Goal: Task Accomplishment & Management: Use online tool/utility

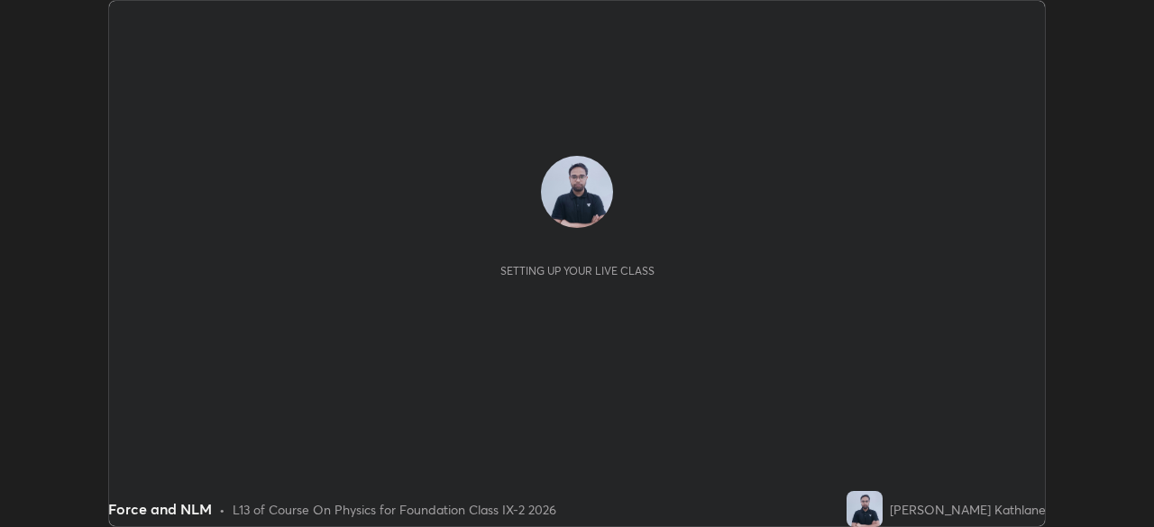
scroll to position [527, 1153]
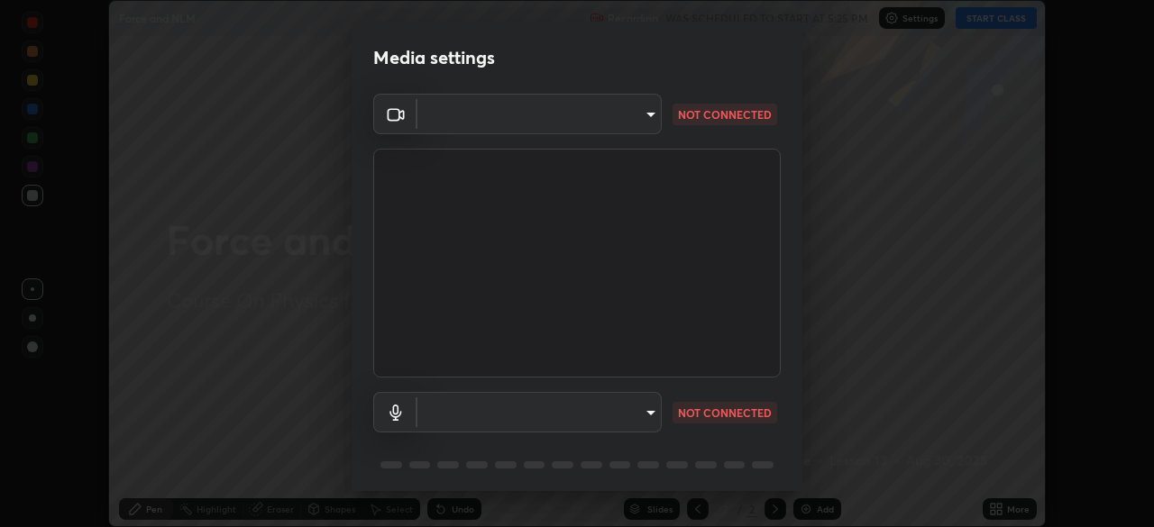
type input "1bfaa20297856ad55121efd0a2483a8db671bf9dcc0dce8dfcec0bded7d65c17"
type input "default"
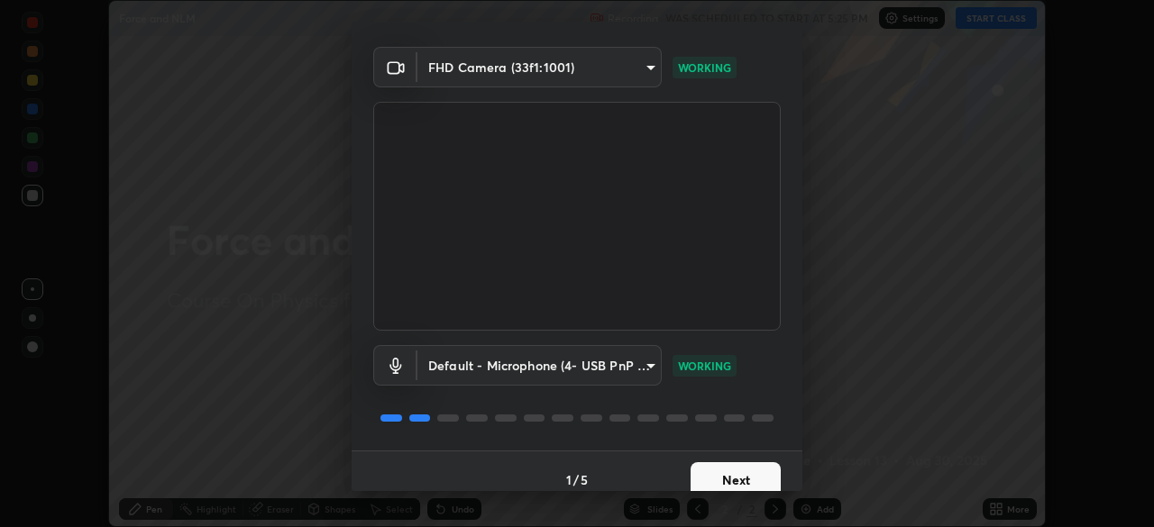
scroll to position [64, 0]
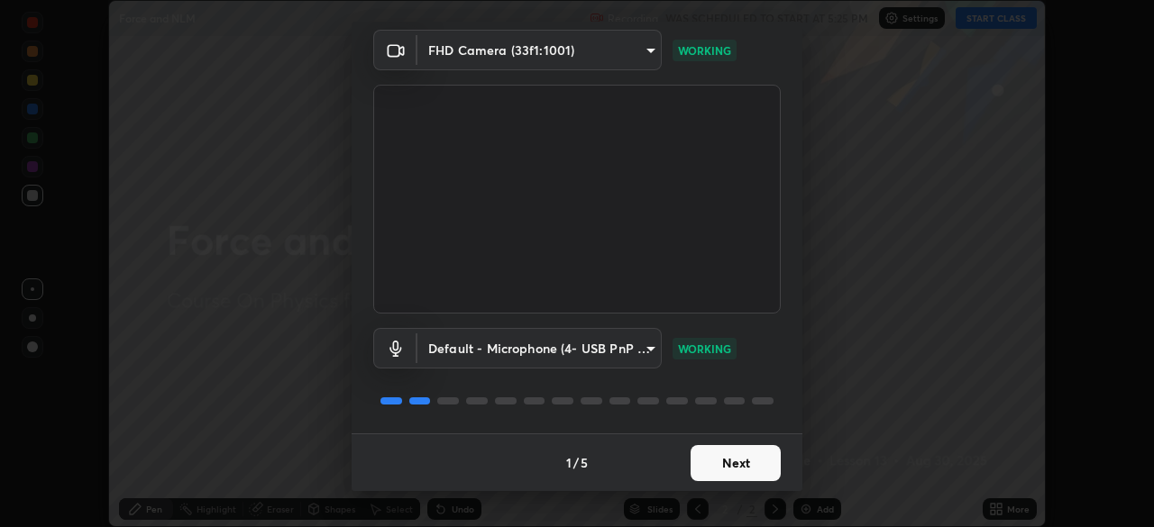
click at [727, 460] on button "Next" at bounding box center [736, 463] width 90 height 36
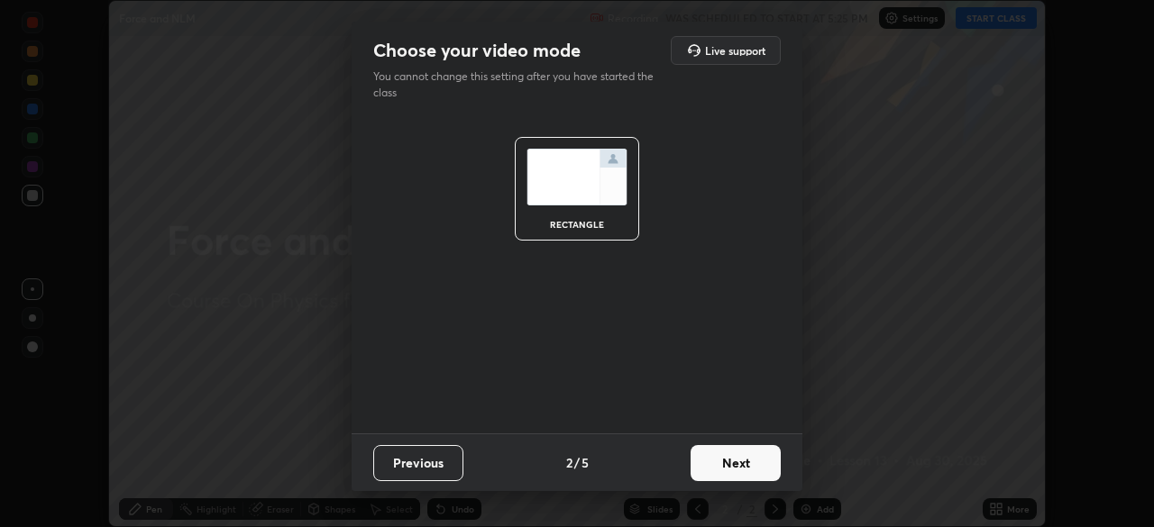
scroll to position [0, 0]
click at [721, 463] on button "Next" at bounding box center [736, 463] width 90 height 36
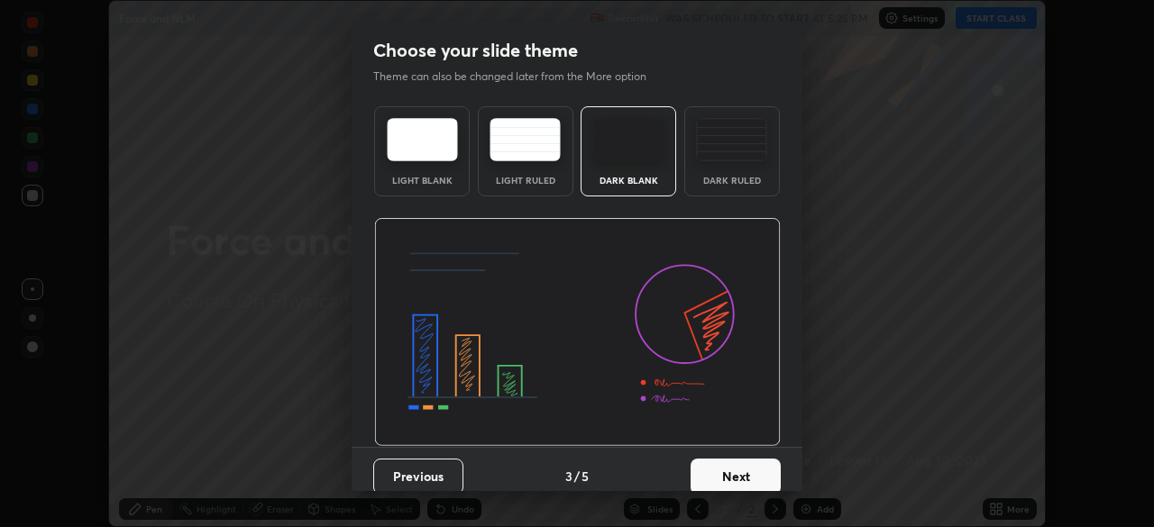
click at [718, 179] on div "Dark Ruled" at bounding box center [732, 180] width 72 height 9
click at [715, 468] on button "Next" at bounding box center [736, 477] width 90 height 36
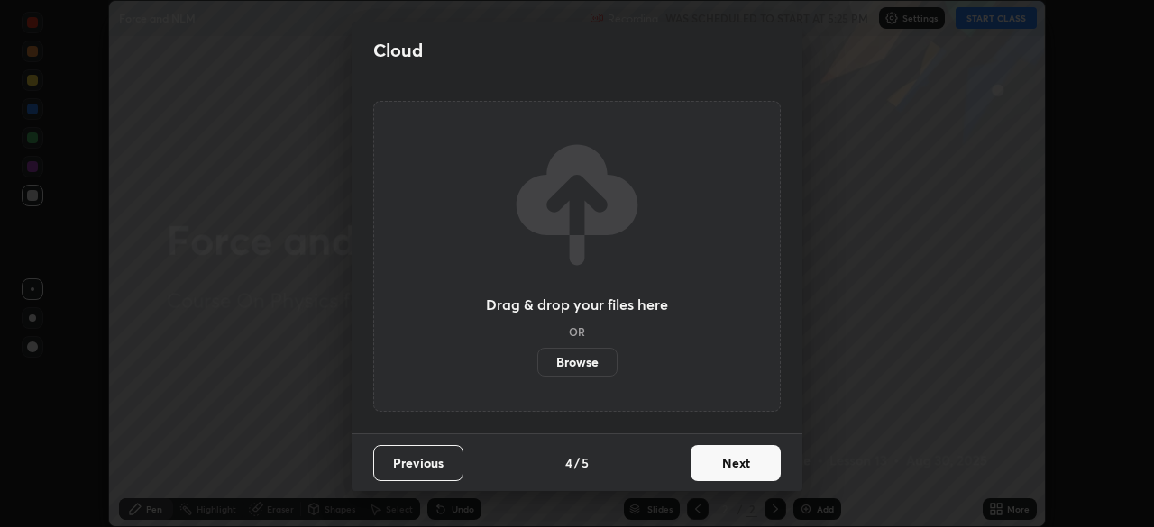
click at [735, 459] on button "Next" at bounding box center [736, 463] width 90 height 36
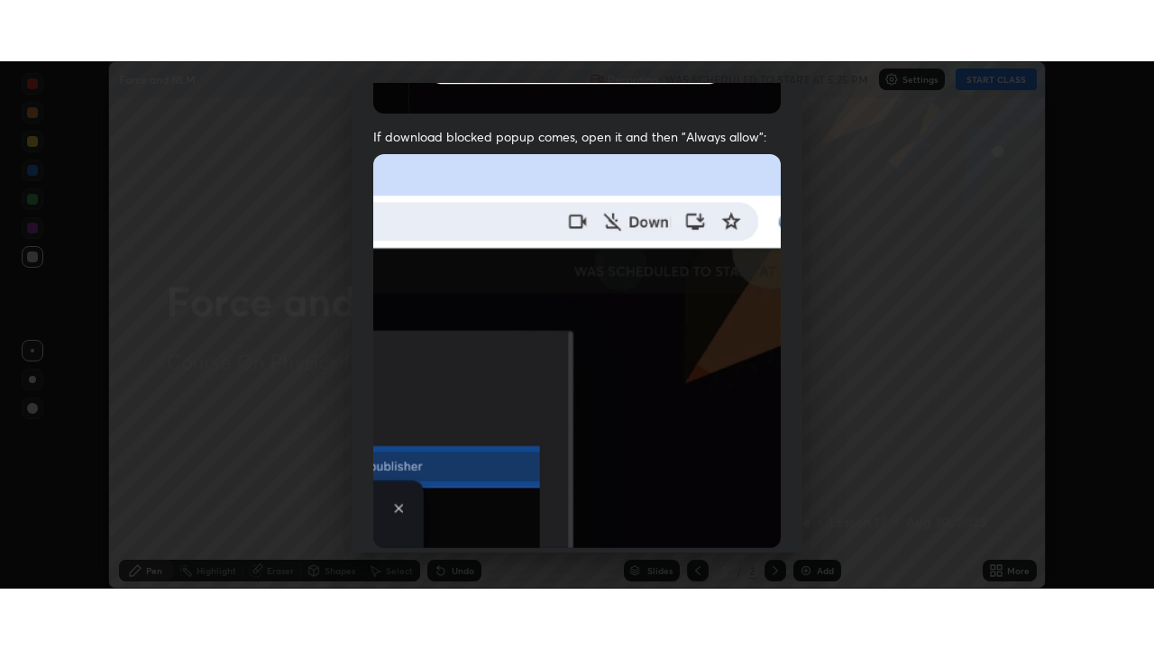
scroll to position [414, 0]
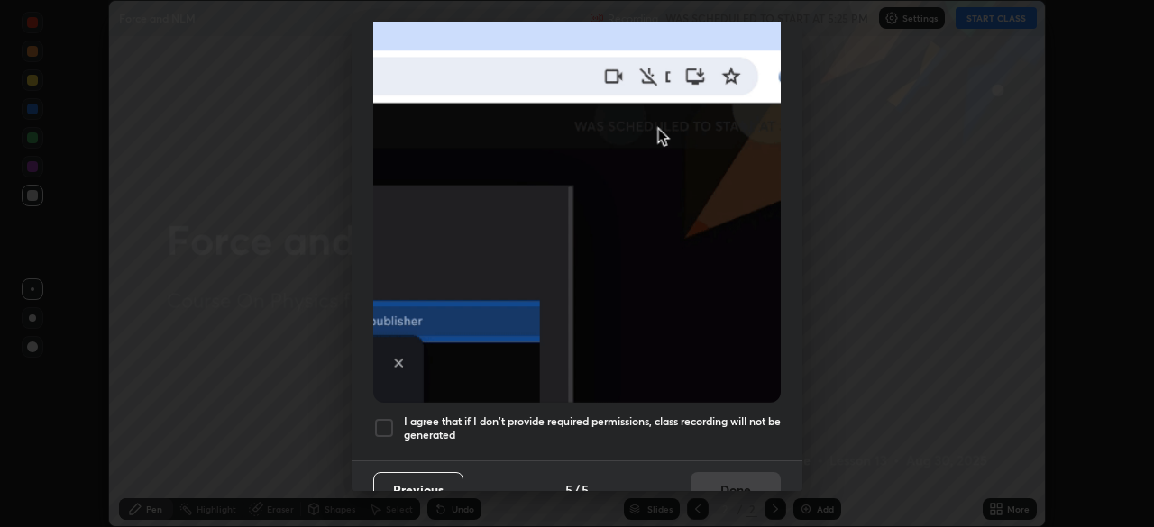
click at [421, 415] on h5 "I agree that if I don't provide required permissions, class recording will not …" at bounding box center [592, 429] width 377 height 28
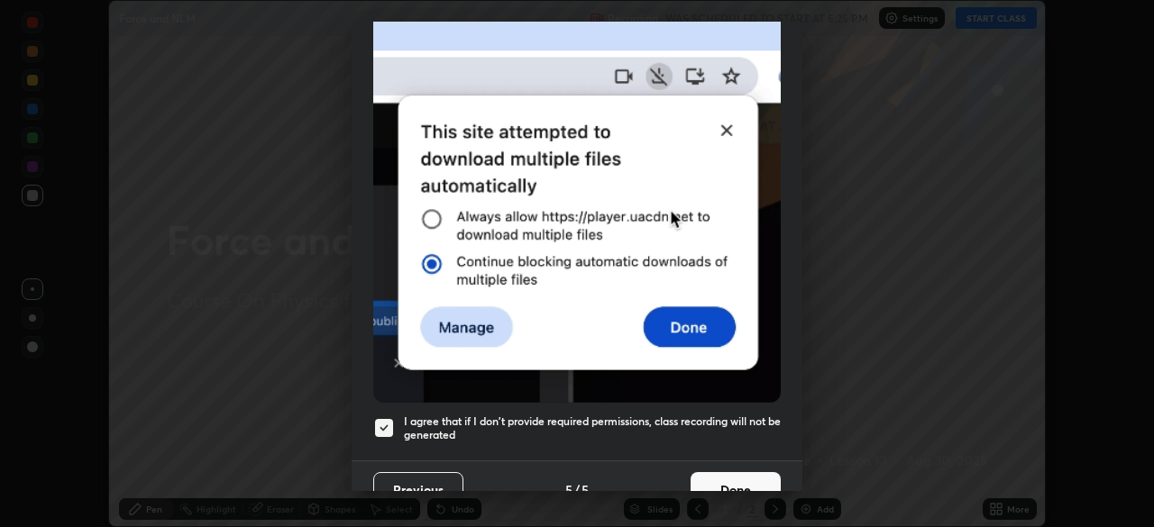
click at [732, 472] on button "Done" at bounding box center [736, 490] width 90 height 36
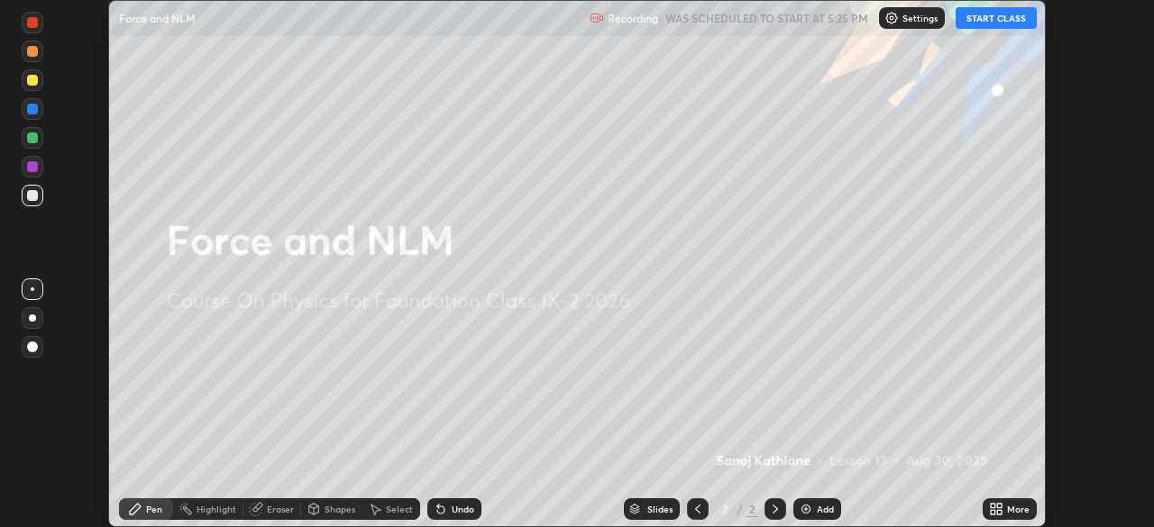
click at [980, 20] on button "START CLASS" at bounding box center [996, 18] width 81 height 22
click at [999, 512] on icon at bounding box center [999, 512] width 5 height 5
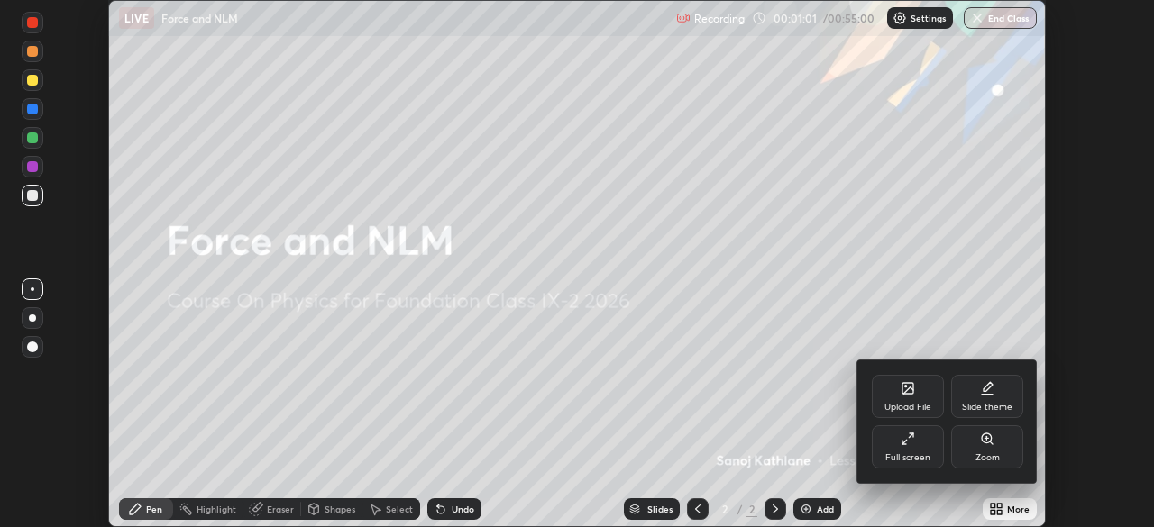
click at [907, 401] on div "Upload File" at bounding box center [908, 396] width 72 height 43
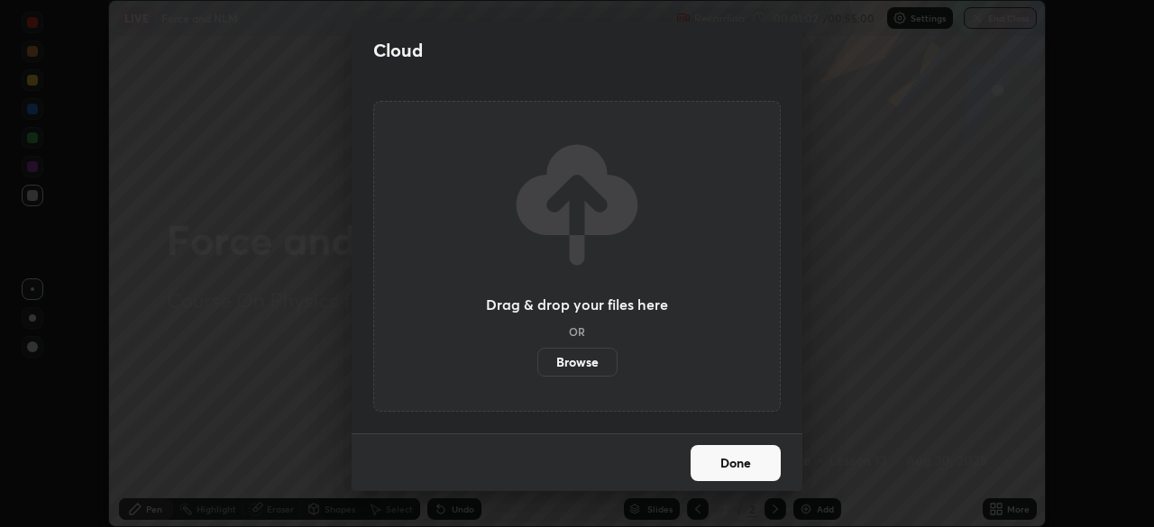
click at [589, 362] on label "Browse" at bounding box center [577, 362] width 80 height 29
click at [537, 362] on input "Browse" at bounding box center [537, 362] width 0 height 29
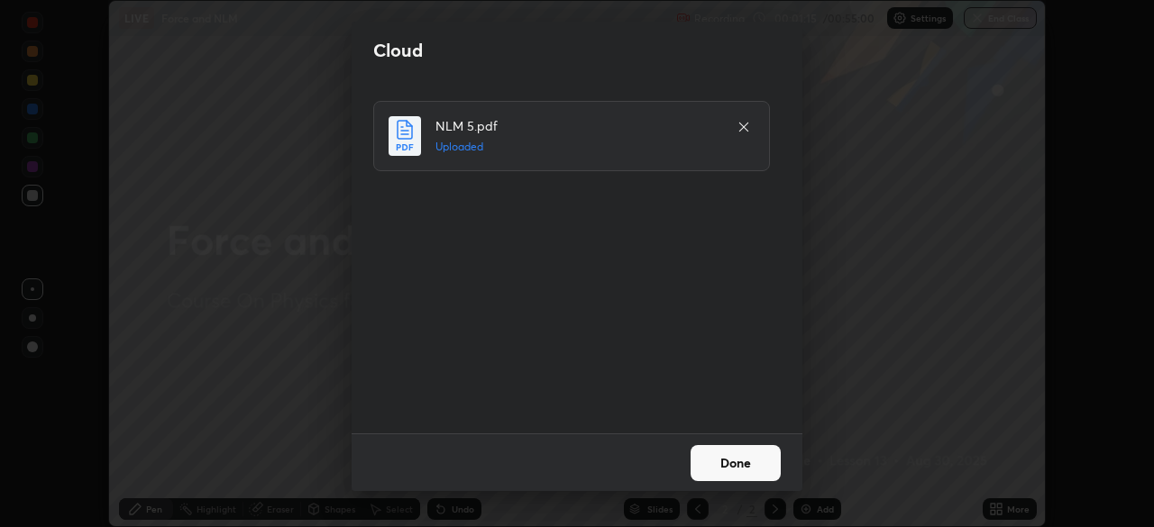
click at [744, 469] on button "Done" at bounding box center [736, 463] width 90 height 36
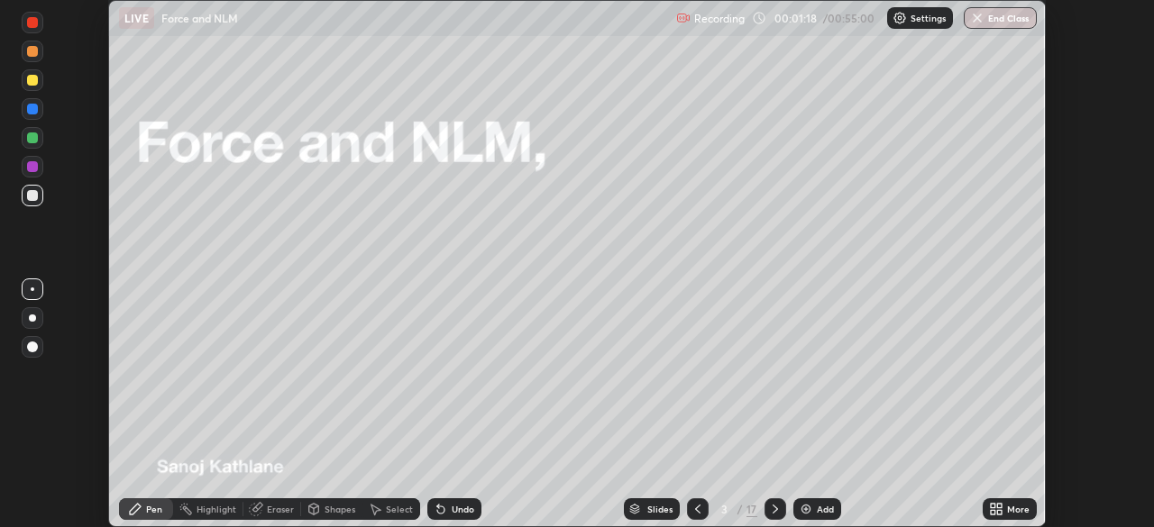
click at [1011, 518] on div "More" at bounding box center [1010, 510] width 54 height 22
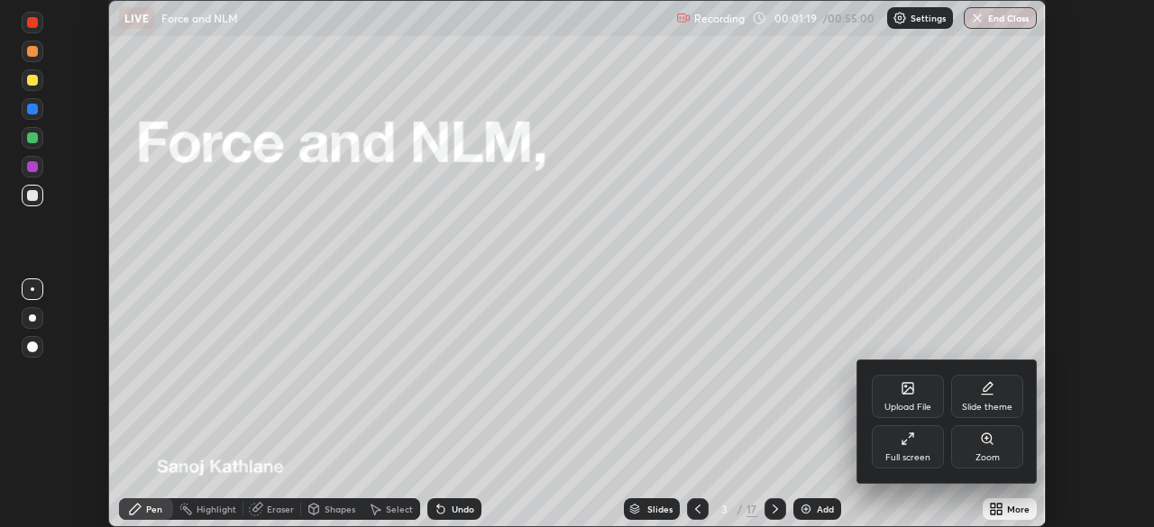
click at [911, 446] on div "Full screen" at bounding box center [908, 447] width 72 height 43
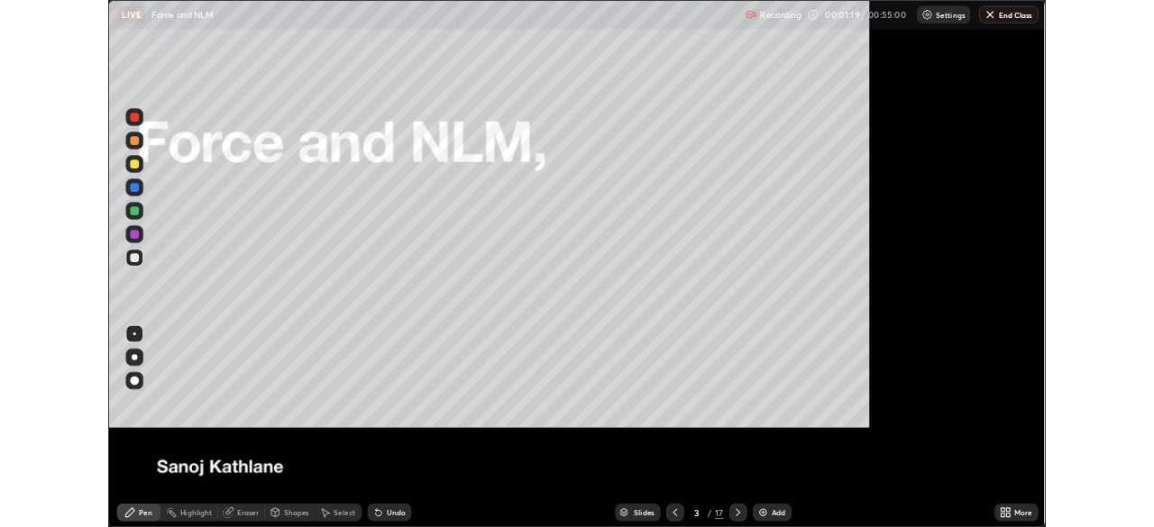
scroll to position [649, 1154]
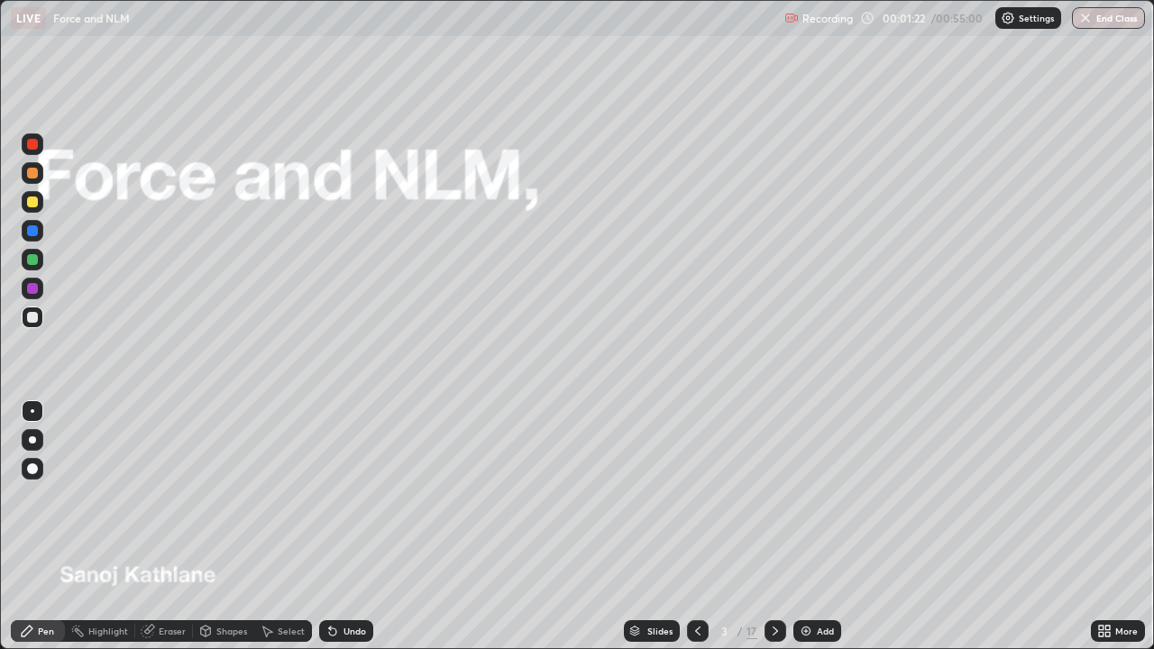
click at [1106, 527] on icon at bounding box center [1107, 634] width 5 height 5
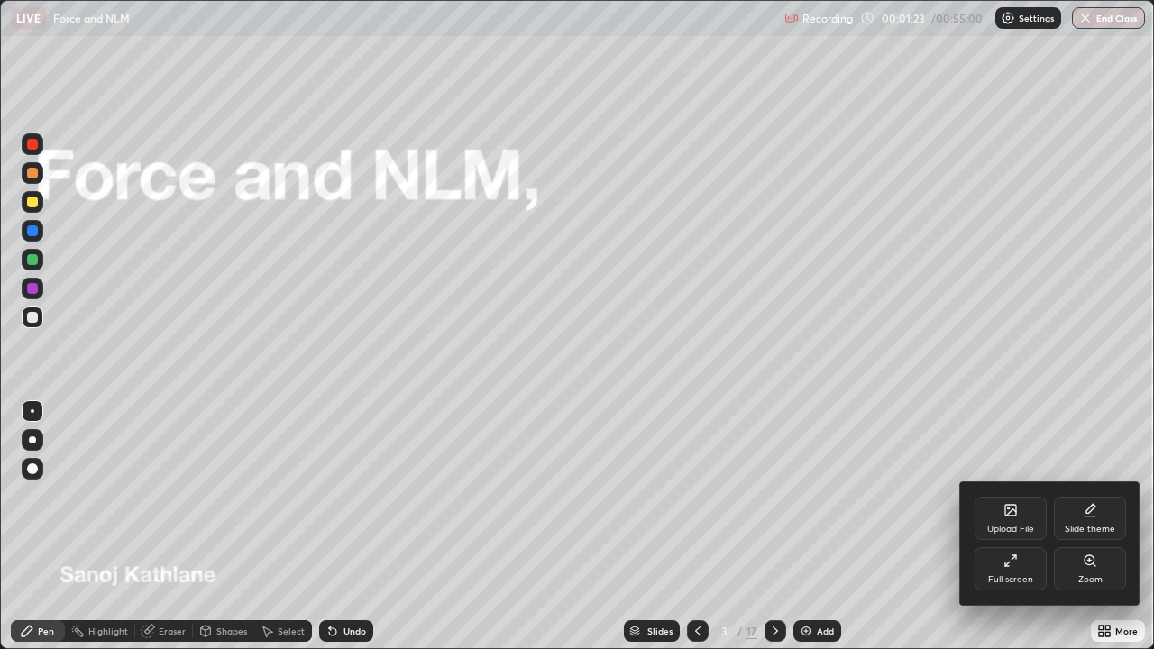
click at [1002, 527] on div "Full screen" at bounding box center [1011, 568] width 72 height 43
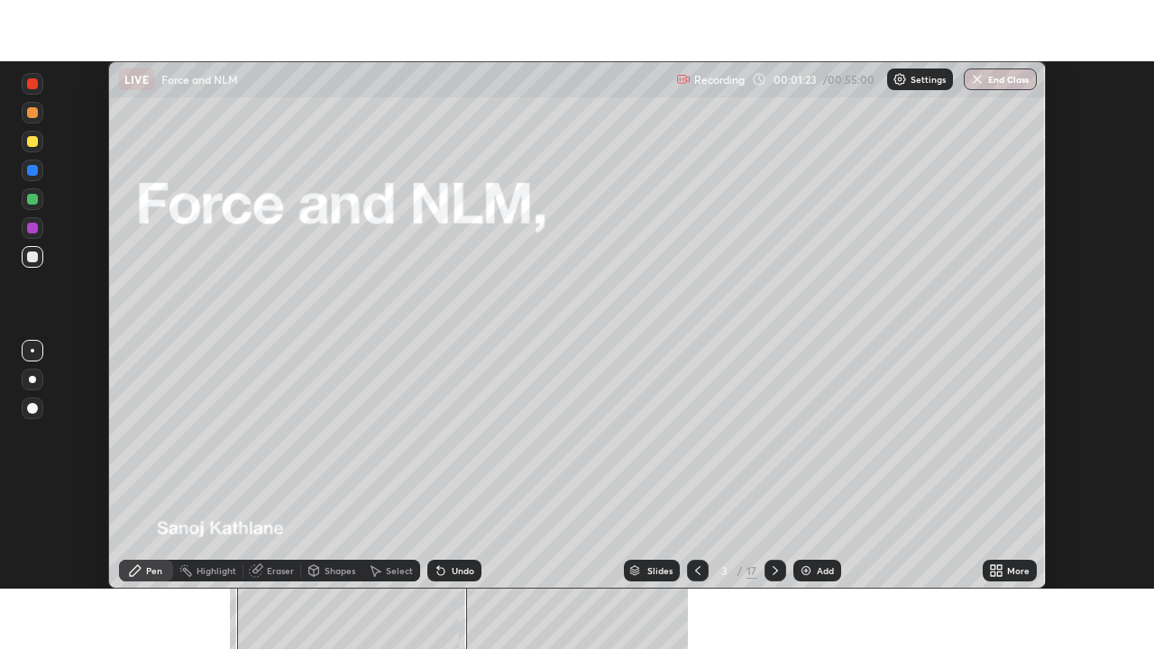
scroll to position [89638, 89011]
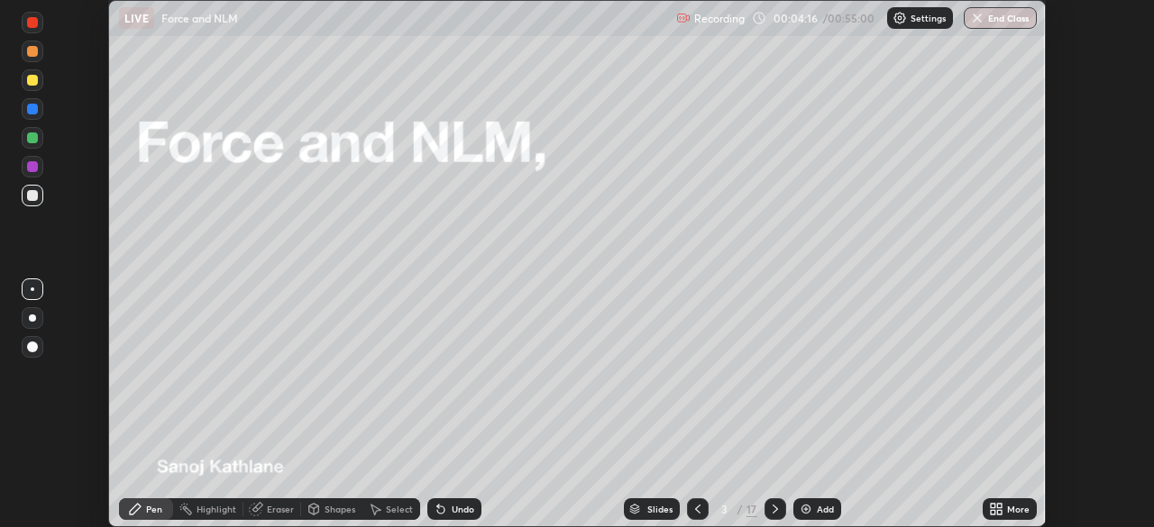
click at [776, 515] on icon at bounding box center [775, 509] width 14 height 14
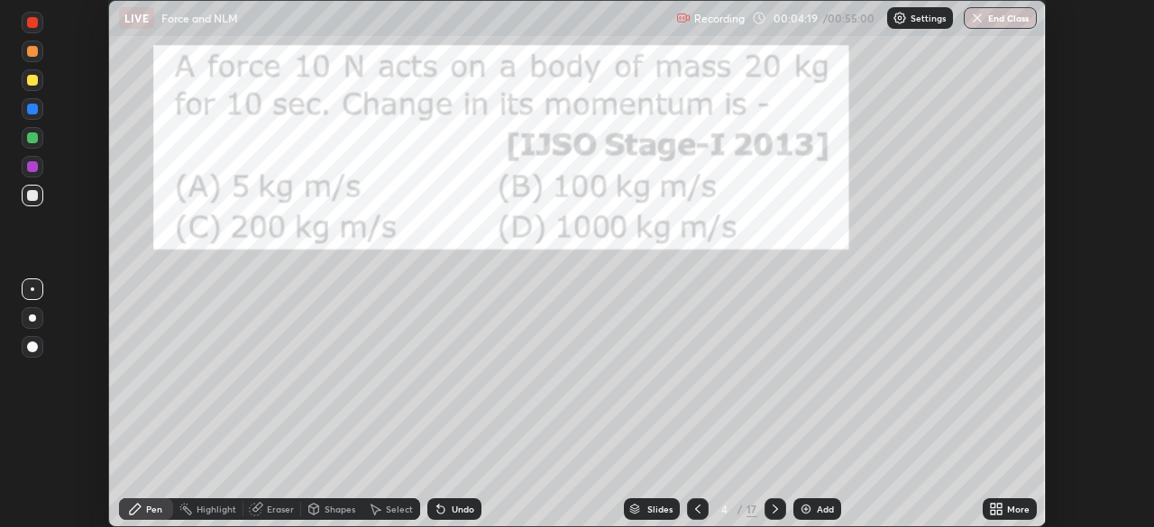
click at [696, 509] on icon at bounding box center [698, 509] width 14 height 14
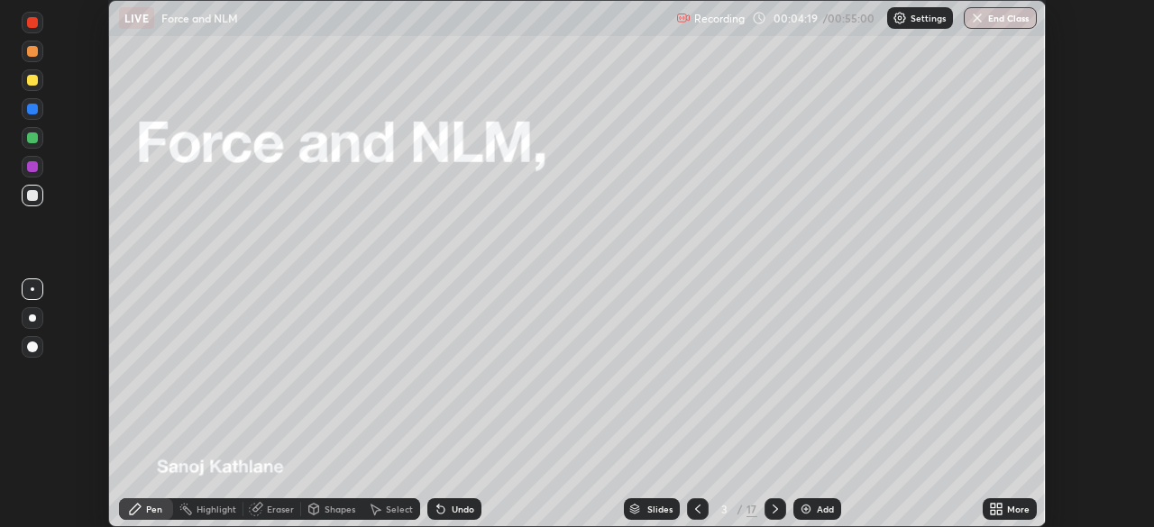
click at [809, 506] on img at bounding box center [806, 509] width 14 height 14
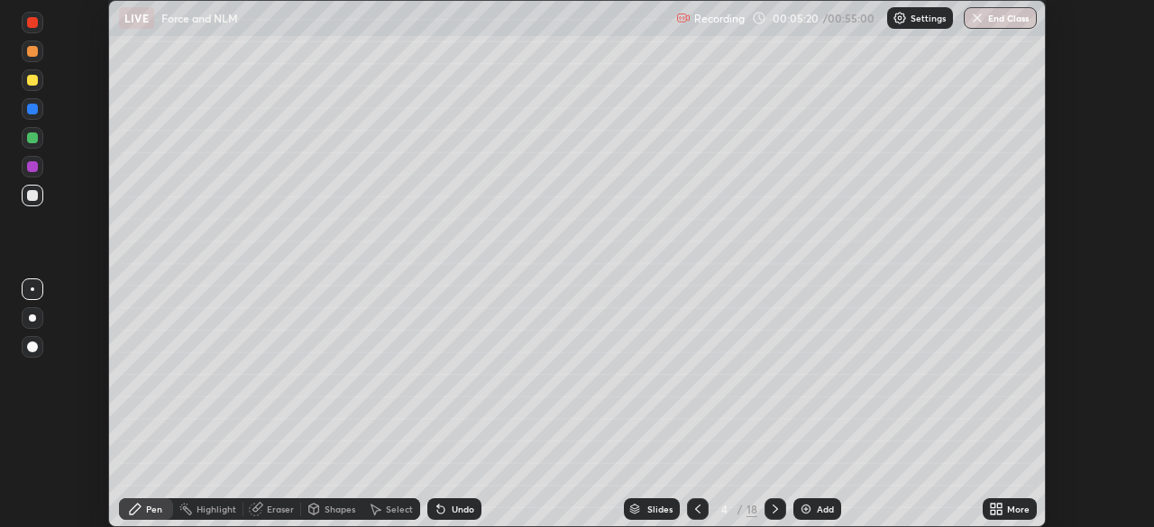
click at [774, 509] on icon at bounding box center [775, 509] width 14 height 14
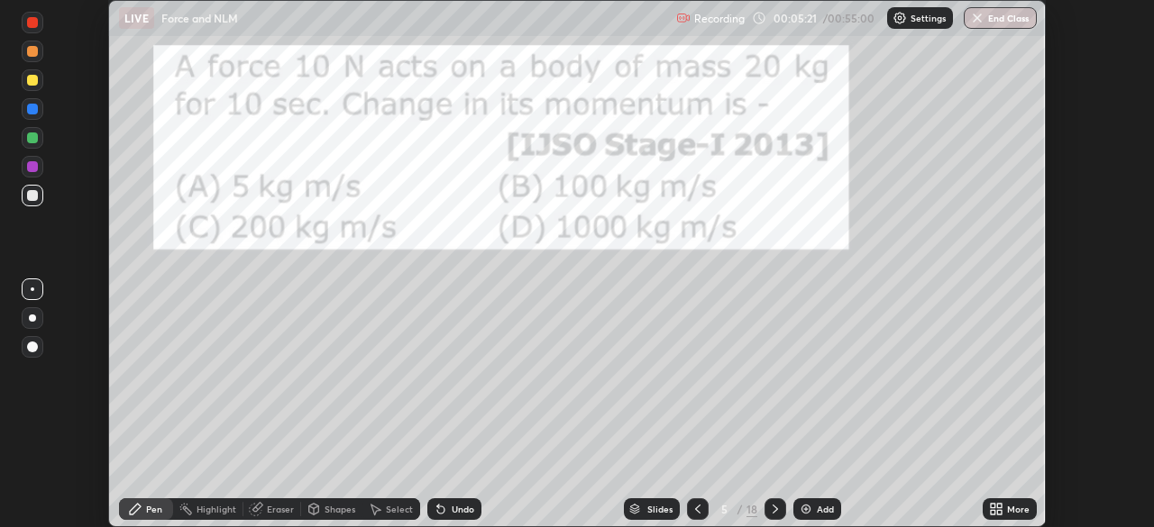
click at [696, 509] on icon at bounding box center [698, 509] width 14 height 14
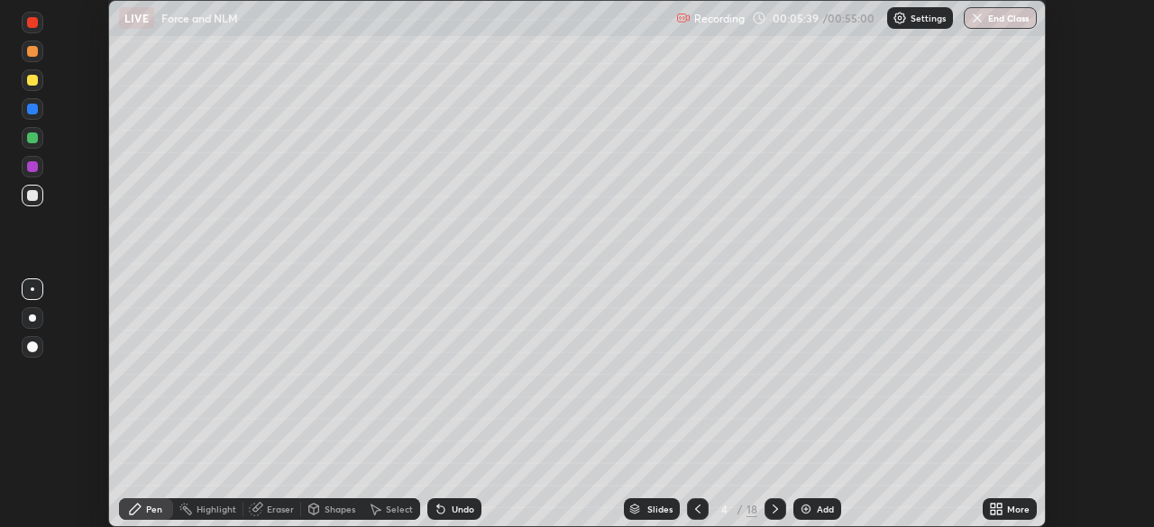
click at [1004, 508] on div "More" at bounding box center [1010, 510] width 54 height 22
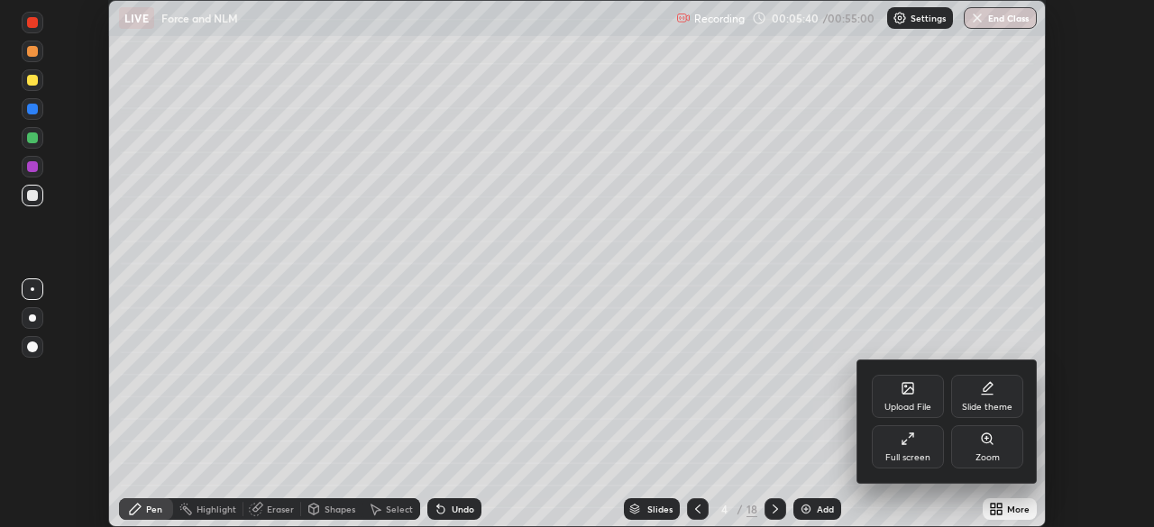
click at [904, 442] on icon at bounding box center [905, 442] width 5 height 5
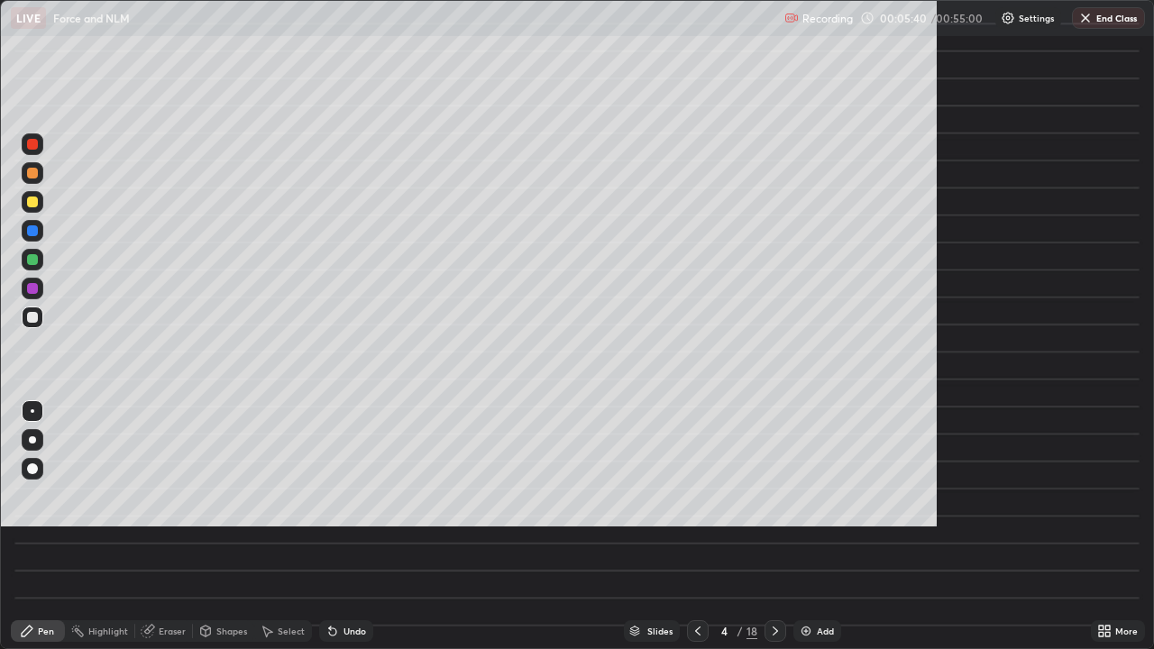
scroll to position [649, 1154]
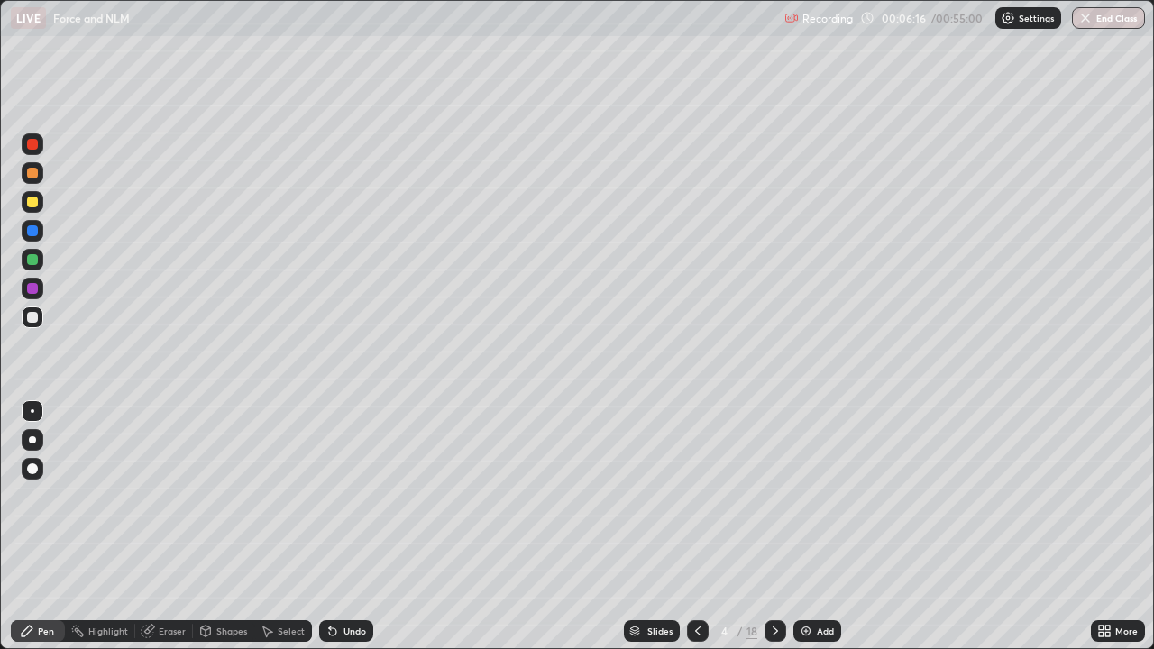
click at [774, 527] on div at bounding box center [776, 631] width 22 height 22
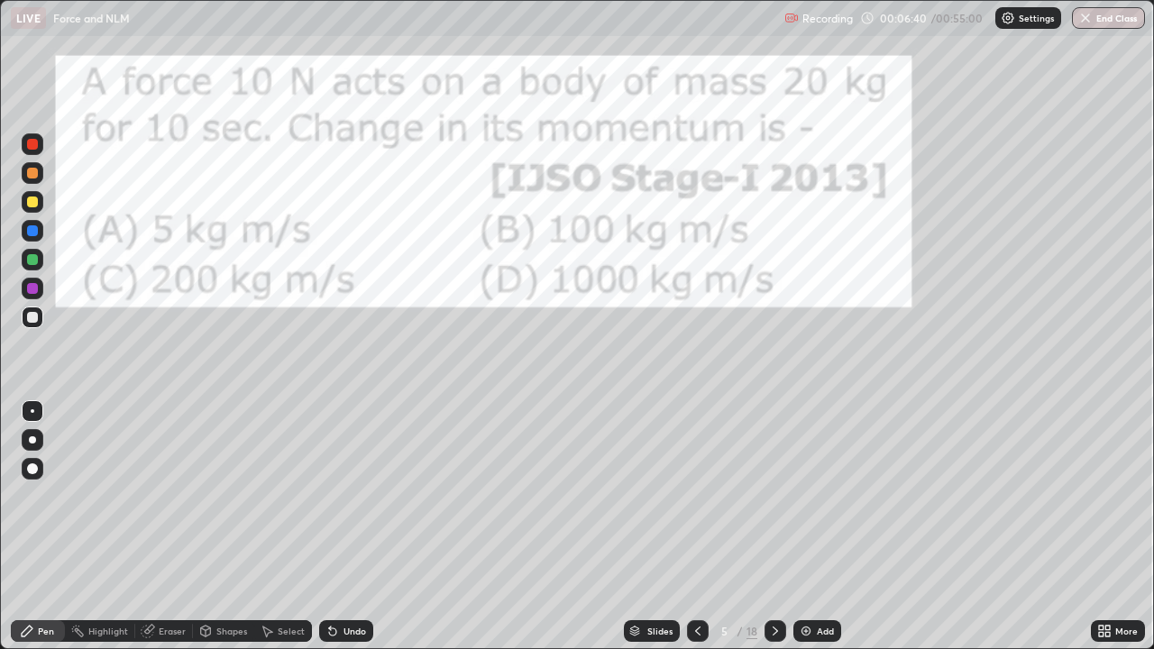
click at [33, 440] on div at bounding box center [32, 439] width 7 height 7
click at [34, 289] on div at bounding box center [32, 288] width 11 height 11
click at [35, 230] on div at bounding box center [32, 230] width 11 height 11
click at [774, 527] on icon at bounding box center [775, 631] width 14 height 14
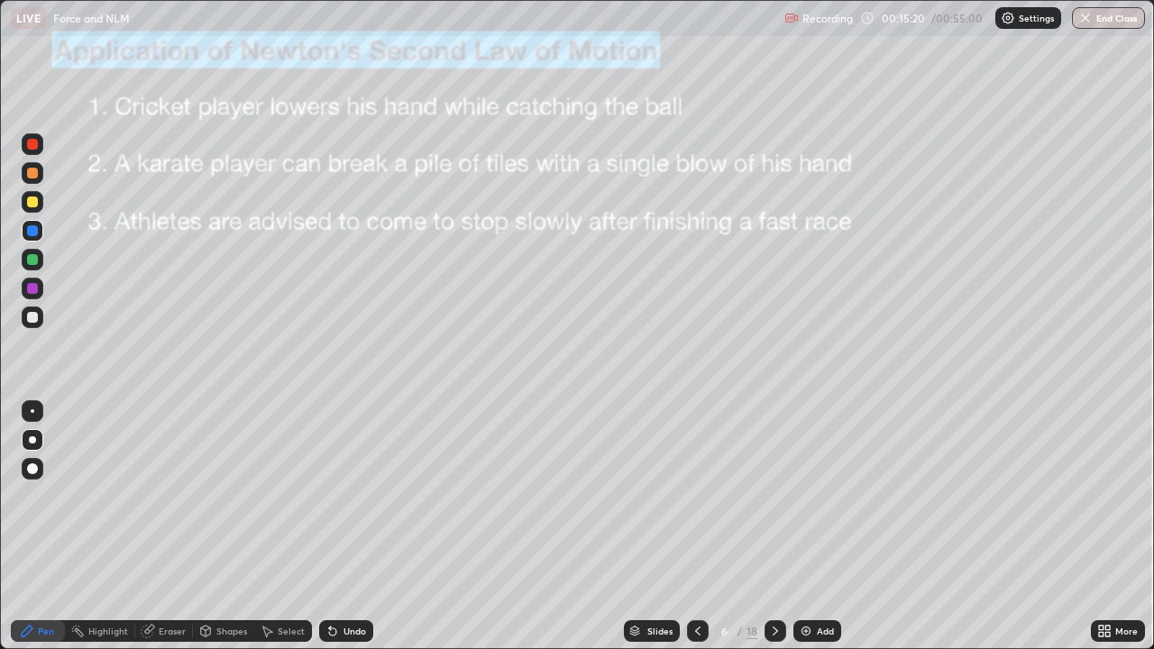
click at [773, 527] on icon at bounding box center [775, 631] width 14 height 14
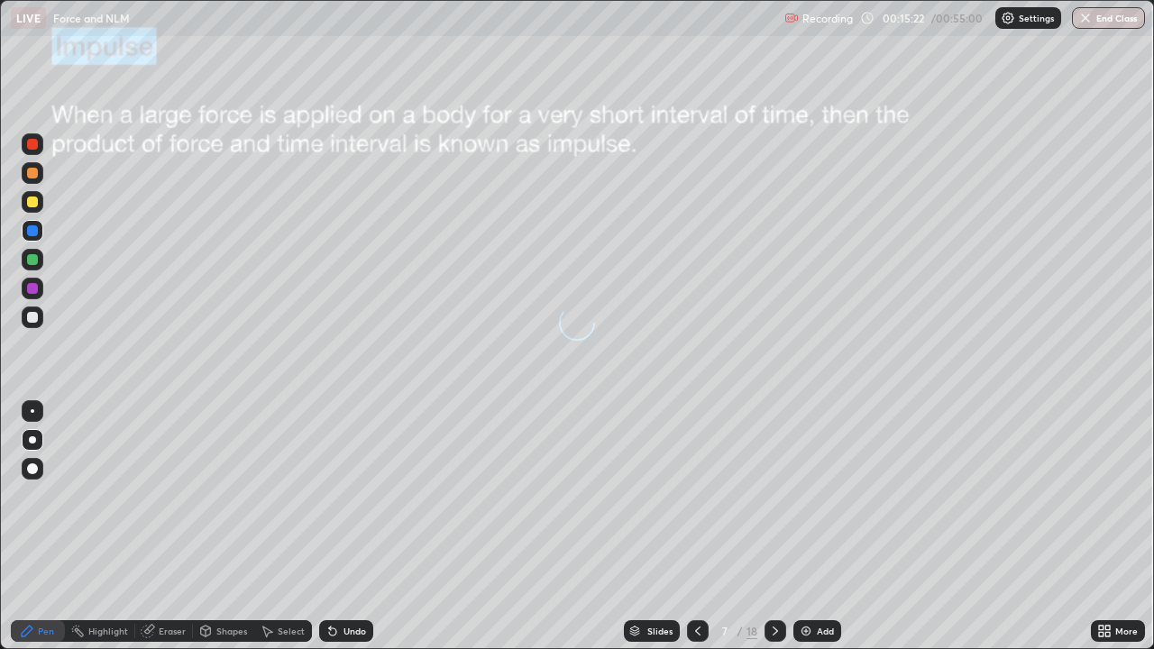
click at [696, 527] on icon at bounding box center [698, 631] width 14 height 14
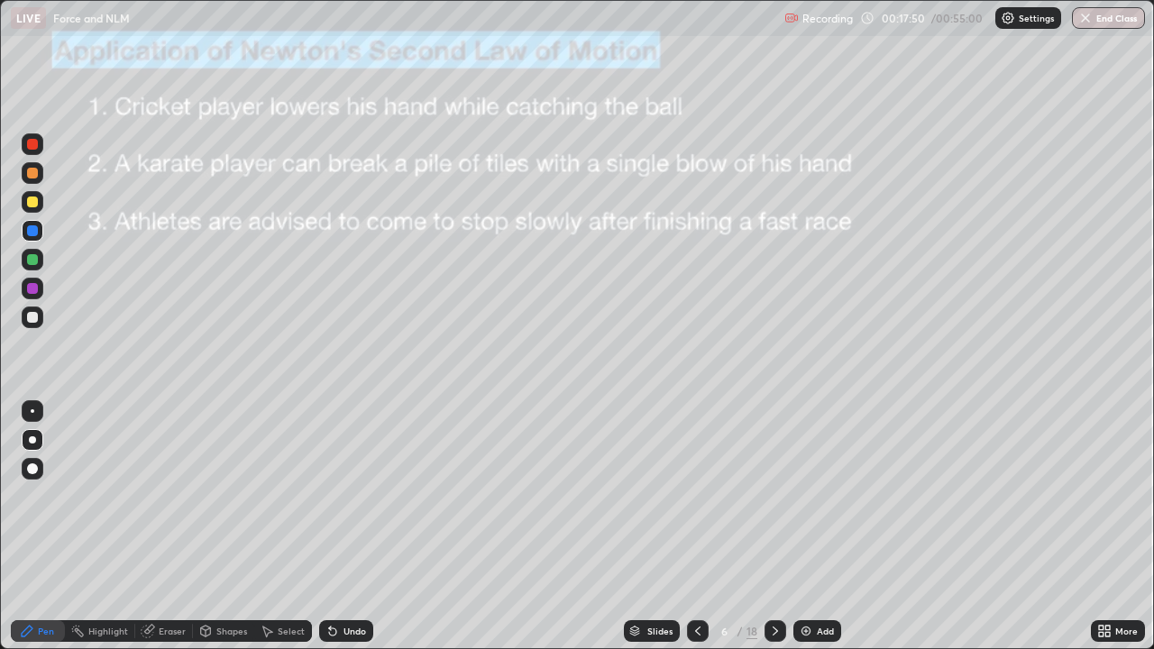
click at [776, 527] on div at bounding box center [776, 631] width 22 height 22
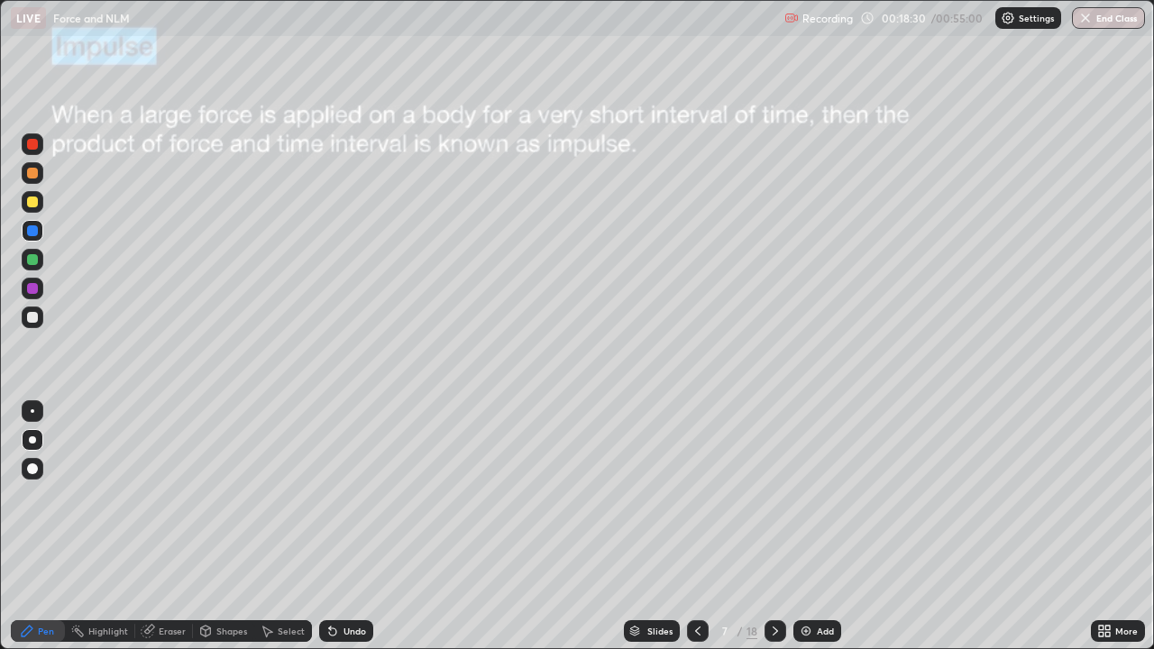
click at [30, 290] on div at bounding box center [32, 288] width 11 height 11
click at [30, 316] on div at bounding box center [32, 317] width 11 height 11
click at [33, 230] on div at bounding box center [32, 230] width 11 height 11
click at [271, 527] on icon at bounding box center [267, 631] width 14 height 14
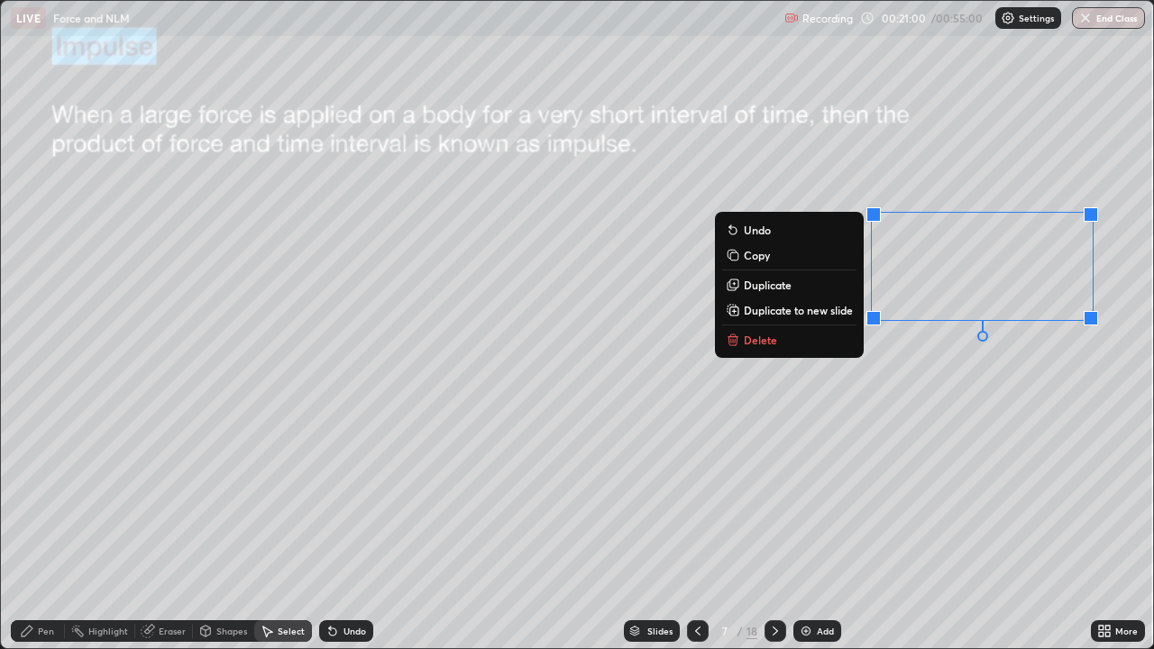
click at [744, 338] on p "Delete" at bounding box center [760, 340] width 33 height 14
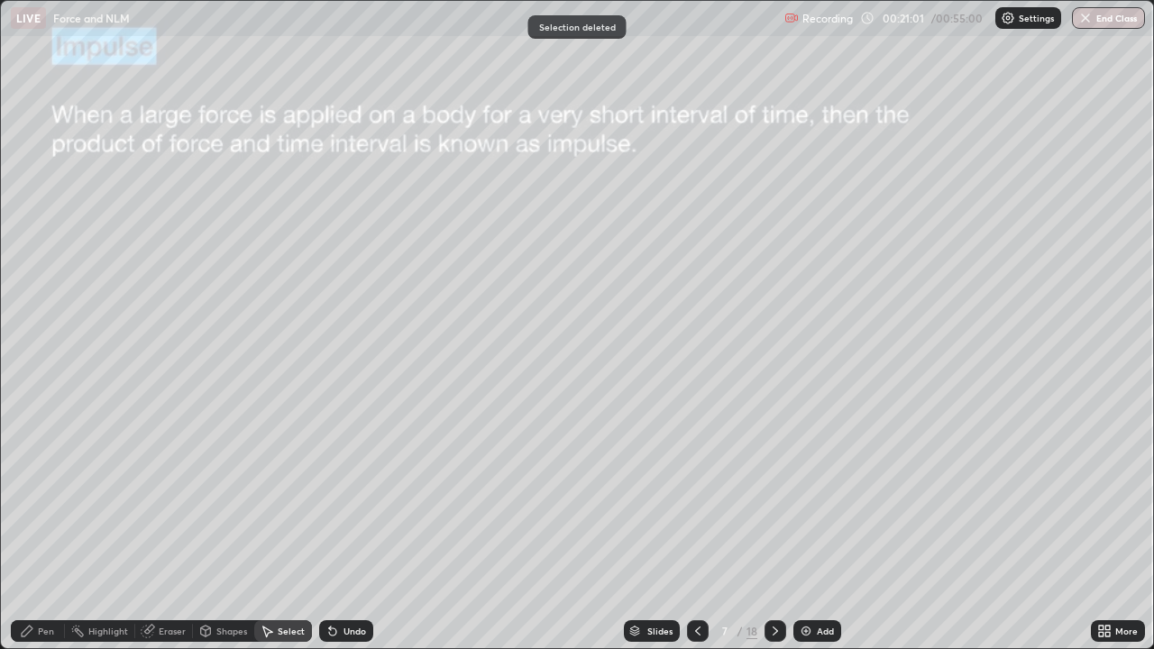
click at [899, 210] on div "0 ° Undo Copy Duplicate Duplicate to new slide Delete" at bounding box center [577, 324] width 1152 height 647
click at [50, 527] on div "Pen" at bounding box center [46, 631] width 16 height 9
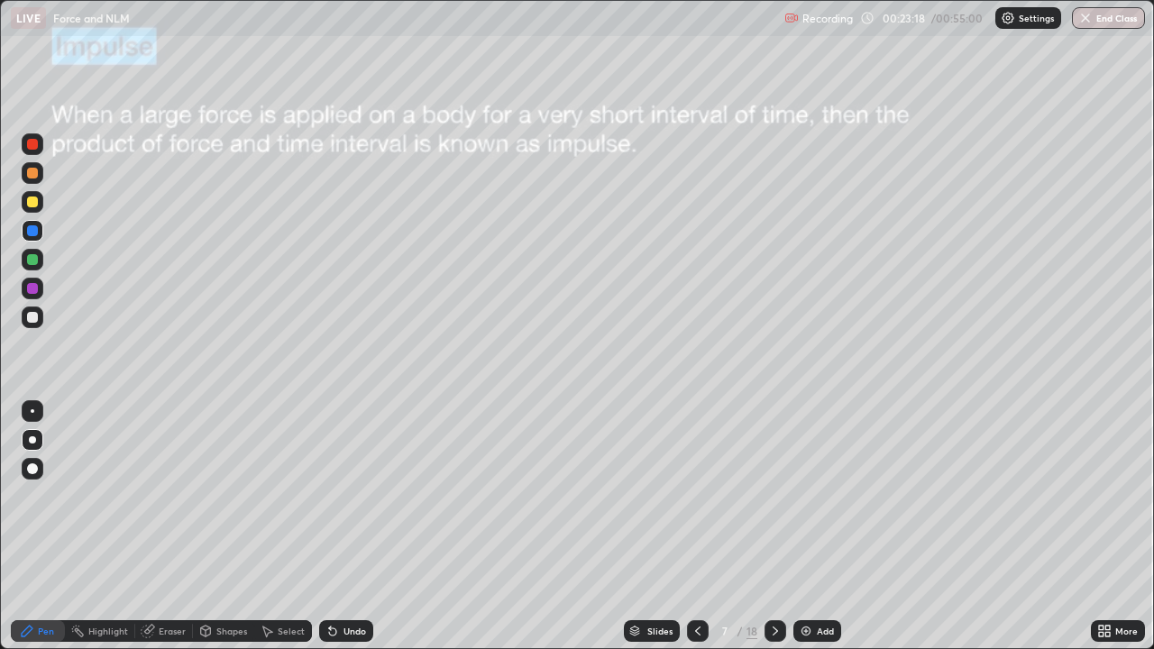
click at [769, 527] on icon at bounding box center [775, 631] width 14 height 14
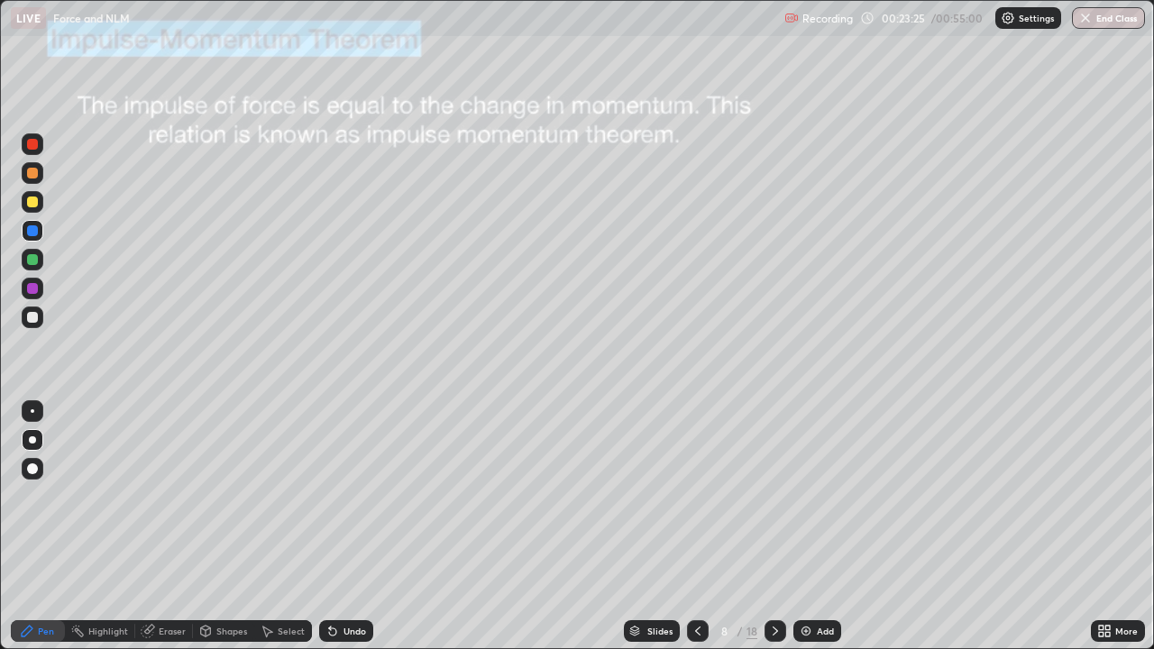
click at [694, 527] on icon at bounding box center [698, 631] width 14 height 14
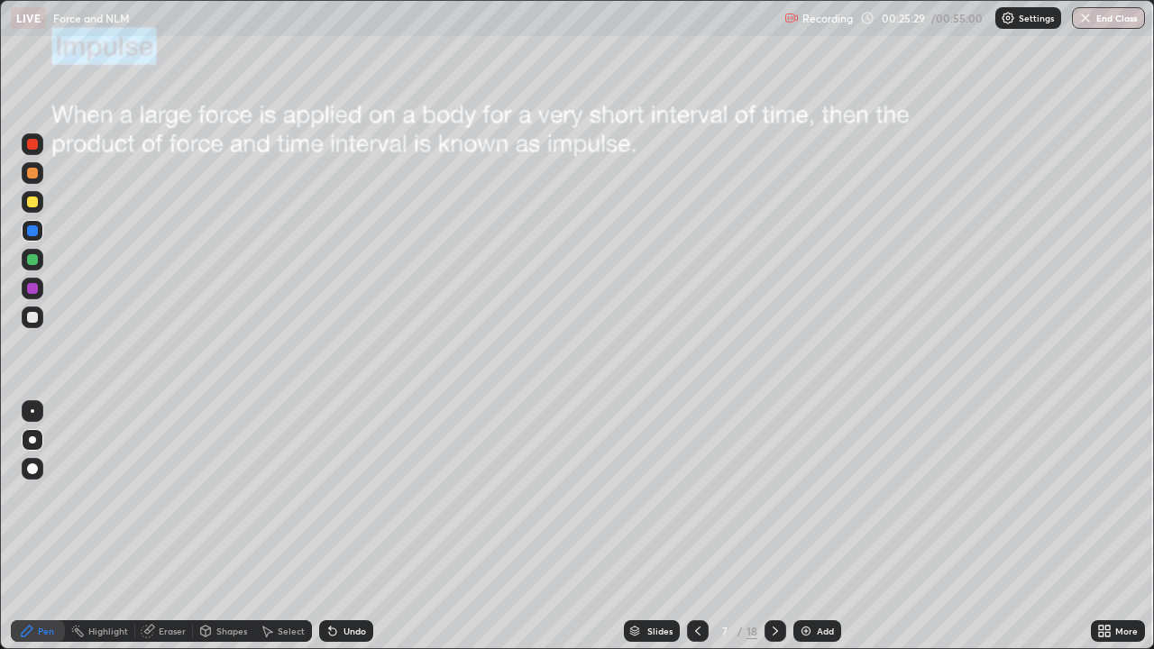
click at [771, 527] on icon at bounding box center [775, 631] width 14 height 14
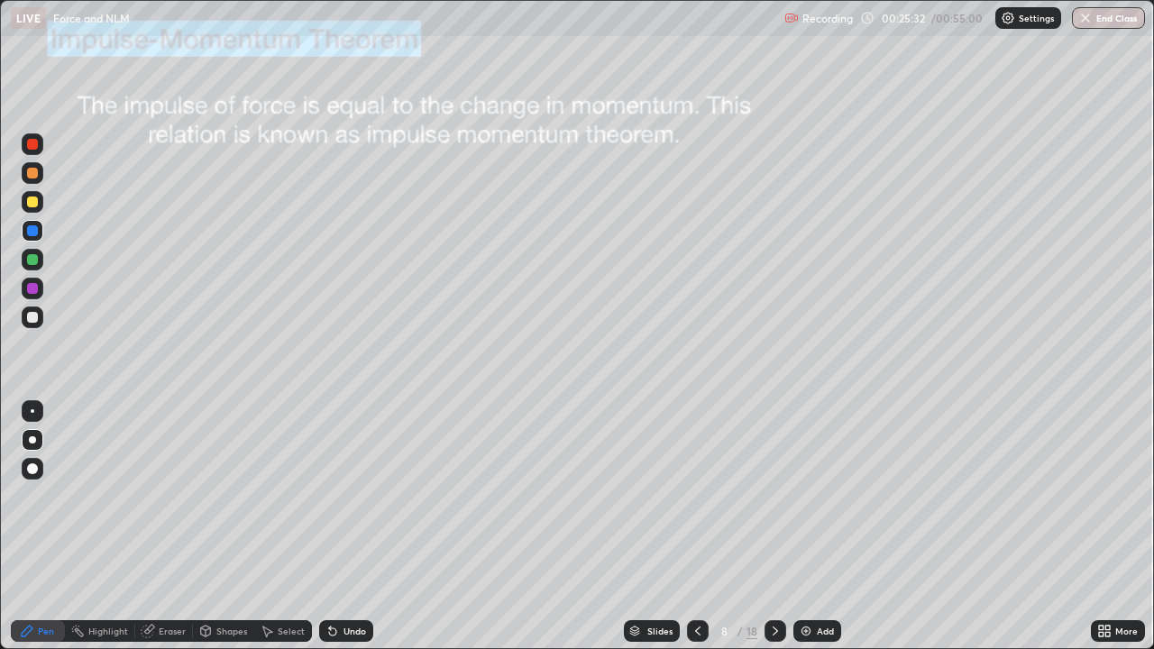
click at [33, 287] on div at bounding box center [32, 288] width 11 height 11
click at [36, 209] on div at bounding box center [33, 202] width 22 height 22
click at [33, 227] on div at bounding box center [32, 230] width 11 height 11
click at [31, 289] on div at bounding box center [32, 288] width 11 height 11
click at [697, 527] on icon at bounding box center [698, 631] width 14 height 14
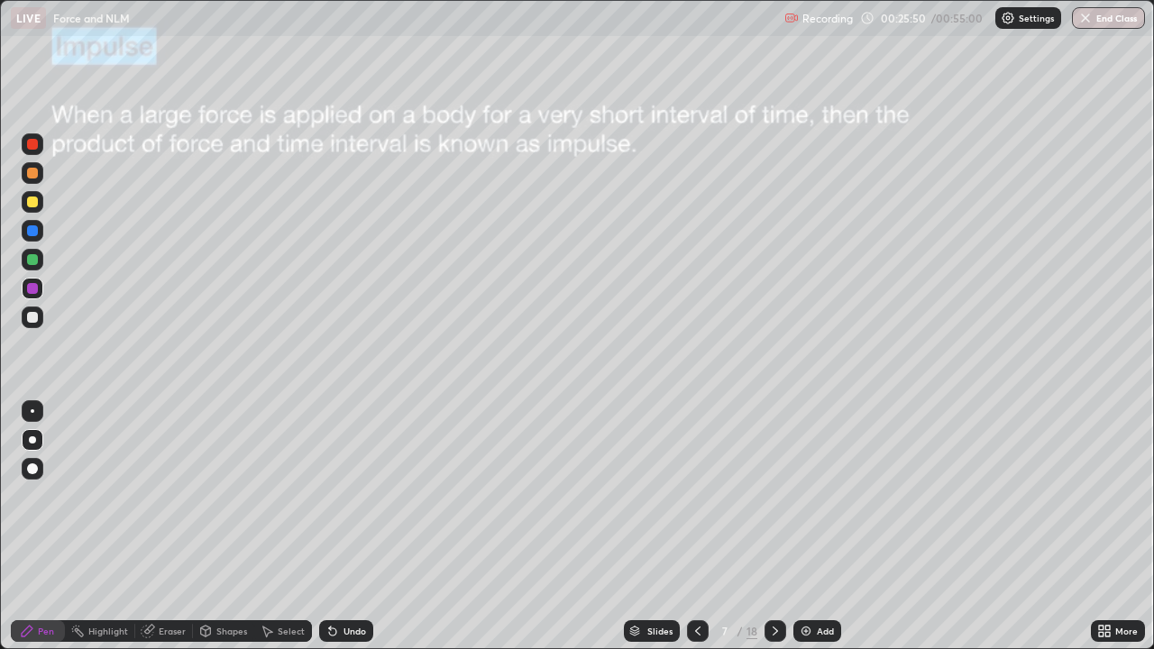
click at [774, 527] on icon at bounding box center [775, 631] width 14 height 14
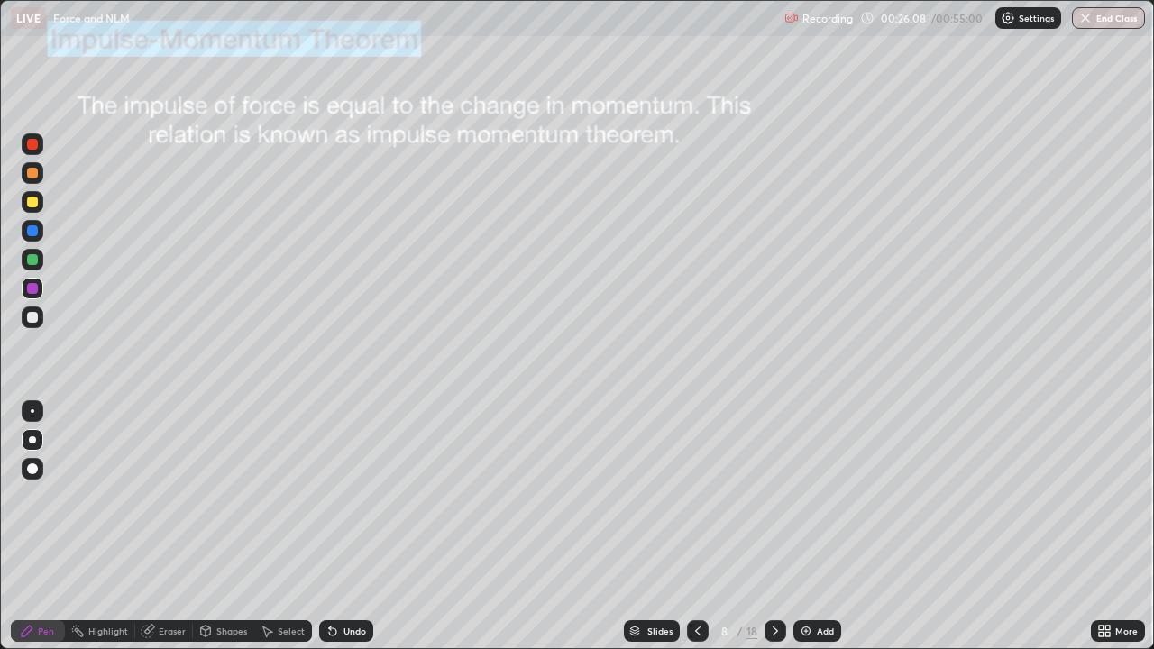
click at [32, 234] on div at bounding box center [32, 230] width 11 height 11
click at [772, 527] on icon at bounding box center [775, 631] width 14 height 14
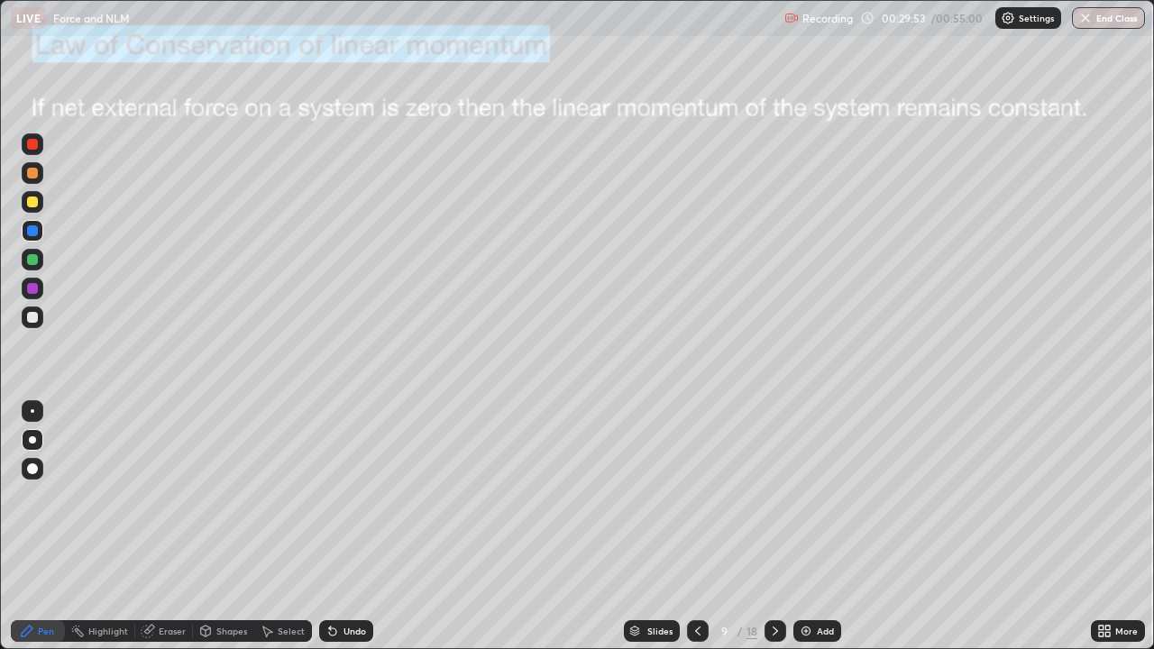
click at [32, 288] on div at bounding box center [32, 288] width 11 height 11
click at [30, 284] on div at bounding box center [32, 288] width 11 height 11
click at [285, 527] on div "Select" at bounding box center [283, 631] width 58 height 22
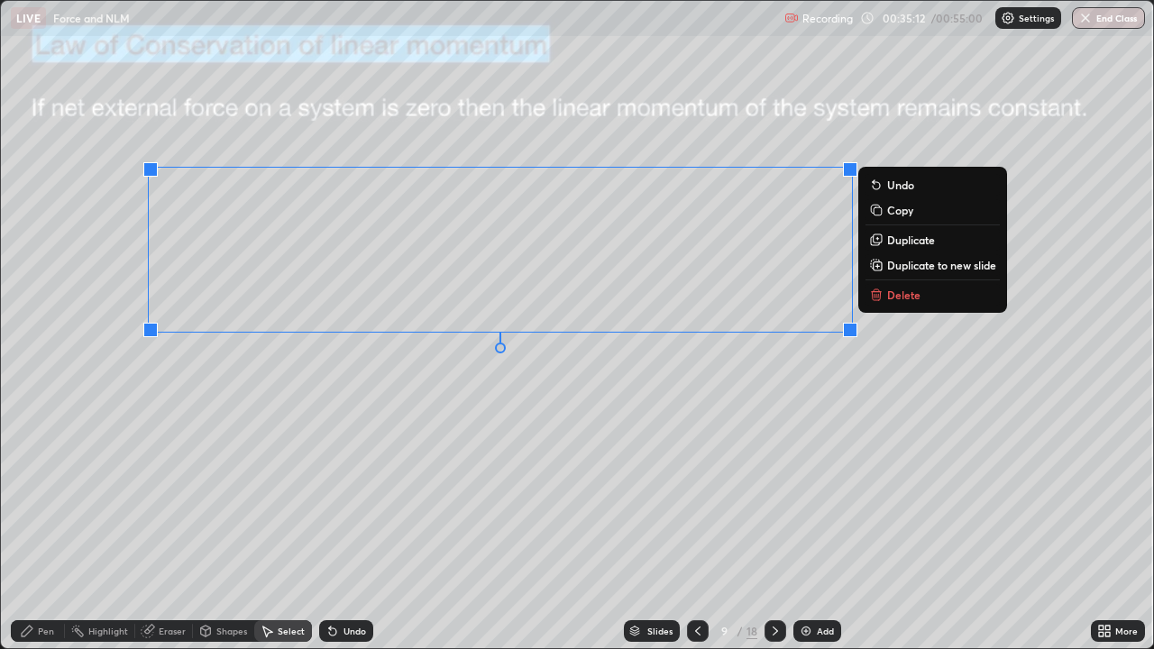
click at [885, 301] on button "Delete" at bounding box center [933, 295] width 134 height 22
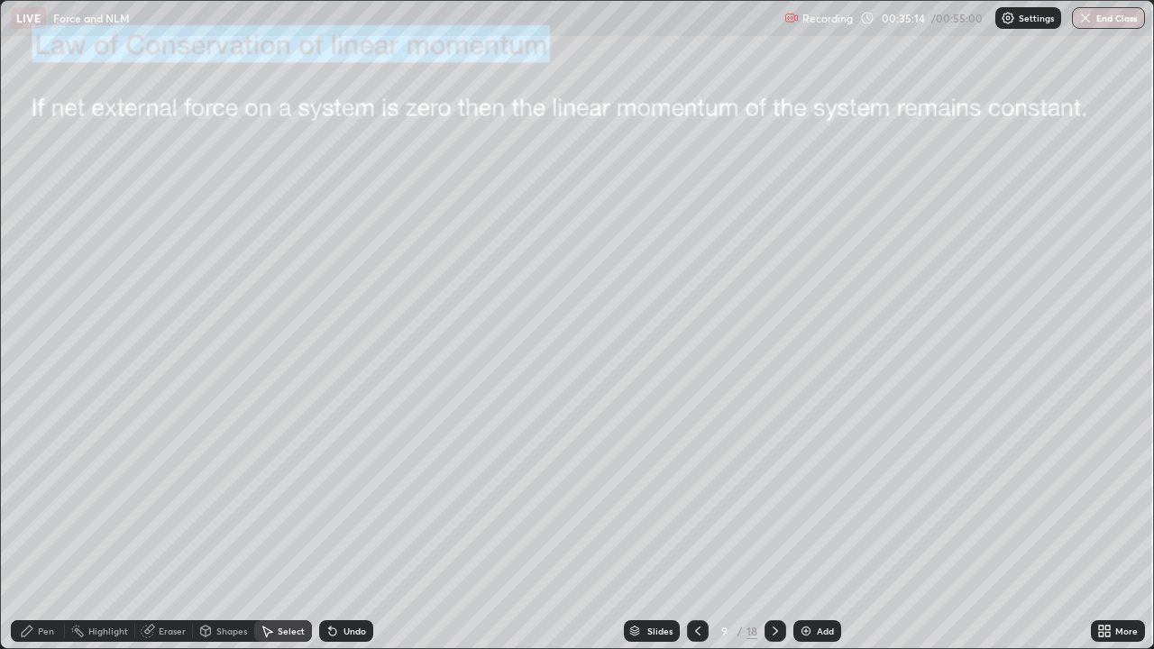
click at [46, 527] on div "Pen" at bounding box center [46, 631] width 16 height 9
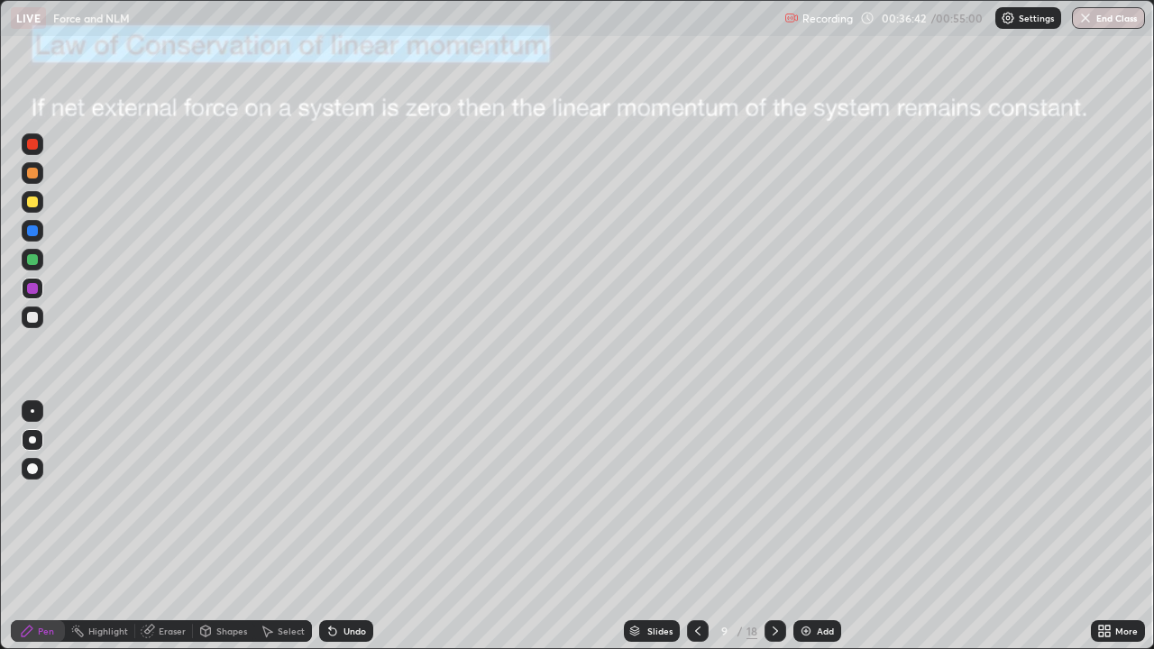
click at [234, 527] on div "Shapes" at bounding box center [231, 631] width 31 height 9
click at [267, 527] on icon at bounding box center [268, 632] width 10 height 11
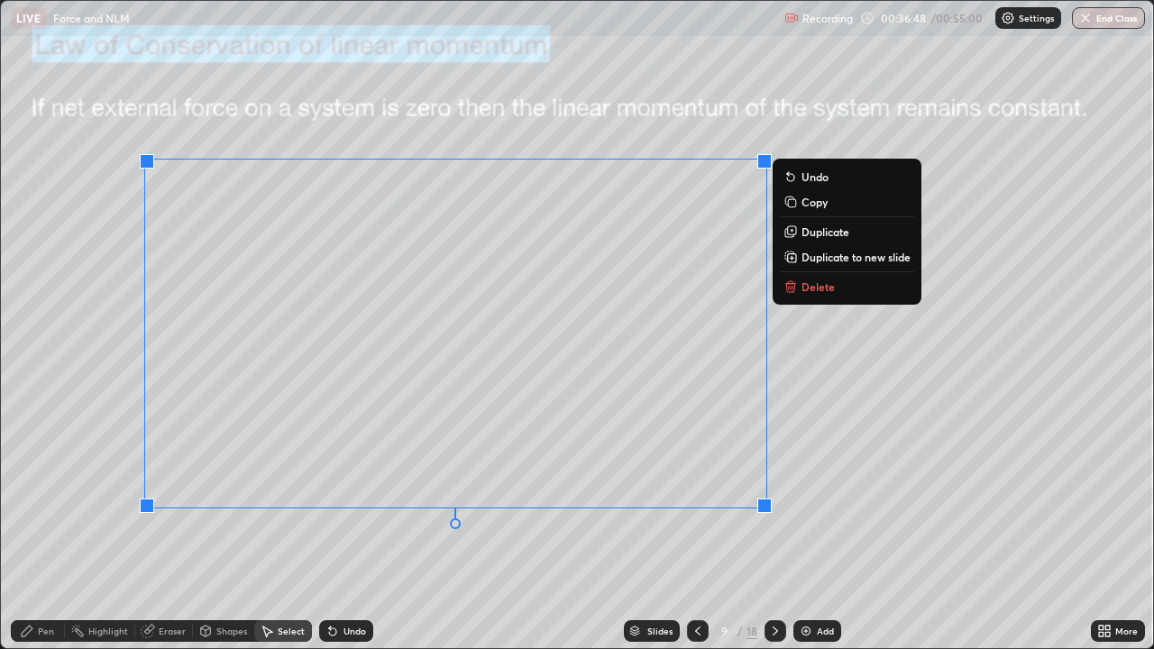
click at [802, 286] on p "Delete" at bounding box center [818, 287] width 33 height 14
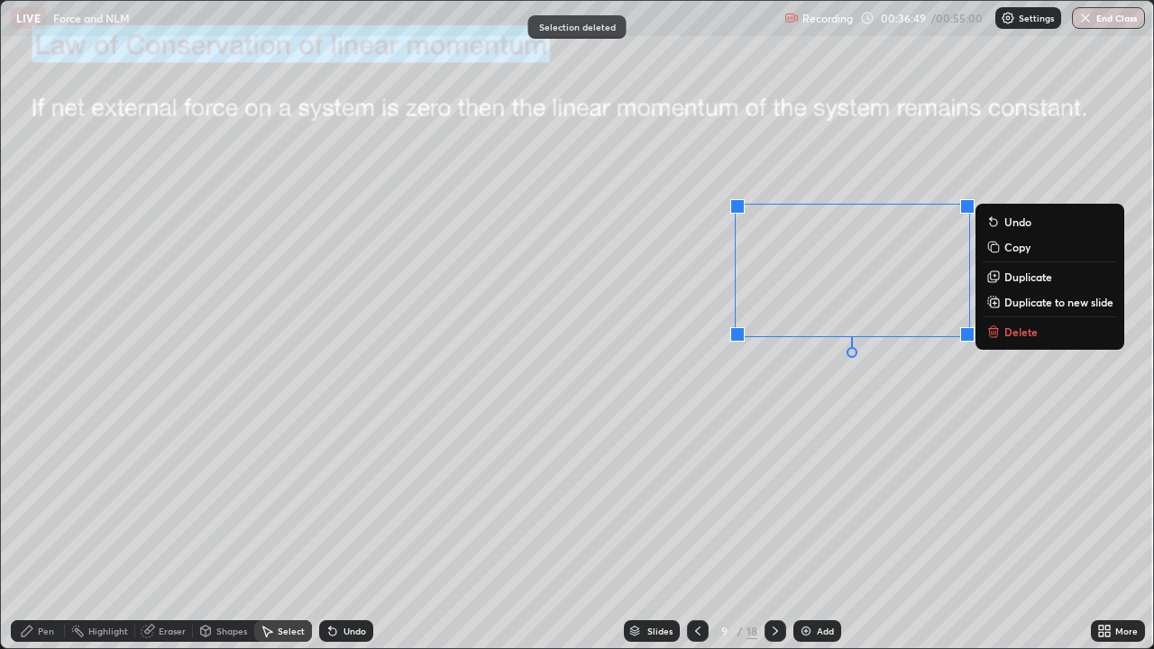
click at [995, 333] on icon at bounding box center [995, 333] width 0 height 4
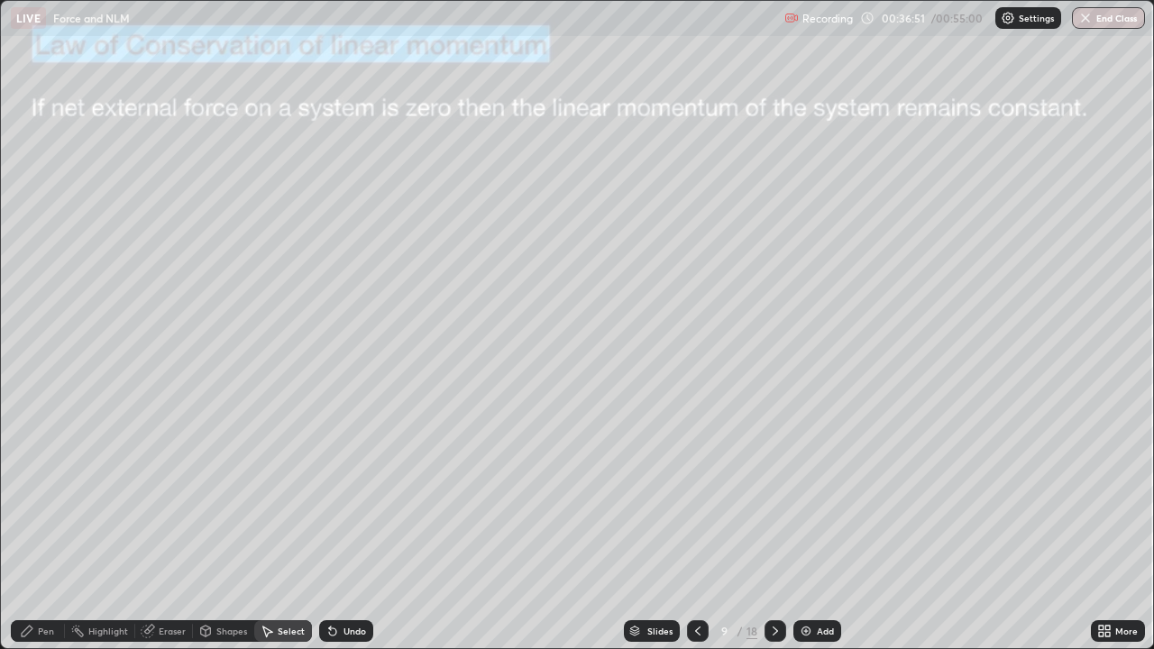
click at [40, 527] on div "Pen" at bounding box center [46, 631] width 16 height 9
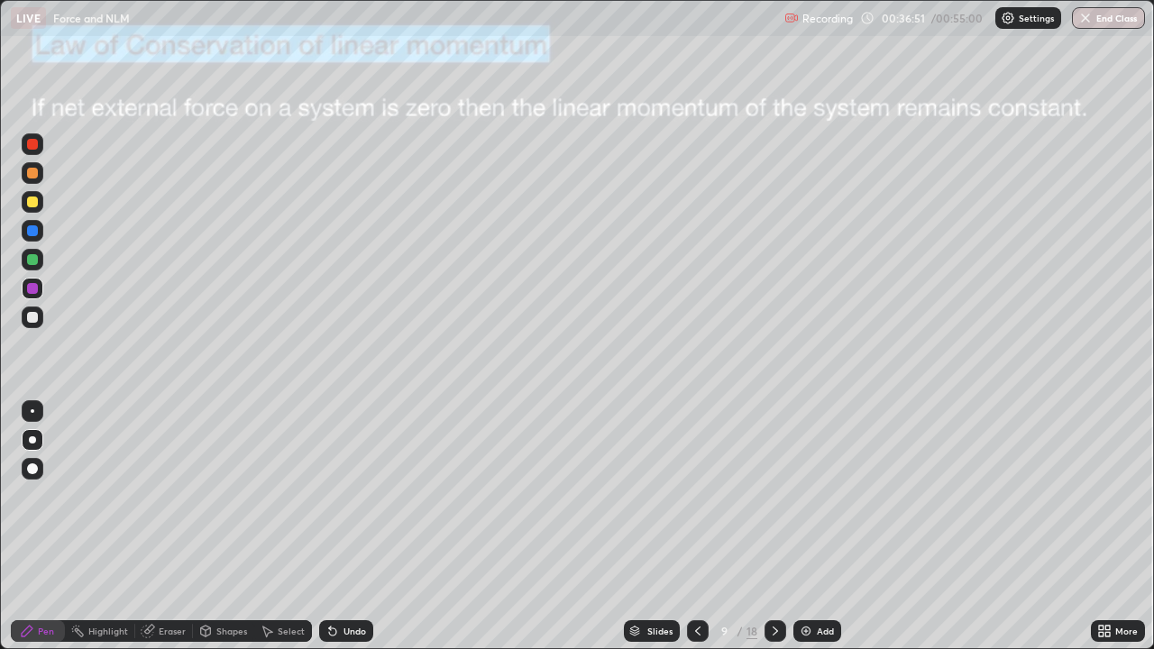
click at [32, 317] on div at bounding box center [32, 317] width 11 height 11
click at [37, 171] on div at bounding box center [32, 173] width 11 height 11
click at [30, 319] on div at bounding box center [32, 317] width 11 height 11
click at [30, 318] on div at bounding box center [32, 317] width 11 height 11
click at [770, 527] on div at bounding box center [776, 631] width 22 height 36
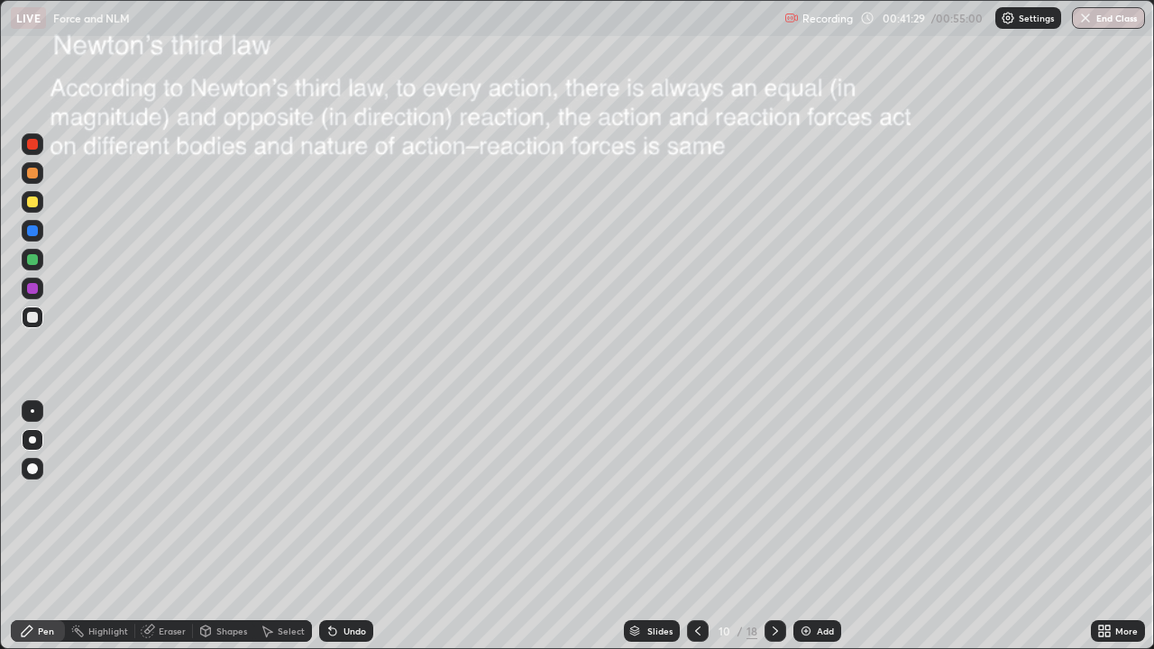
click at [696, 527] on icon at bounding box center [698, 631] width 14 height 14
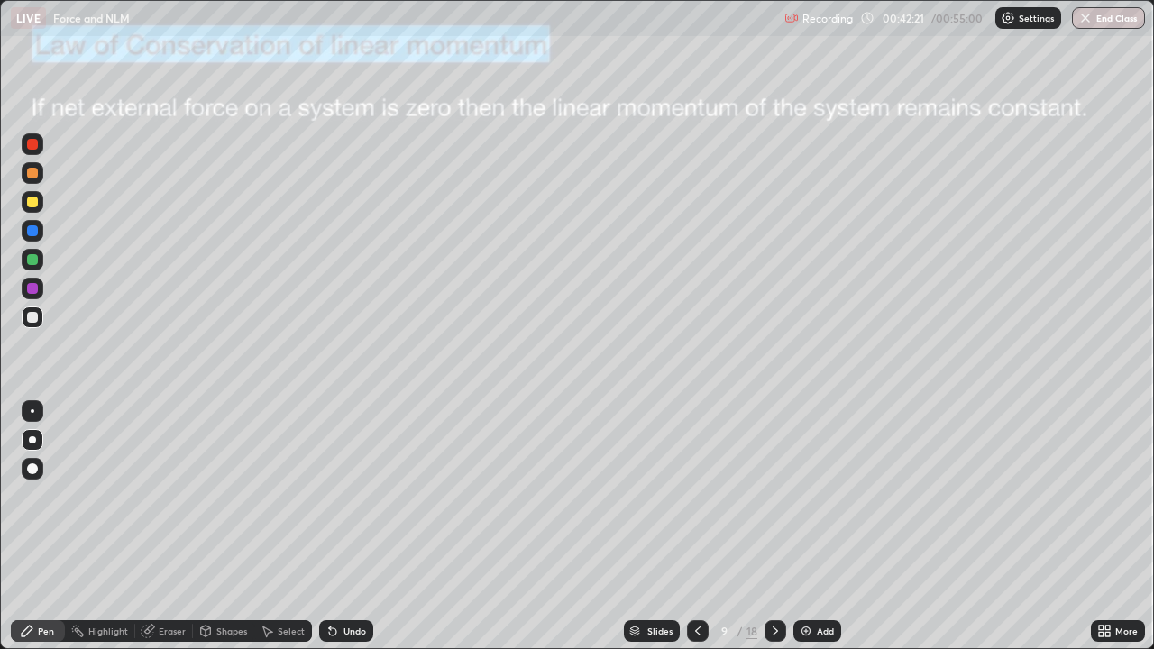
click at [771, 527] on icon at bounding box center [775, 631] width 14 height 14
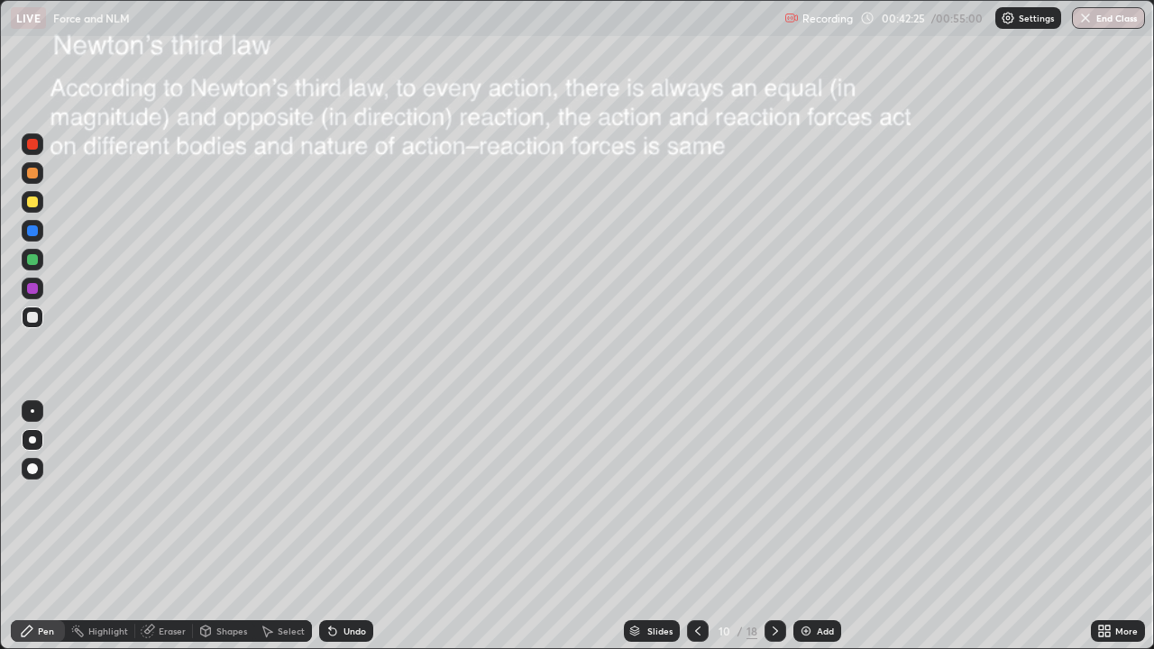
click at [773, 527] on icon at bounding box center [775, 631] width 14 height 14
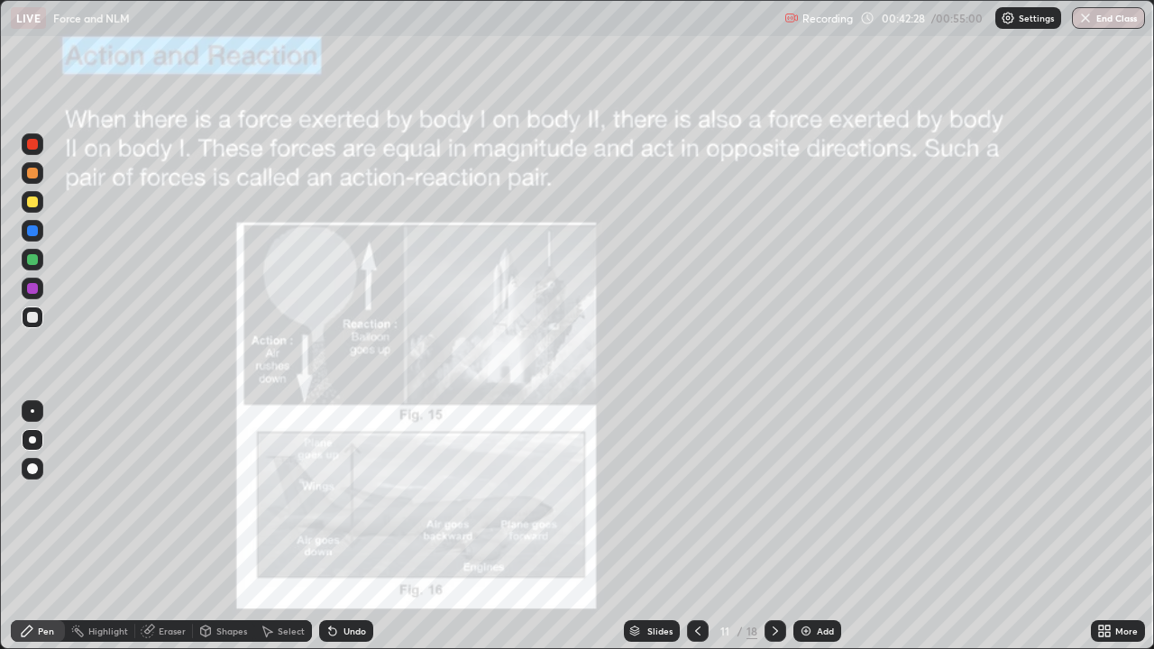
click at [775, 527] on div at bounding box center [776, 631] width 22 height 22
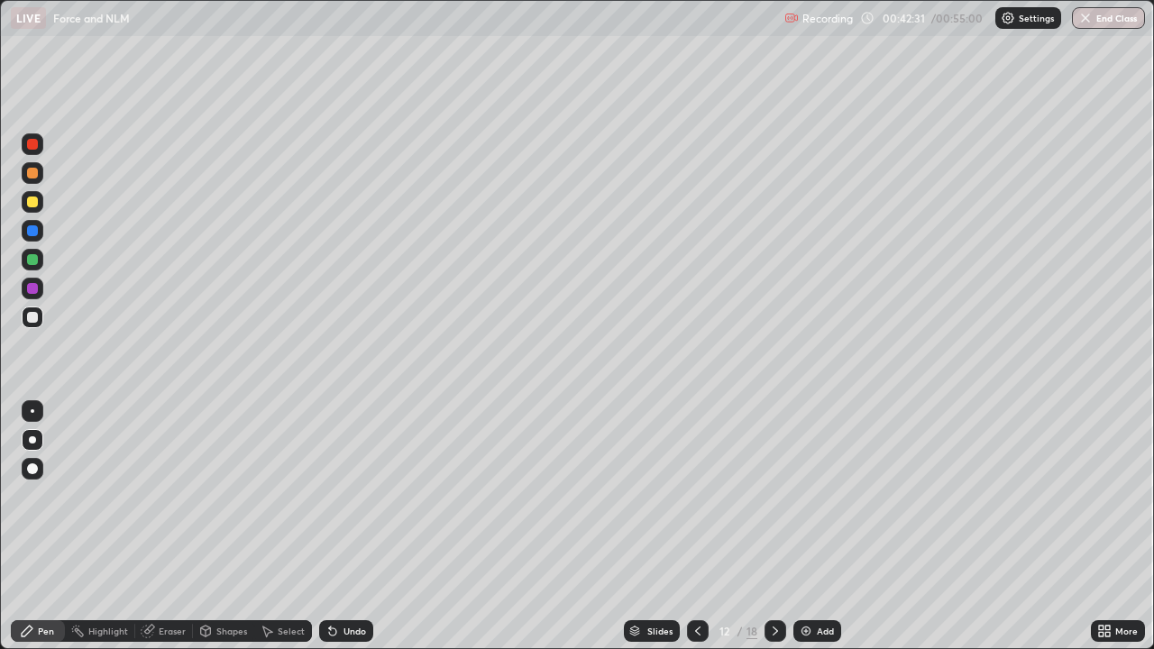
click at [770, 527] on div at bounding box center [776, 631] width 22 height 22
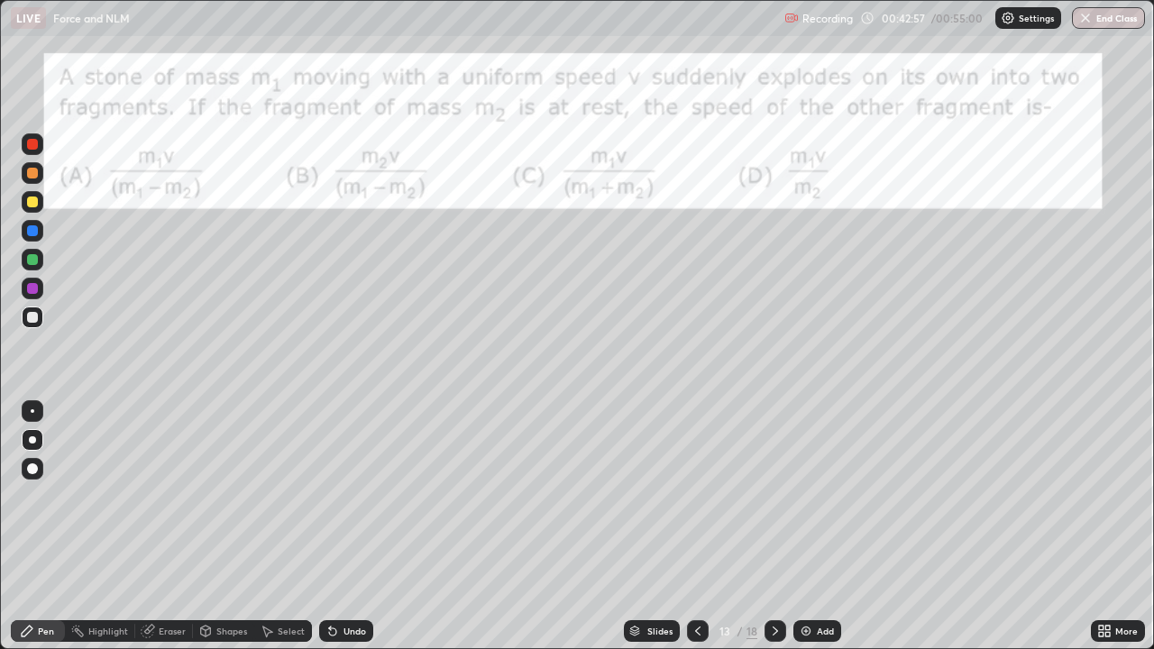
click at [32, 173] on div at bounding box center [32, 173] width 11 height 11
click at [34, 259] on div at bounding box center [32, 259] width 11 height 11
click at [31, 259] on div at bounding box center [32, 259] width 11 height 11
click at [32, 235] on div at bounding box center [32, 230] width 11 height 11
click at [32, 234] on div at bounding box center [32, 230] width 11 height 11
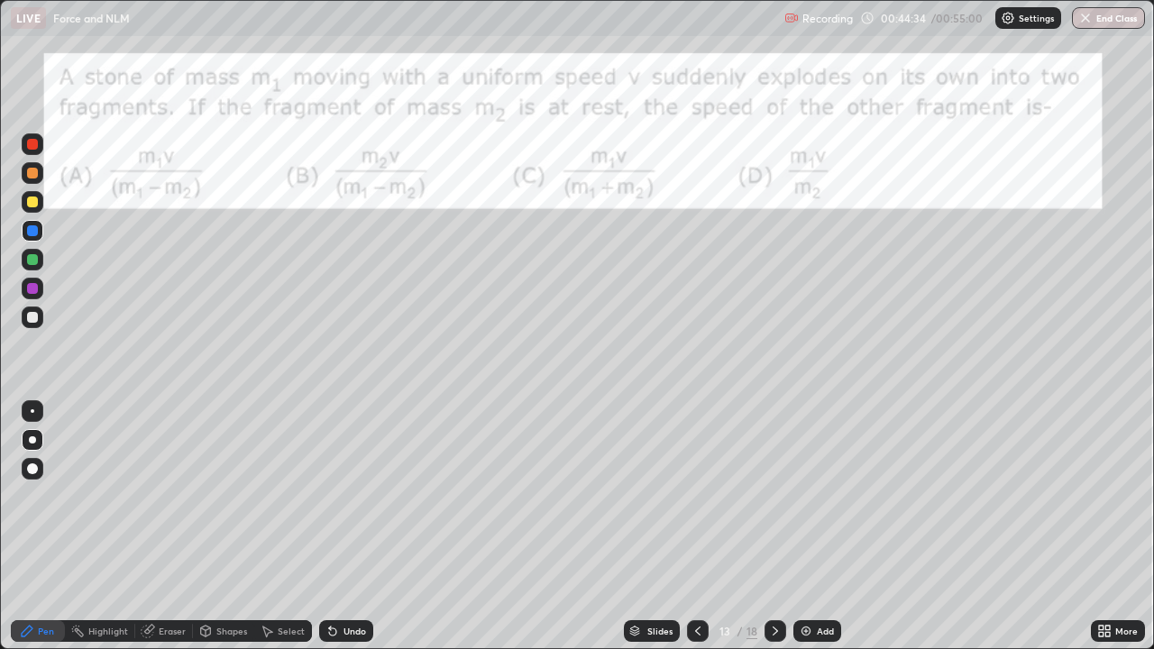
click at [353, 527] on div "Undo" at bounding box center [355, 631] width 23 height 9
click at [774, 527] on icon at bounding box center [775, 631] width 14 height 14
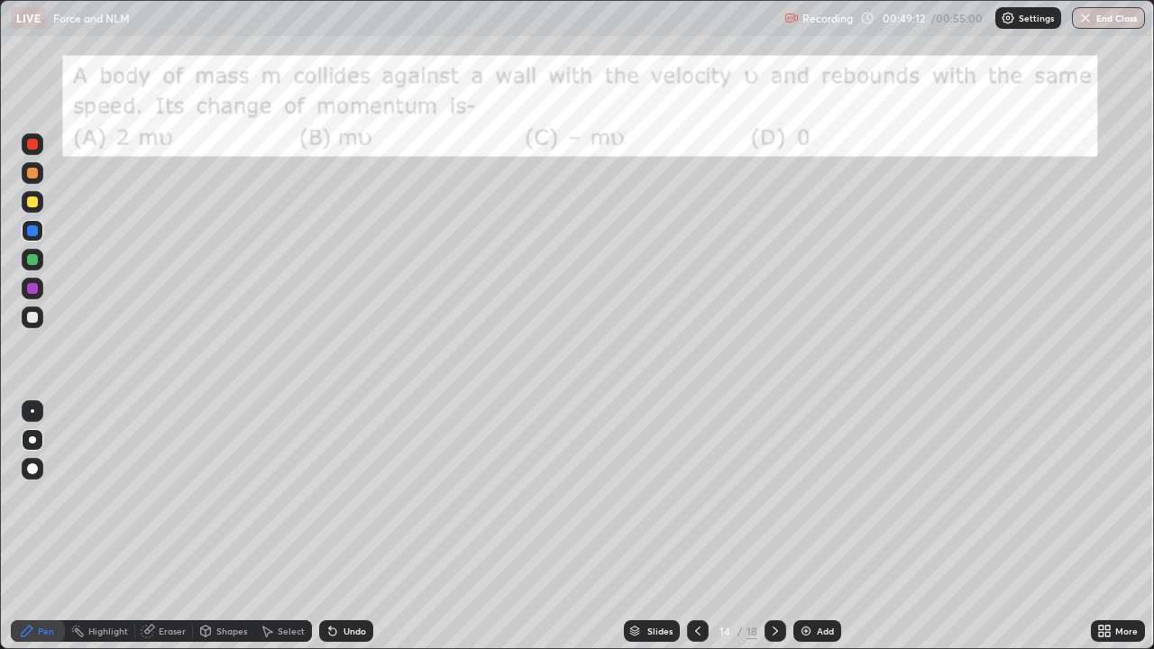
click at [23, 312] on div at bounding box center [33, 318] width 22 height 22
click at [23, 313] on div at bounding box center [33, 318] width 22 height 22
click at [31, 316] on div at bounding box center [32, 317] width 11 height 11
click at [25, 176] on div at bounding box center [33, 173] width 22 height 22
click at [773, 527] on icon at bounding box center [775, 631] width 14 height 14
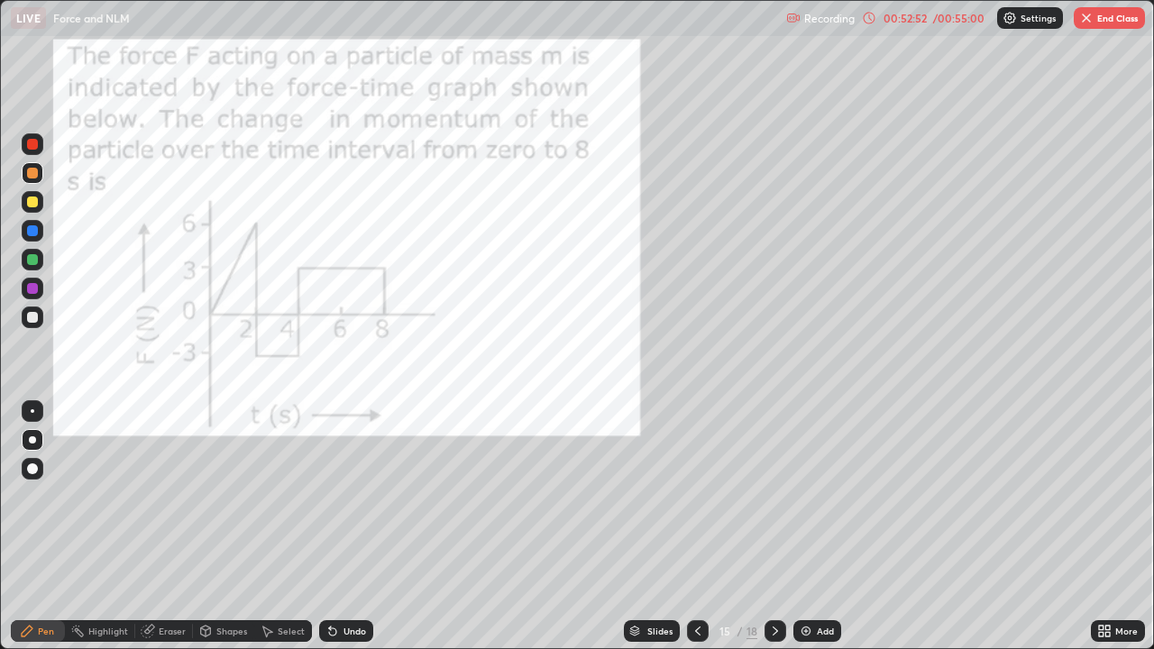
click at [698, 527] on icon at bounding box center [698, 631] width 14 height 14
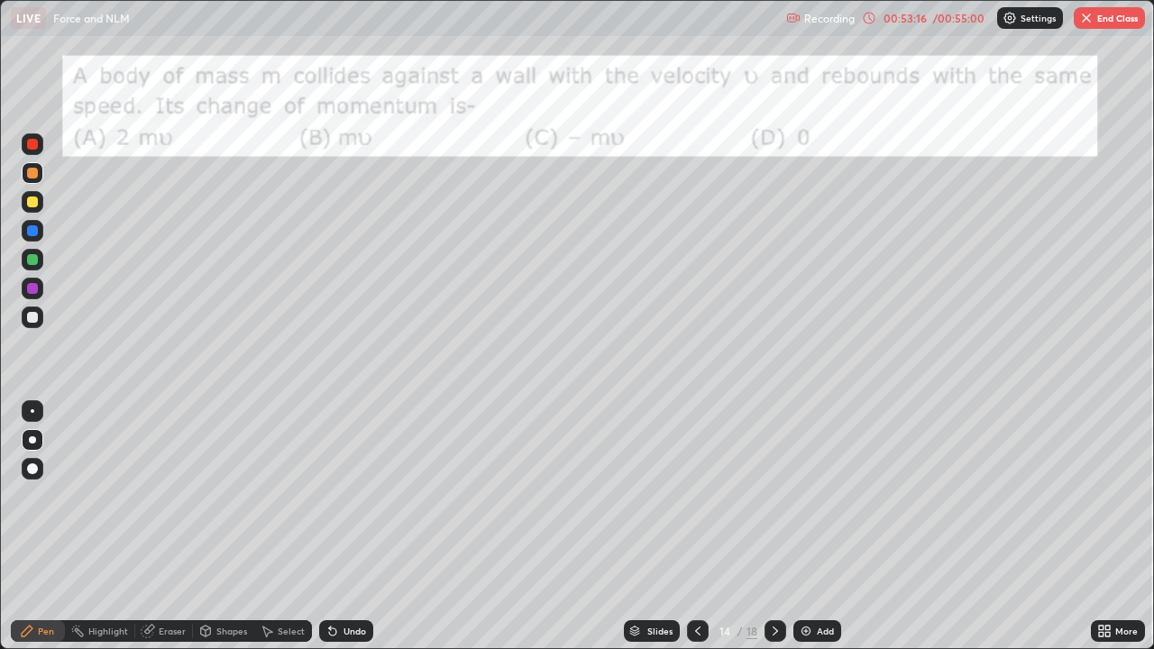
click at [1113, 14] on button "End Class" at bounding box center [1109, 18] width 71 height 22
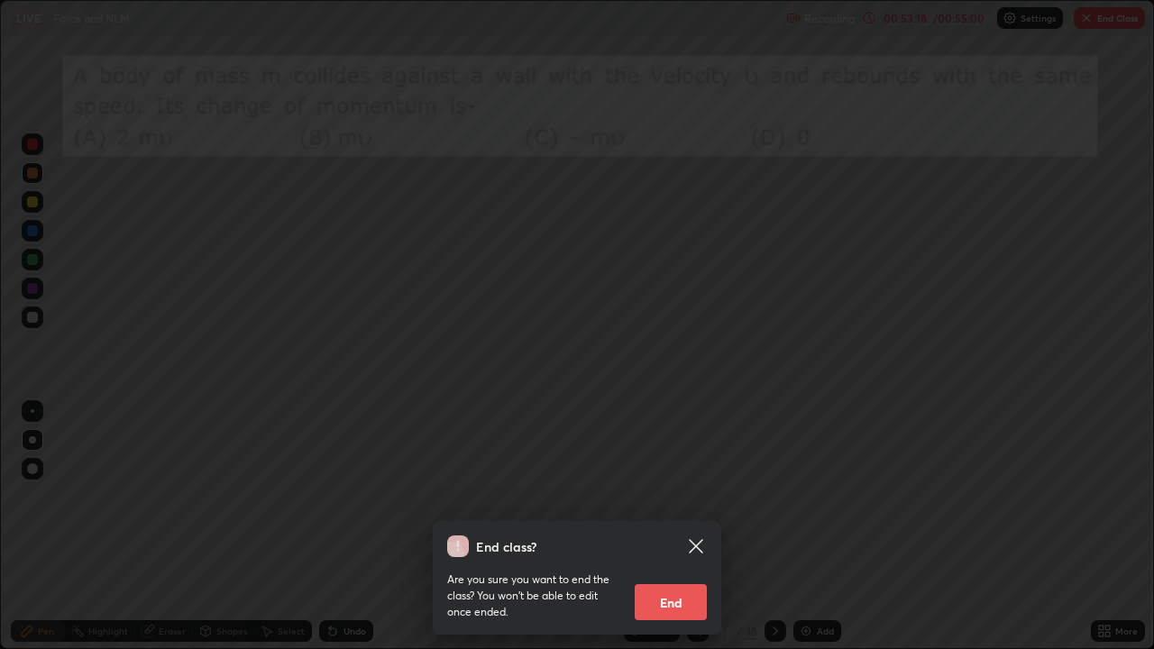
click at [686, 527] on button "End" at bounding box center [671, 602] width 72 height 36
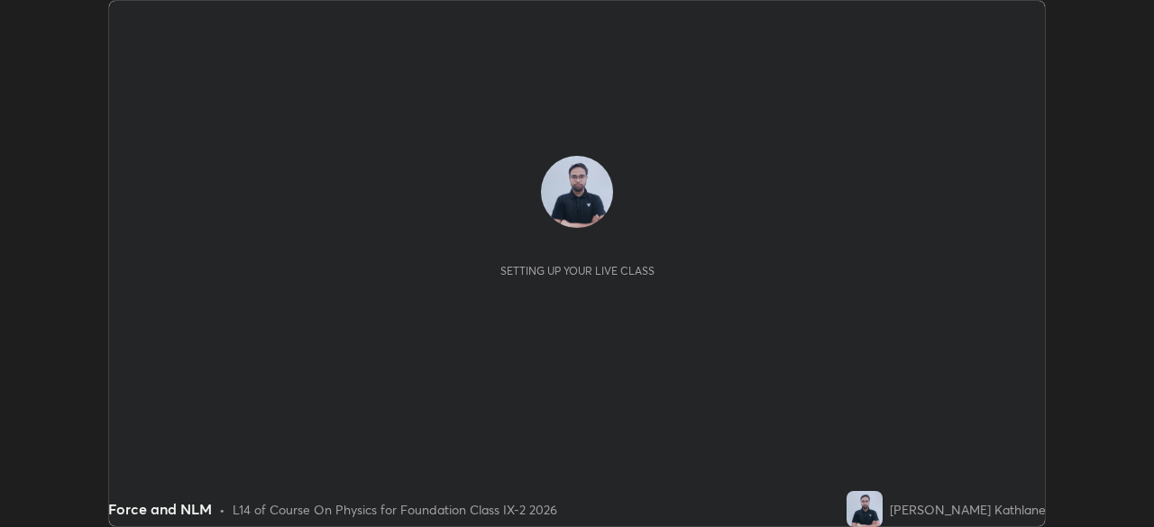
scroll to position [527, 1153]
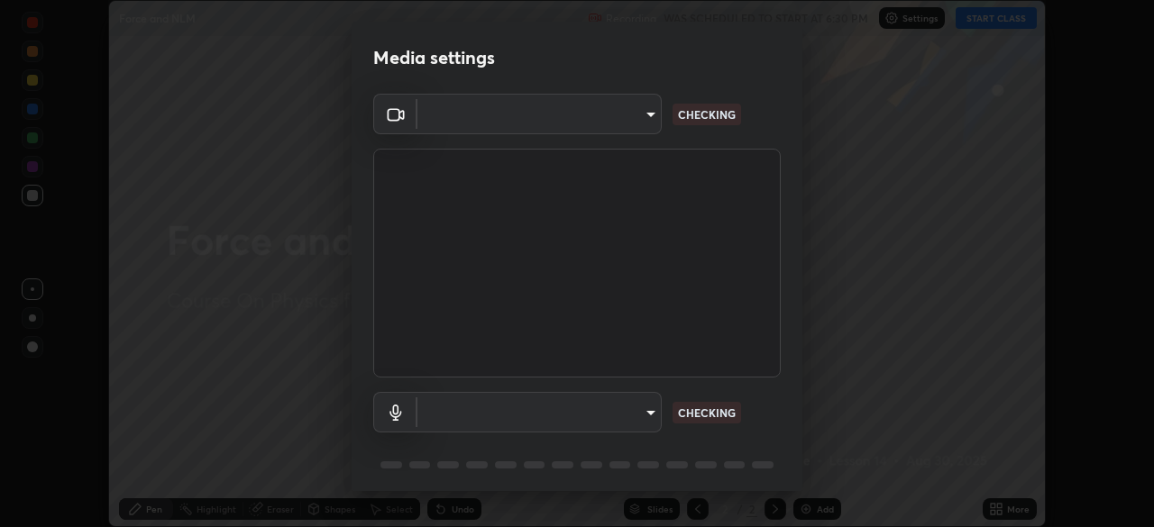
type input "1bfaa20297856ad55121efd0a2483a8db671bf9dcc0dce8dfcec0bded7d65c17"
type input "default"
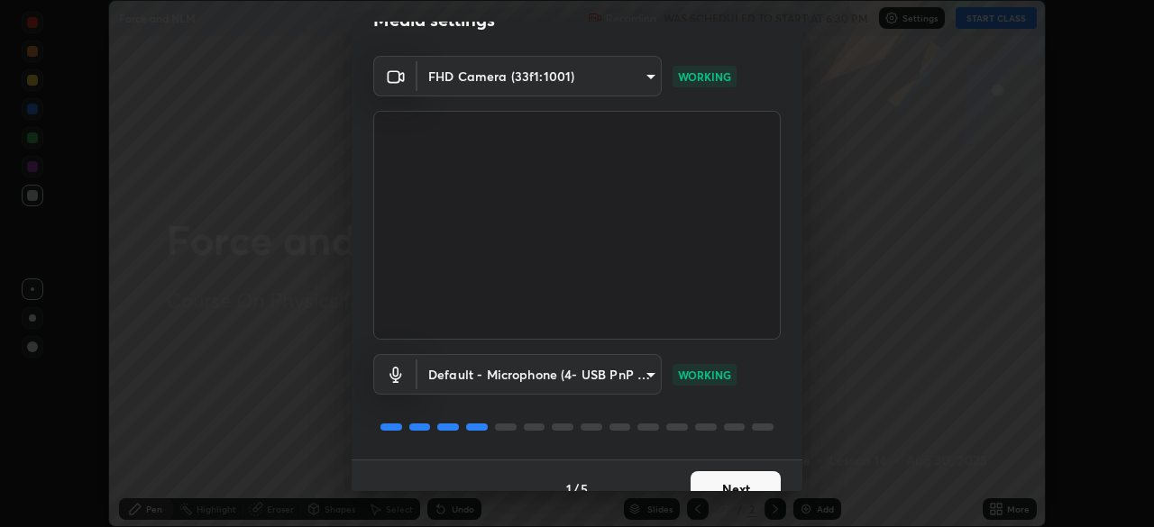
scroll to position [39, 0]
click at [712, 477] on button "Next" at bounding box center [736, 489] width 90 height 36
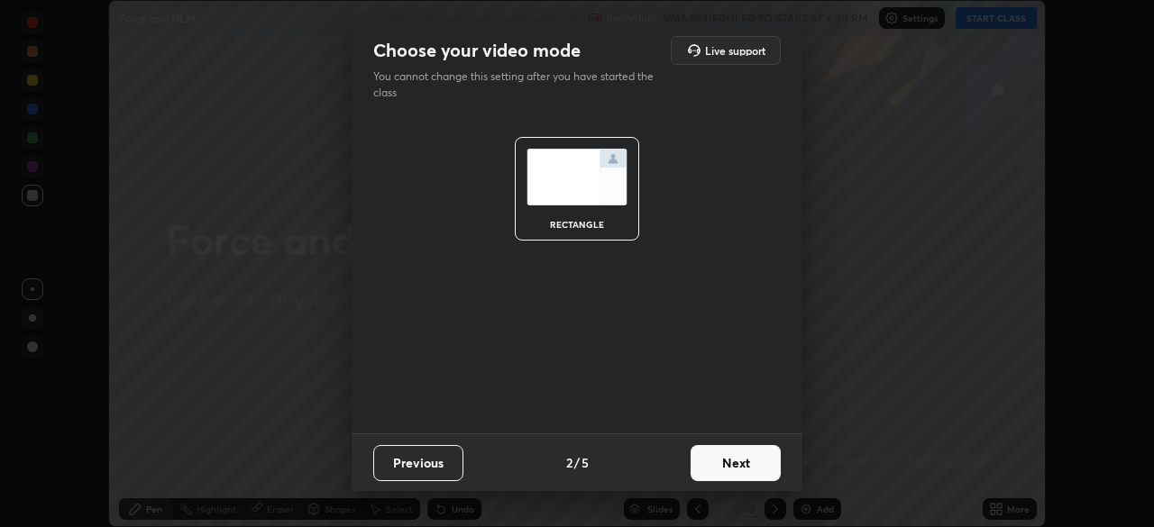
scroll to position [0, 0]
click at [730, 455] on button "Next" at bounding box center [736, 463] width 90 height 36
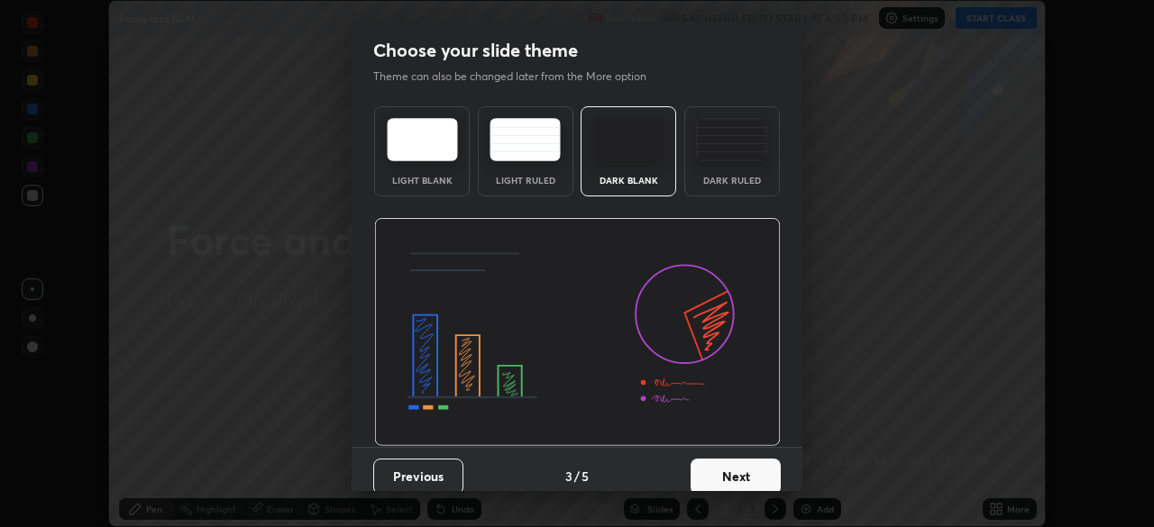
click at [704, 171] on div "Dark Ruled" at bounding box center [732, 151] width 96 height 90
click at [738, 486] on button "Next" at bounding box center [736, 477] width 90 height 36
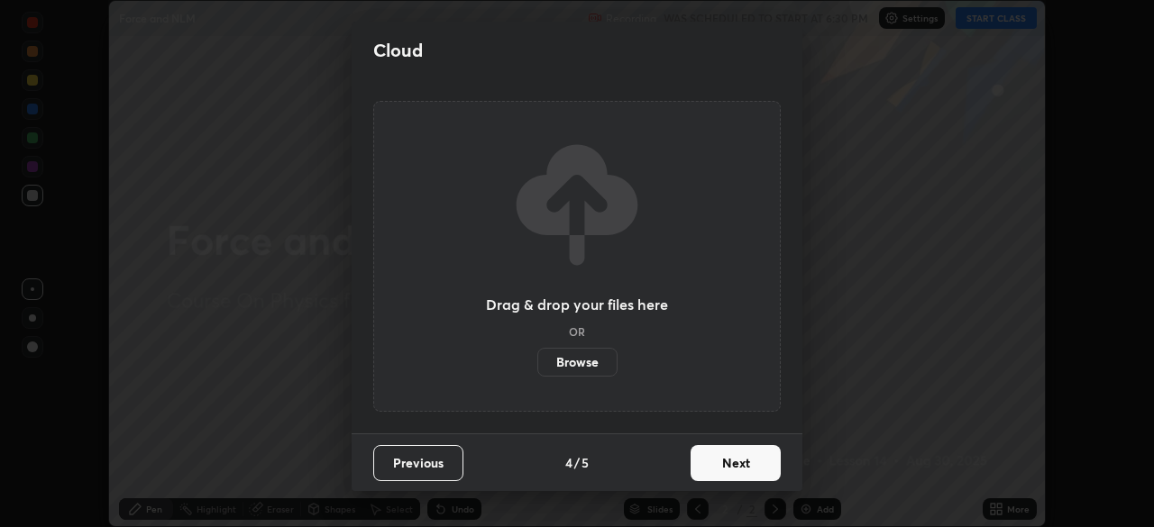
click at [597, 359] on label "Browse" at bounding box center [577, 362] width 80 height 29
click at [537, 359] on input "Browse" at bounding box center [537, 362] width 0 height 29
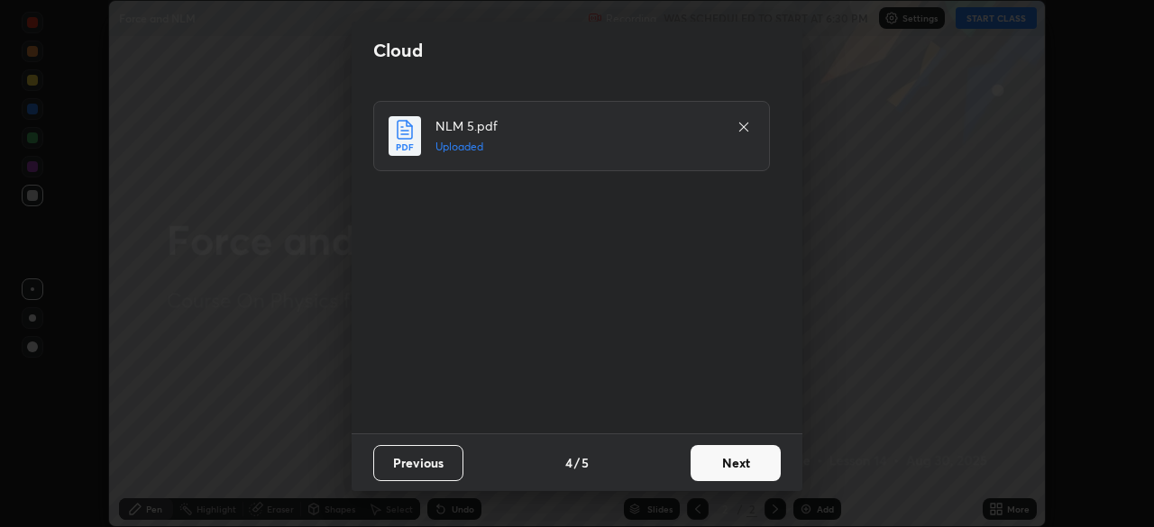
click at [735, 465] on button "Next" at bounding box center [736, 463] width 90 height 36
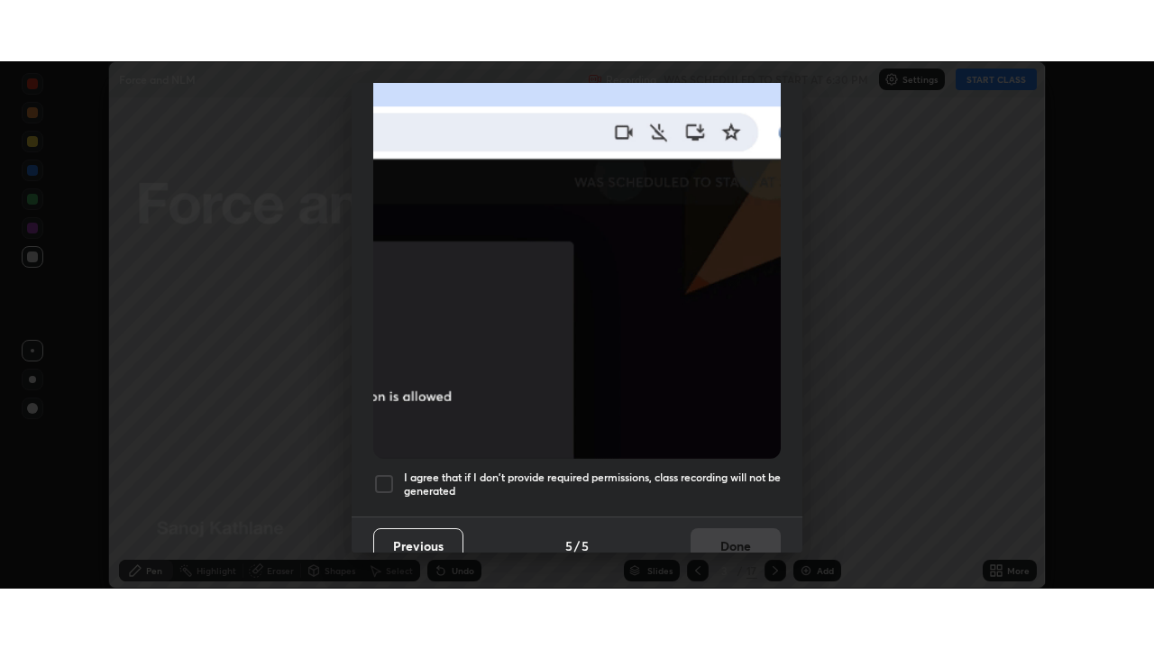
scroll to position [432, 0]
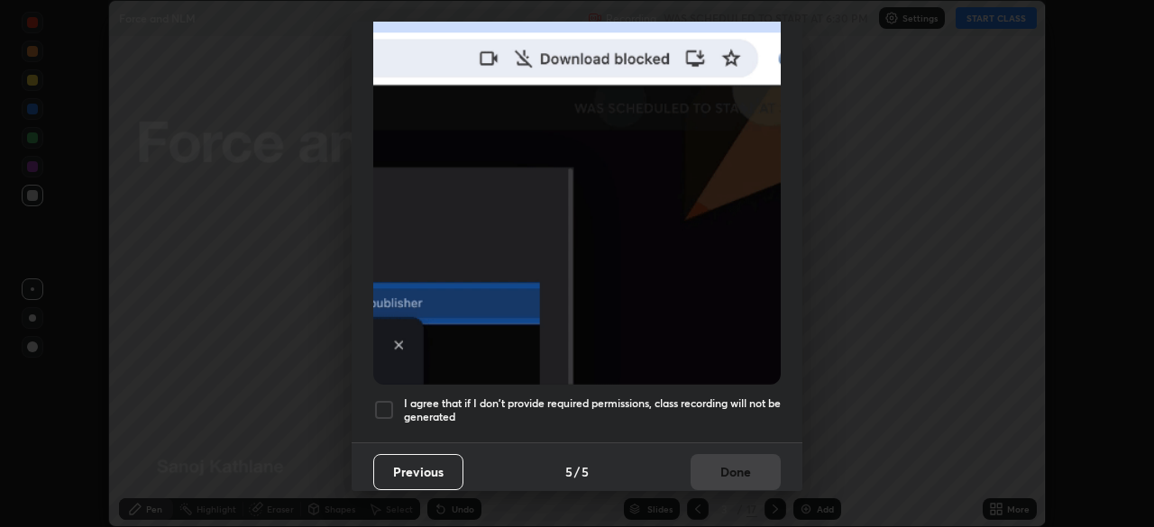
click at [609, 399] on h5 "I agree that if I don't provide required permissions, class recording will not …" at bounding box center [592, 411] width 377 height 28
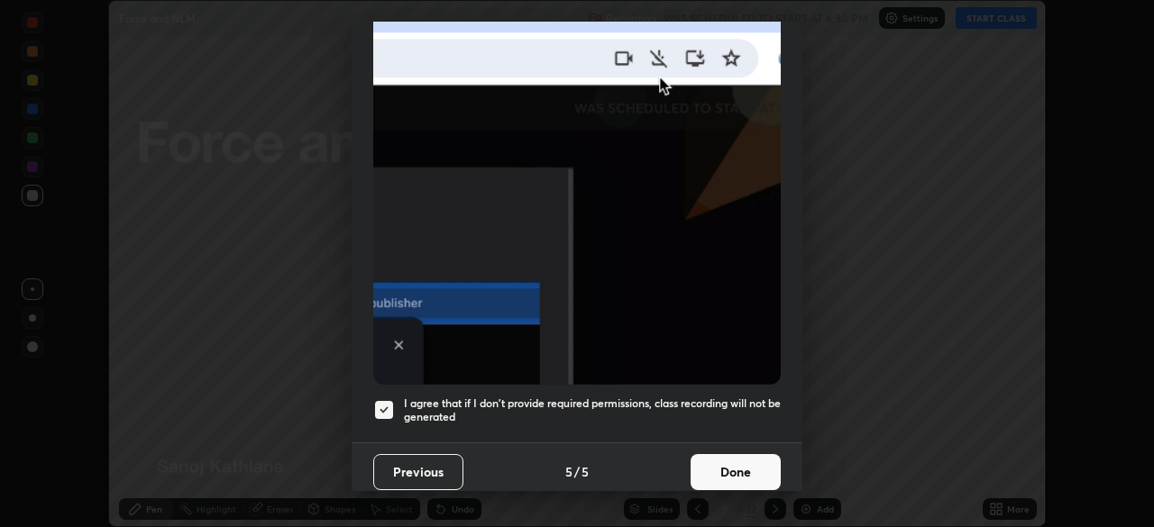
click at [709, 454] on button "Done" at bounding box center [736, 472] width 90 height 36
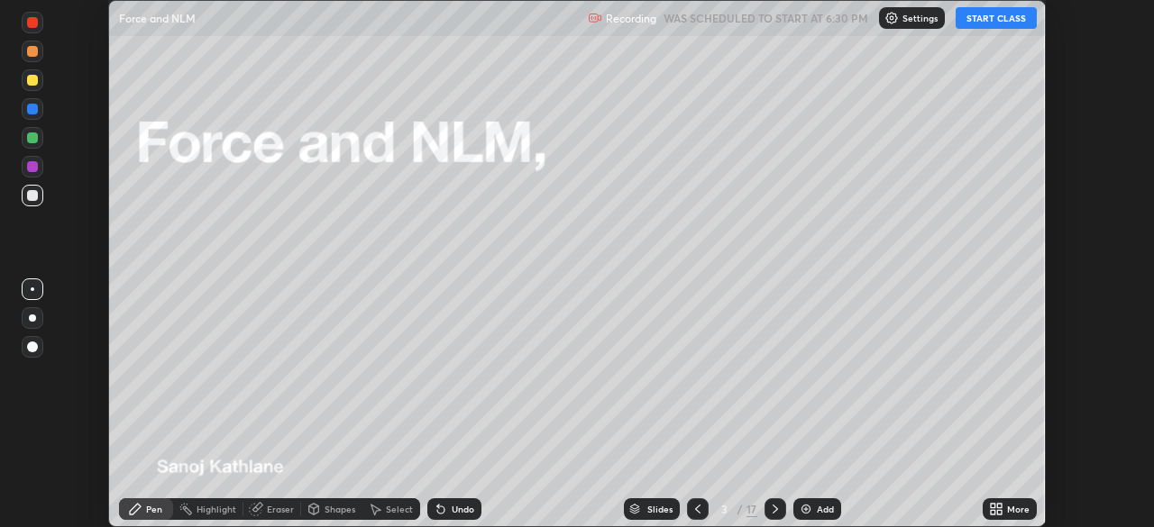
click at [1001, 12] on button "START CLASS" at bounding box center [996, 18] width 81 height 22
click at [1022, 510] on div "More" at bounding box center [1018, 509] width 23 height 9
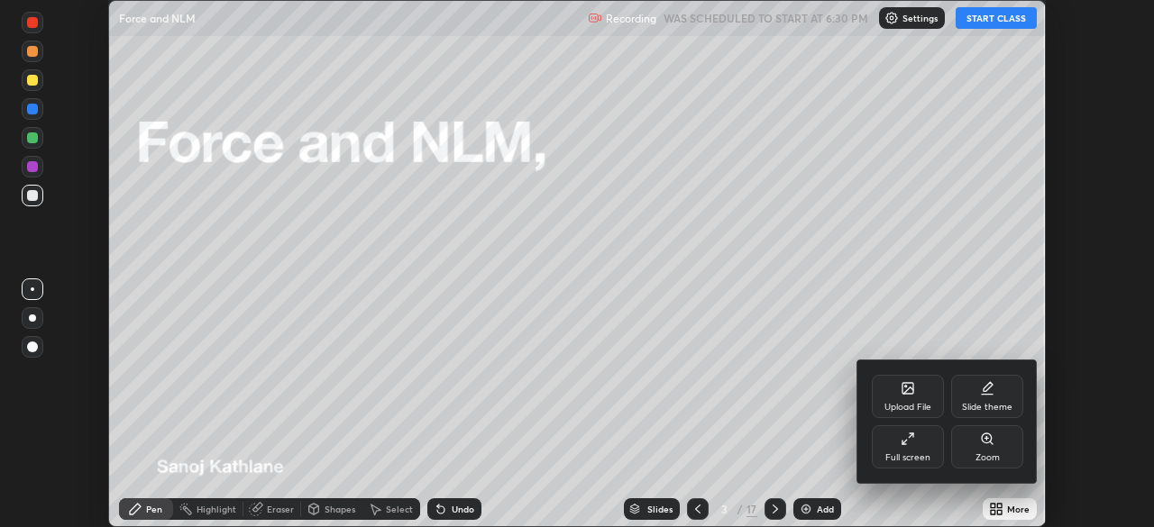
click at [904, 444] on icon at bounding box center [905, 443] width 4 height 4
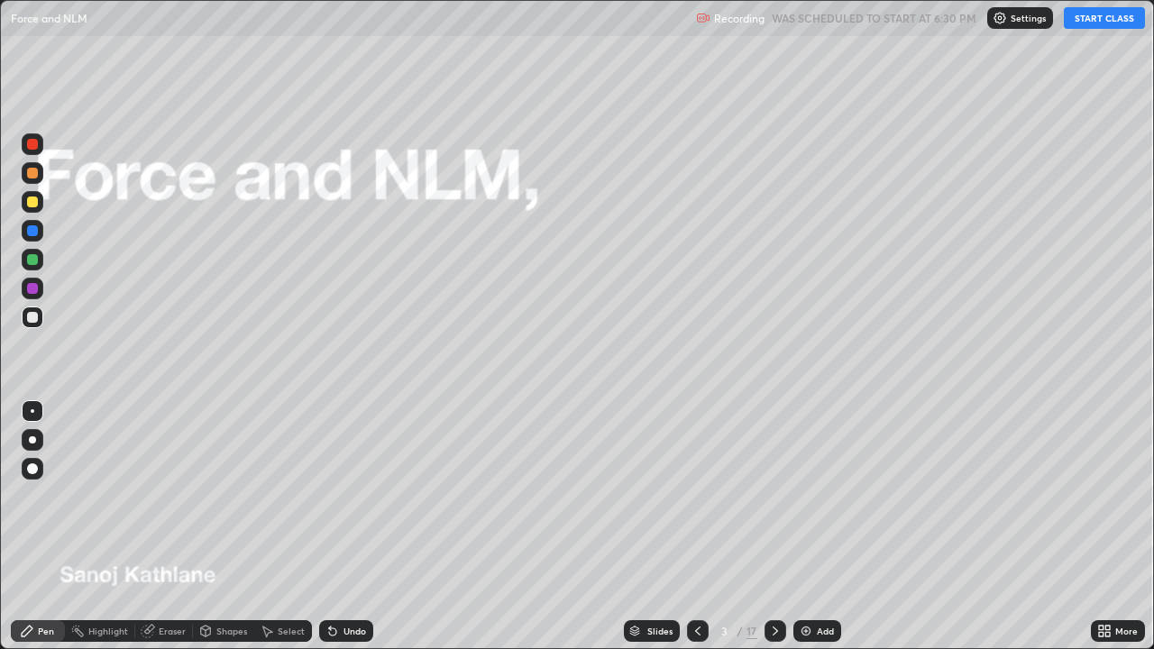
scroll to position [649, 1154]
click at [774, 527] on div at bounding box center [776, 631] width 22 height 22
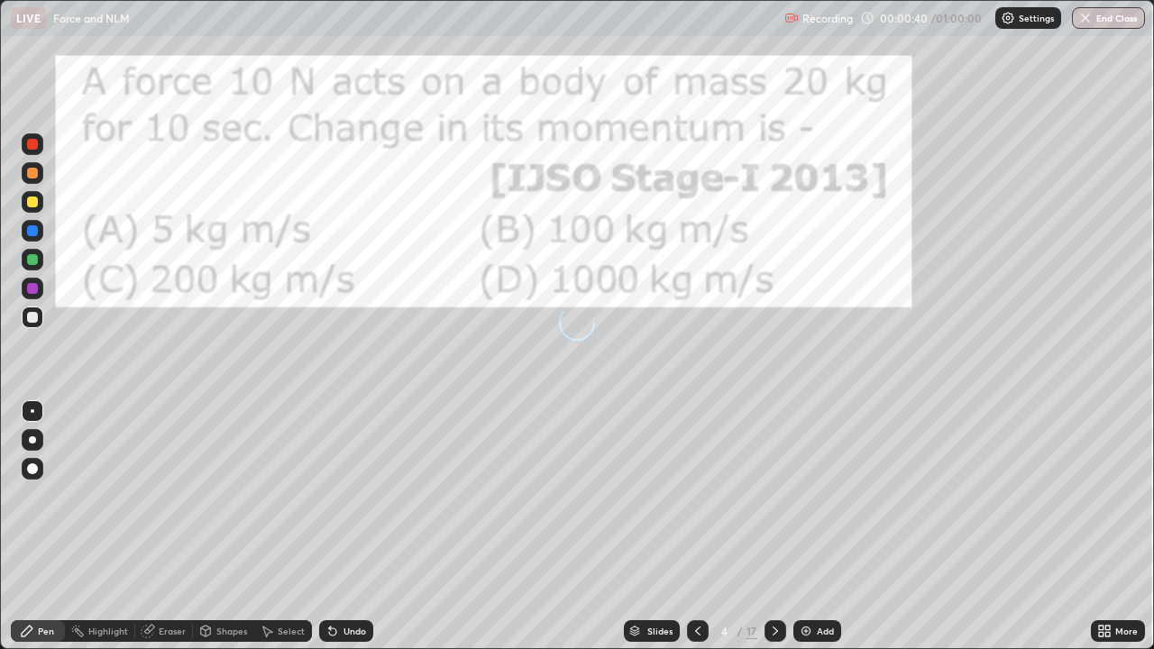
click at [774, 527] on icon at bounding box center [775, 631] width 14 height 14
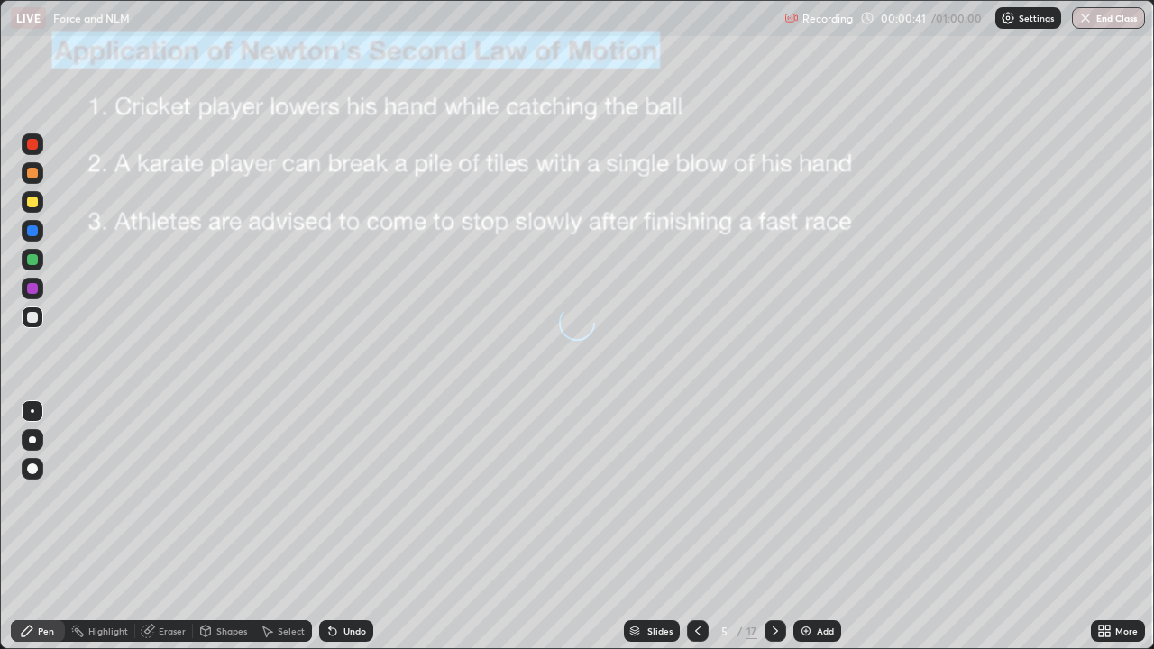
click at [775, 527] on icon at bounding box center [775, 631] width 14 height 14
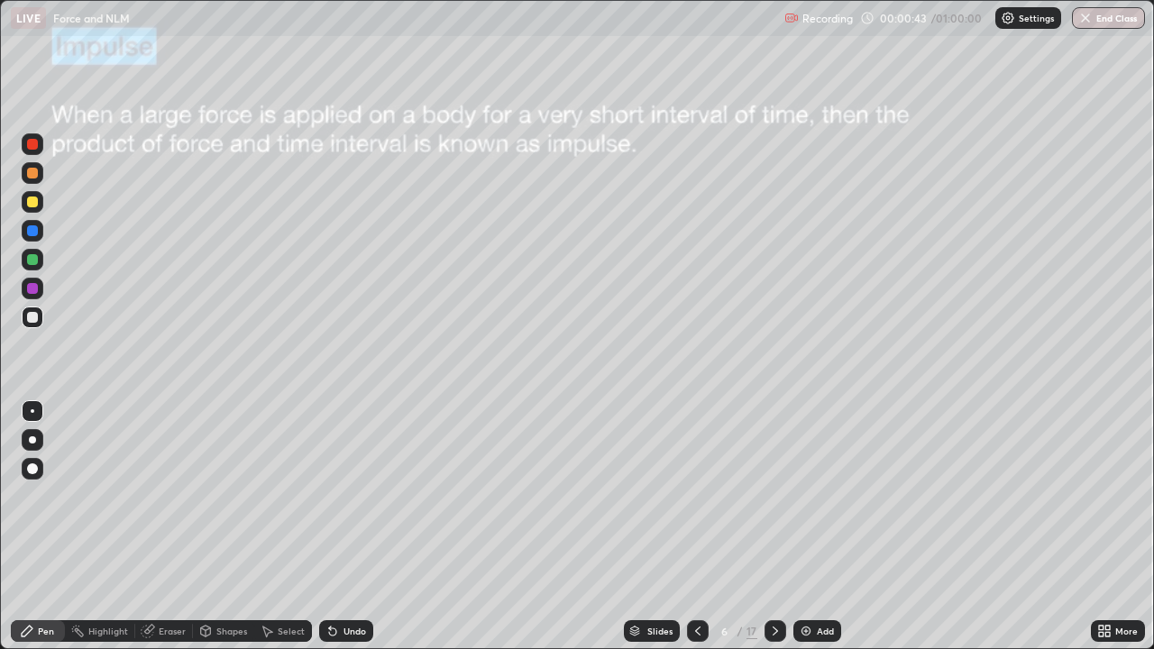
click at [774, 527] on icon at bounding box center [775, 631] width 14 height 14
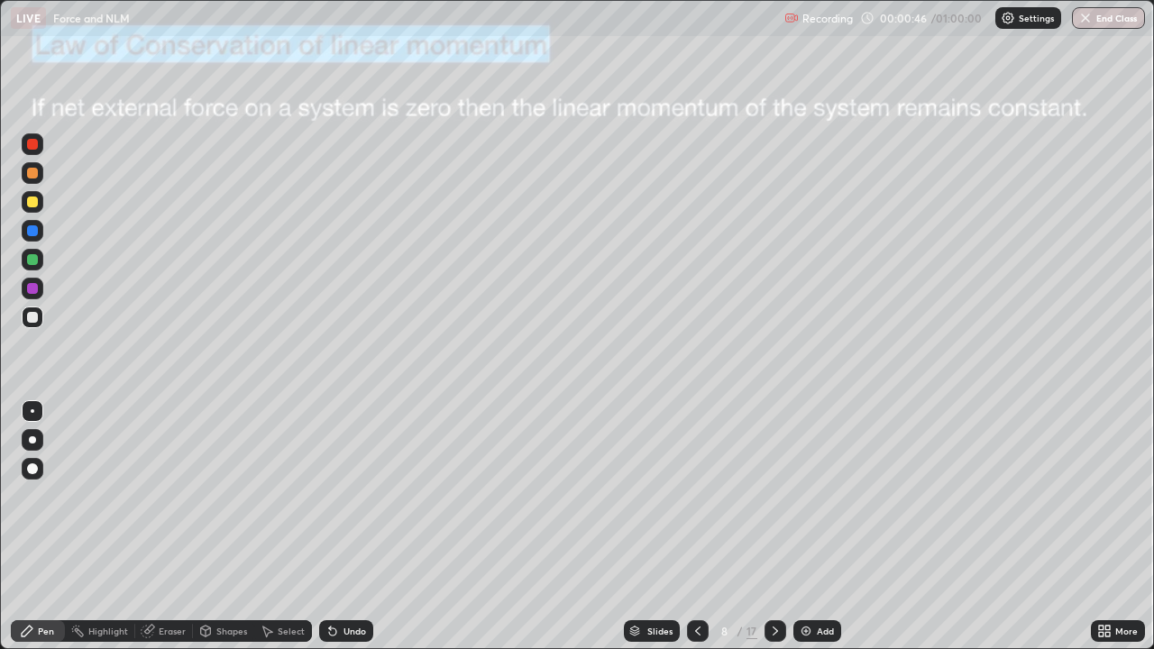
click at [770, 527] on icon at bounding box center [775, 631] width 14 height 14
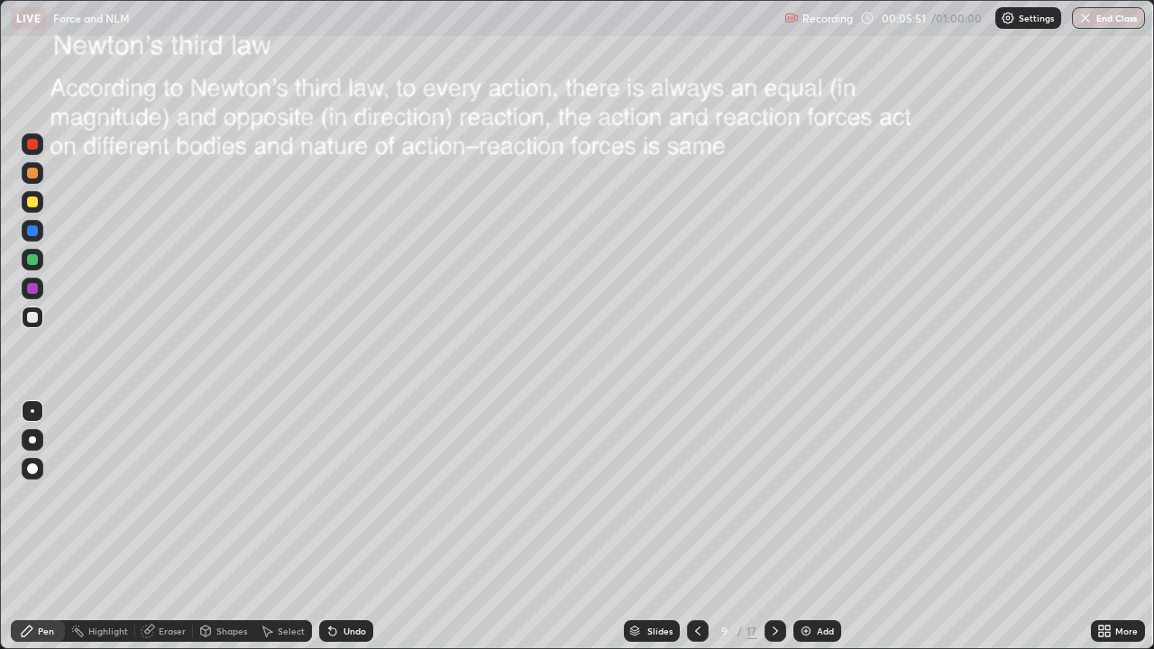
click at [1052, 527] on div "Slides 9 / 17 Add" at bounding box center [732, 631] width 718 height 36
click at [35, 292] on div at bounding box center [32, 288] width 11 height 11
click at [33, 289] on div at bounding box center [32, 288] width 11 height 11
click at [31, 235] on div at bounding box center [32, 230] width 11 height 11
click at [30, 234] on div at bounding box center [32, 230] width 11 height 11
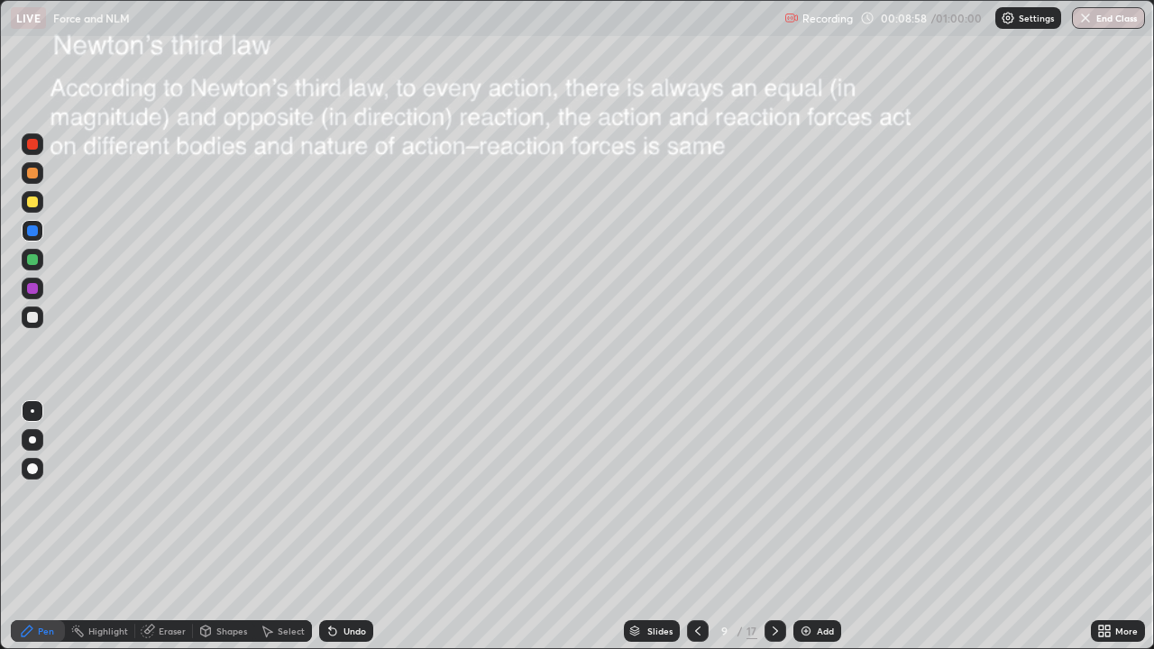
click at [774, 527] on icon at bounding box center [775, 631] width 14 height 14
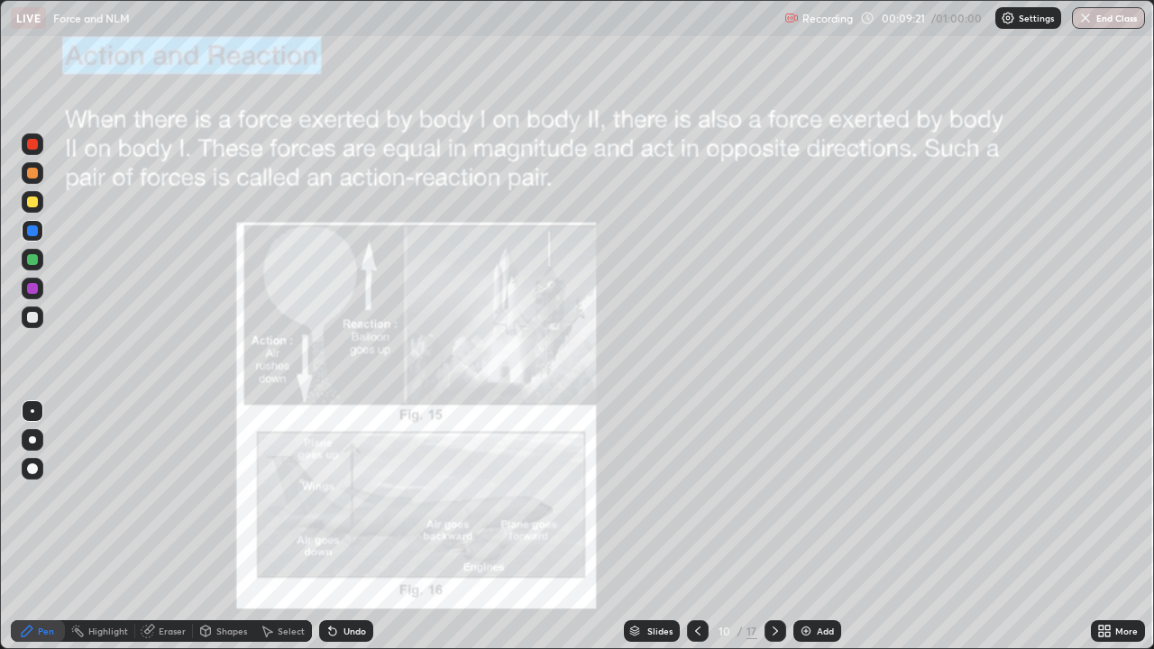
click at [691, 527] on icon at bounding box center [698, 631] width 14 height 14
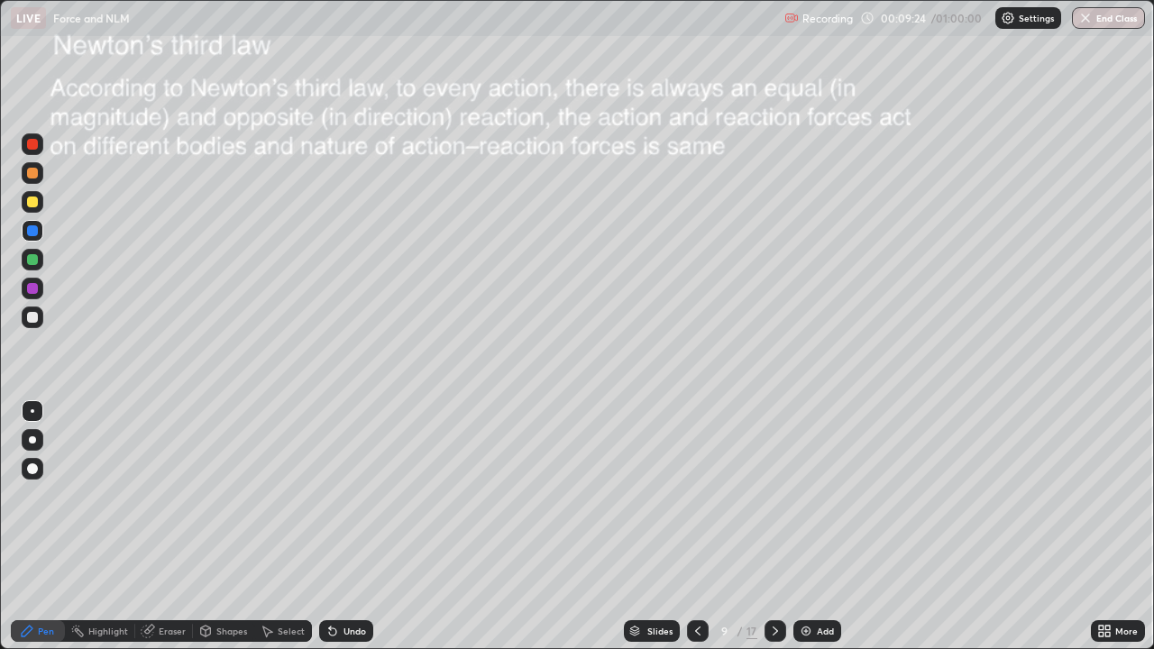
click at [773, 527] on icon at bounding box center [775, 631] width 14 height 14
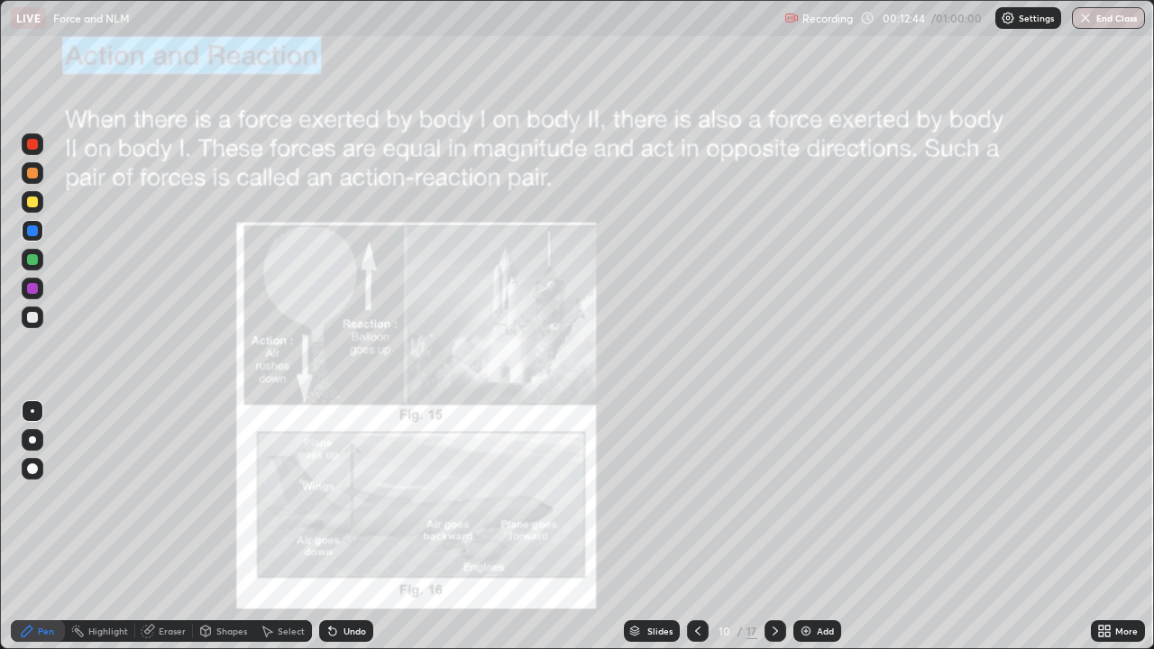
click at [774, 527] on icon at bounding box center [775, 631] width 14 height 14
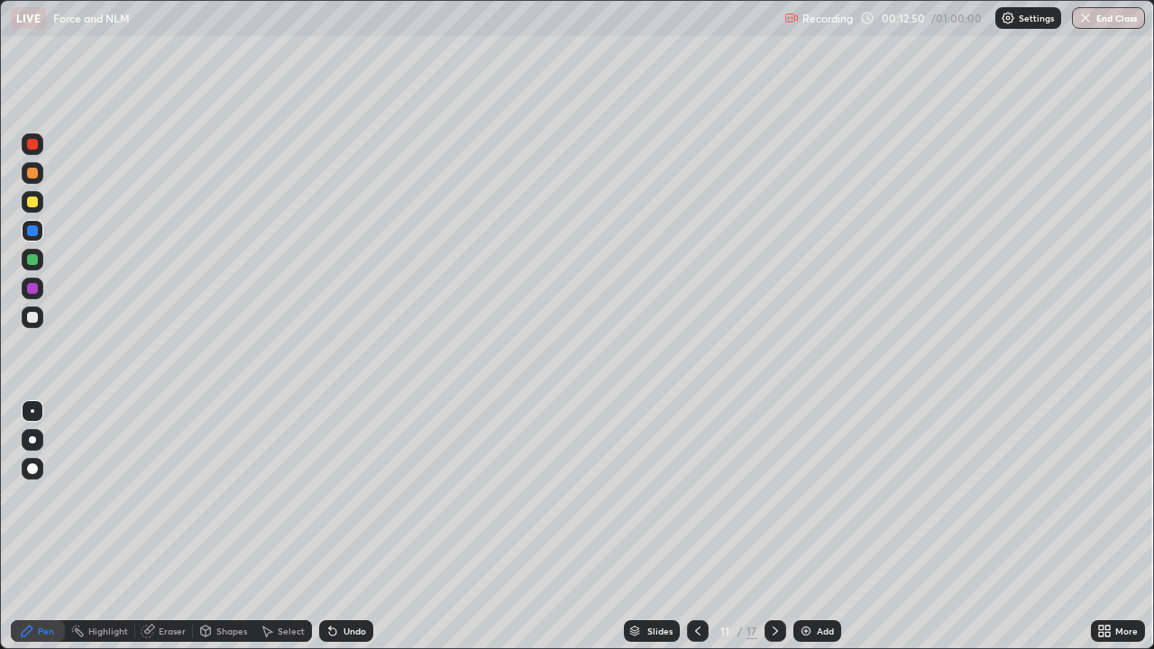
click at [33, 314] on div at bounding box center [32, 317] width 11 height 11
click at [339, 527] on div "Undo" at bounding box center [346, 631] width 54 height 22
click at [348, 527] on div "Undo" at bounding box center [355, 631] width 23 height 9
click at [774, 527] on icon at bounding box center [775, 631] width 14 height 14
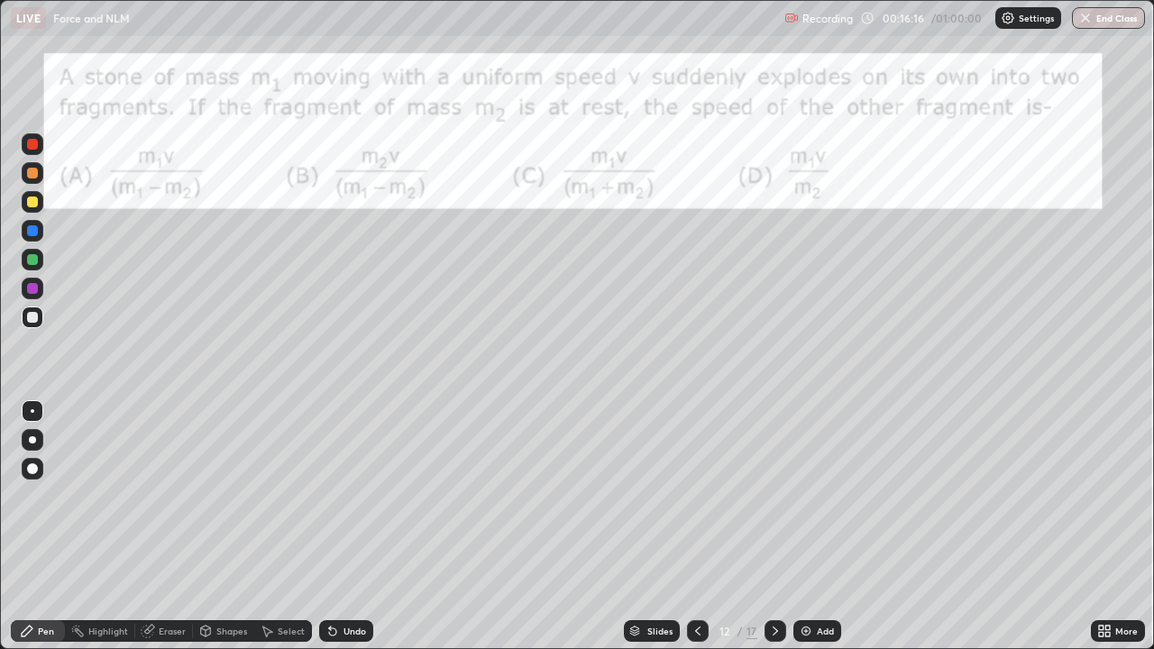
click at [703, 527] on div at bounding box center [698, 631] width 22 height 36
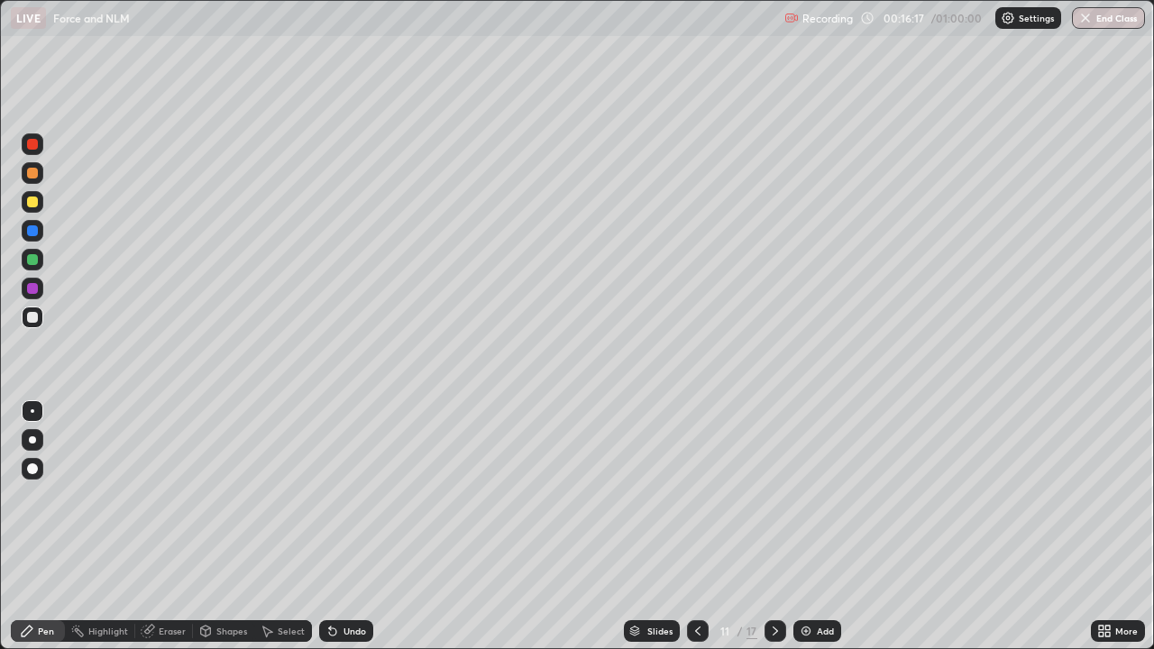
click at [698, 527] on icon at bounding box center [698, 631] width 14 height 14
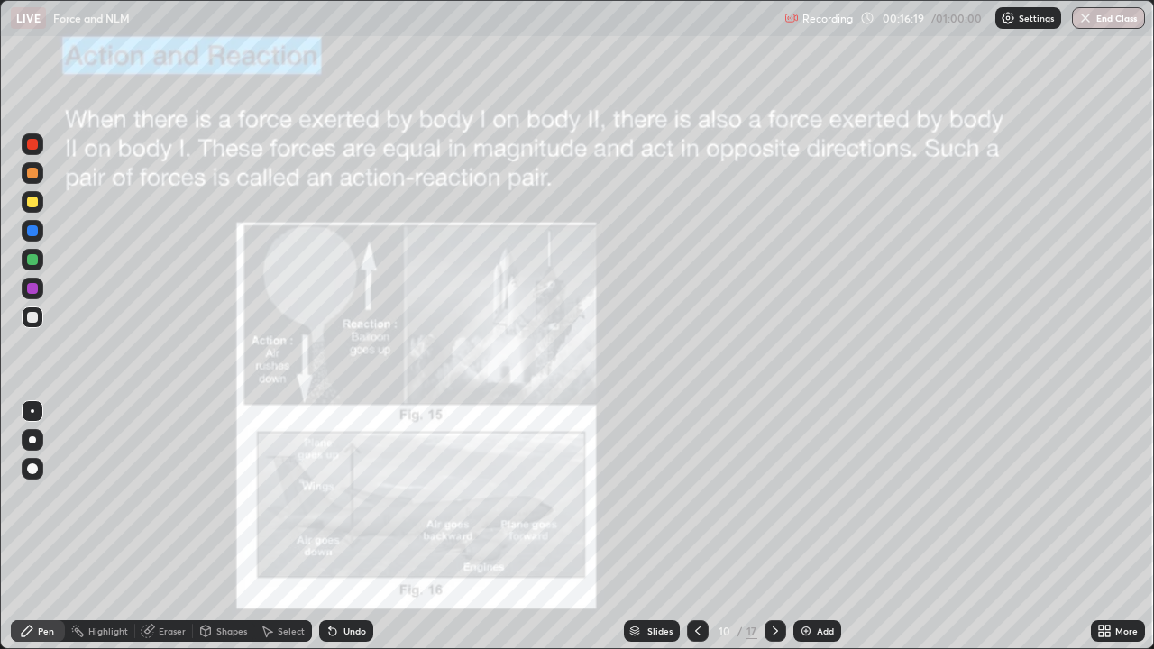
click at [32, 289] on div at bounding box center [32, 288] width 11 height 11
click at [344, 527] on div "Undo" at bounding box center [355, 631] width 23 height 9
click at [330, 527] on icon at bounding box center [332, 631] width 7 height 7
click at [339, 527] on div "Undo" at bounding box center [346, 631] width 54 height 22
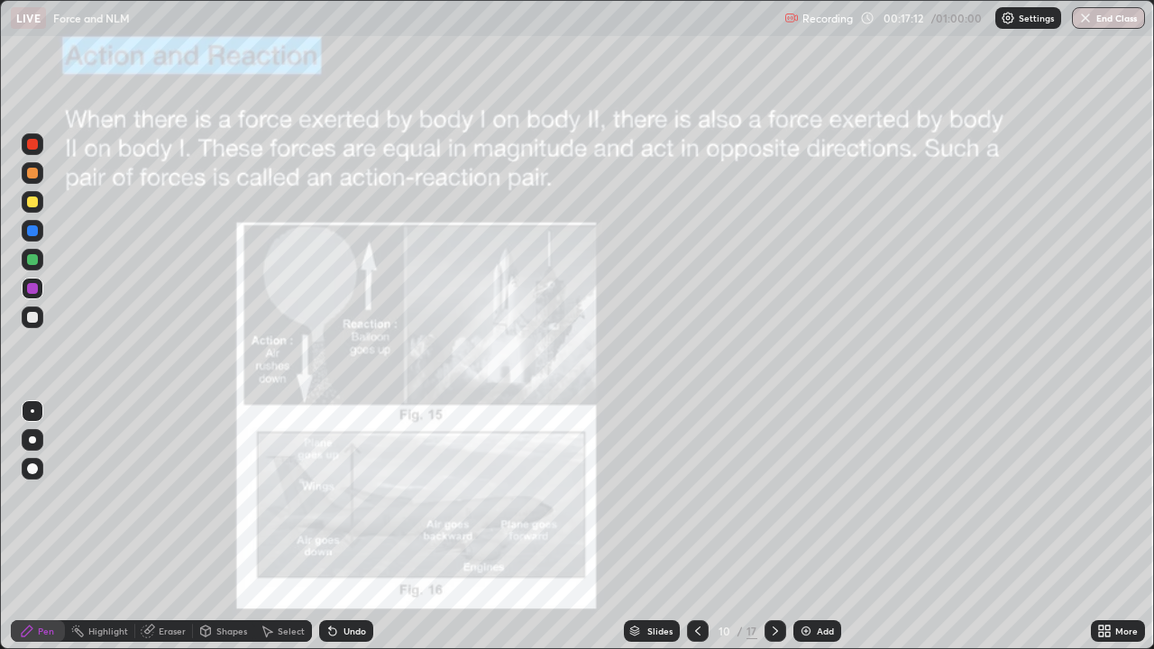
click at [332, 527] on icon at bounding box center [332, 631] width 7 height 7
click at [28, 206] on div at bounding box center [32, 202] width 11 height 11
click at [772, 527] on icon at bounding box center [775, 631] width 14 height 14
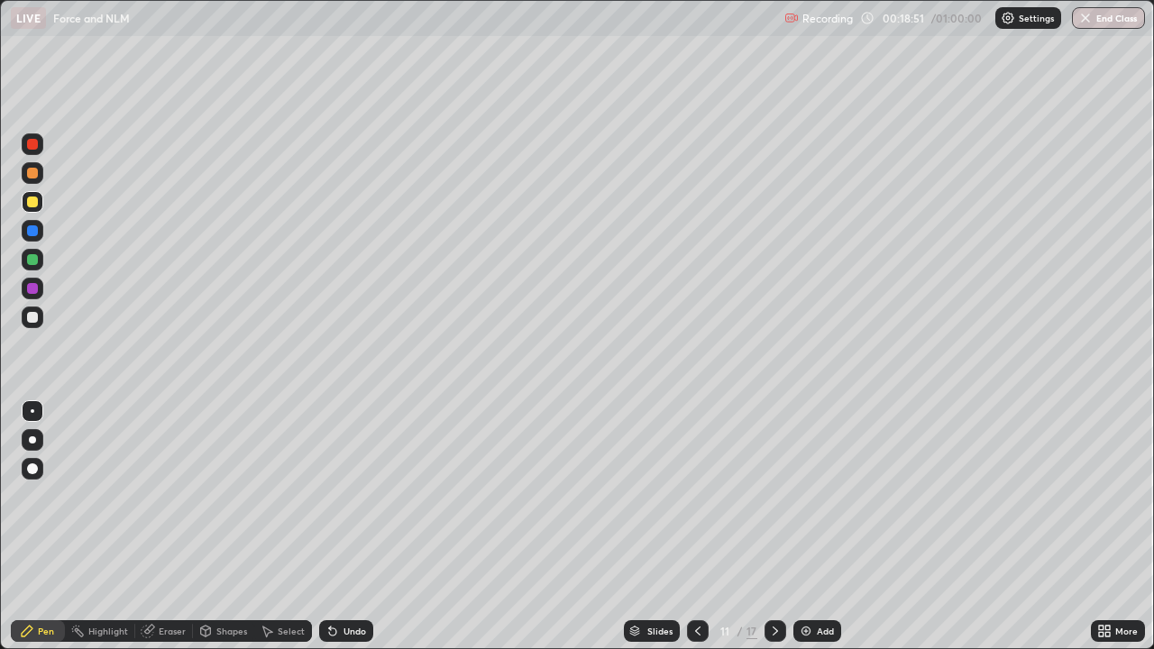
click at [774, 527] on icon at bounding box center [775, 631] width 14 height 14
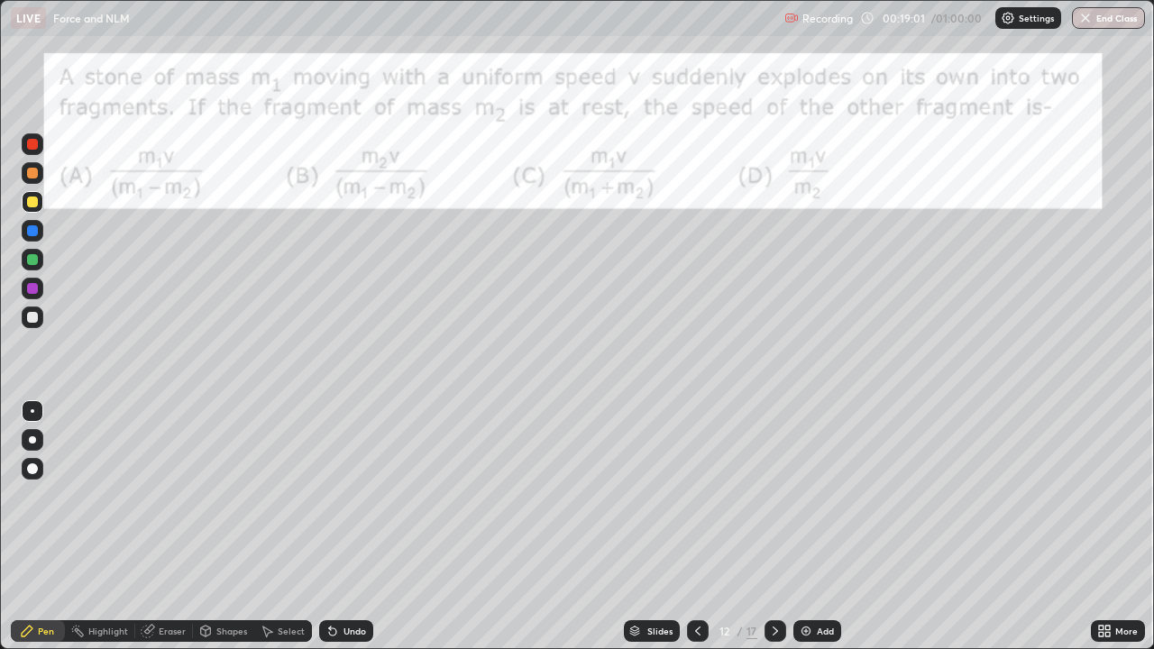
click at [701, 527] on div at bounding box center [698, 631] width 22 height 22
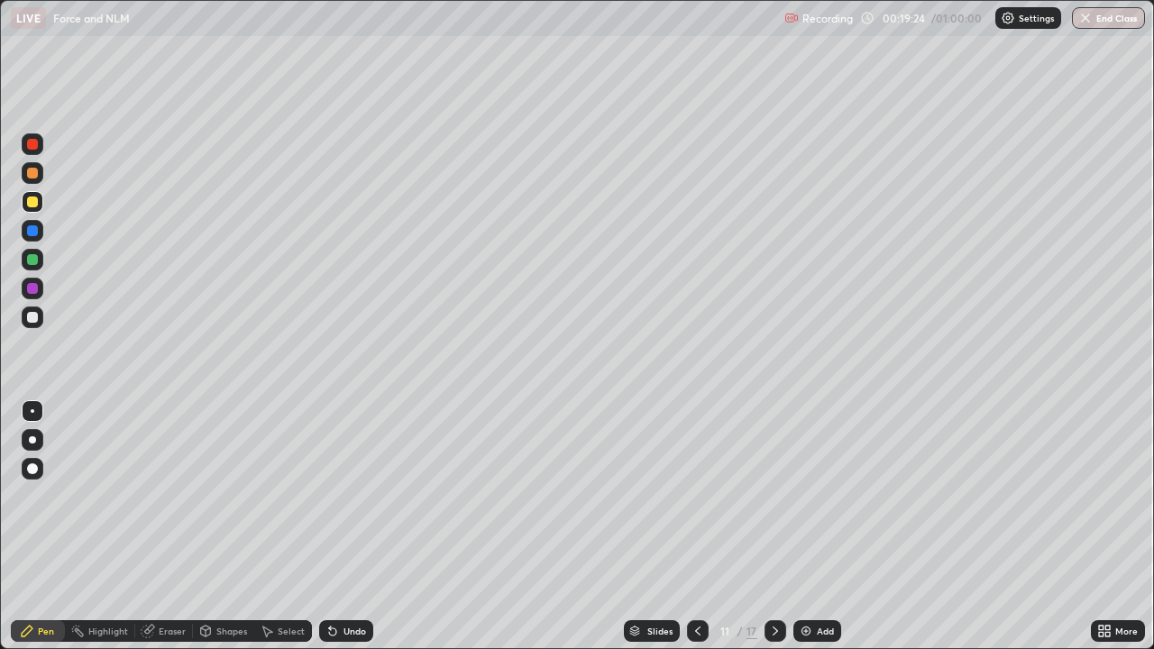
click at [781, 527] on div at bounding box center [776, 631] width 22 height 22
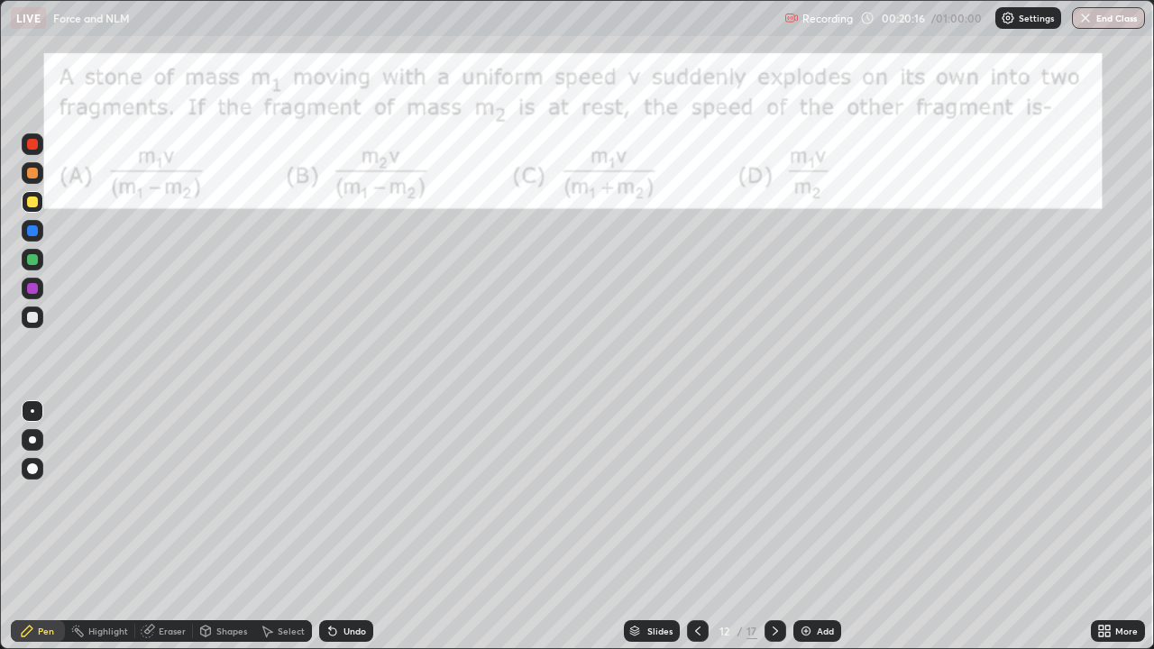
click at [774, 527] on icon at bounding box center [775, 631] width 14 height 14
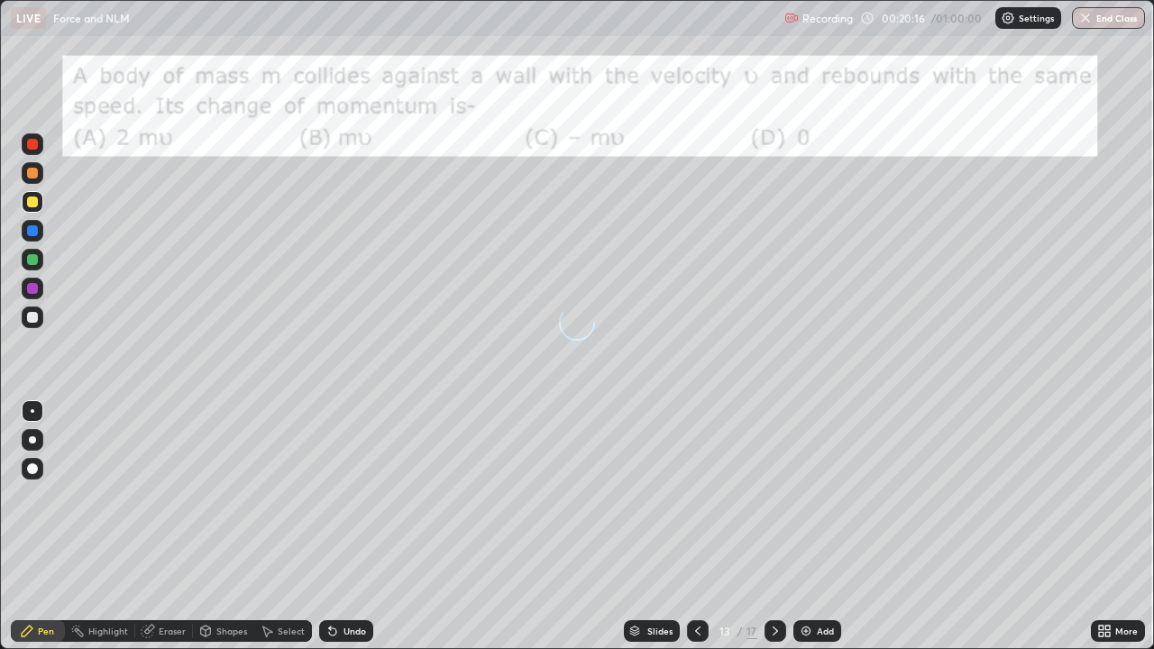
click at [774, 527] on icon at bounding box center [775, 631] width 14 height 14
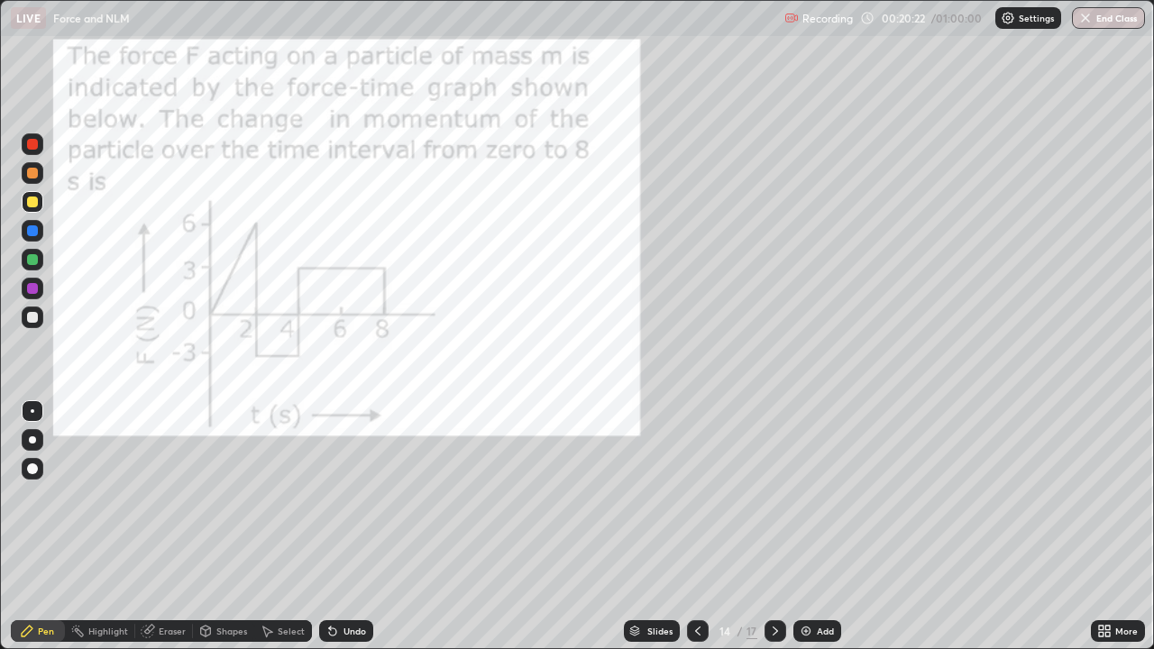
click at [31, 289] on div at bounding box center [32, 288] width 11 height 11
click at [35, 259] on div at bounding box center [32, 259] width 11 height 11
click at [32, 253] on div at bounding box center [33, 260] width 22 height 22
click at [30, 232] on div at bounding box center [32, 230] width 11 height 11
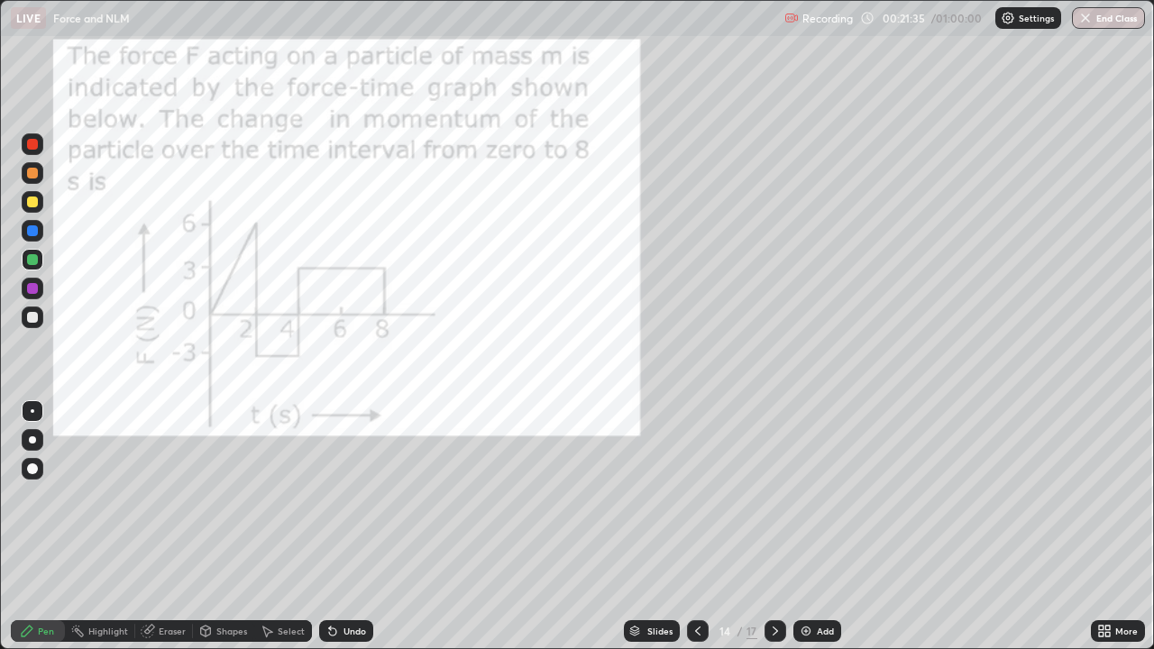
click at [32, 235] on div at bounding box center [32, 230] width 11 height 11
click at [272, 527] on div "Select" at bounding box center [283, 631] width 58 height 22
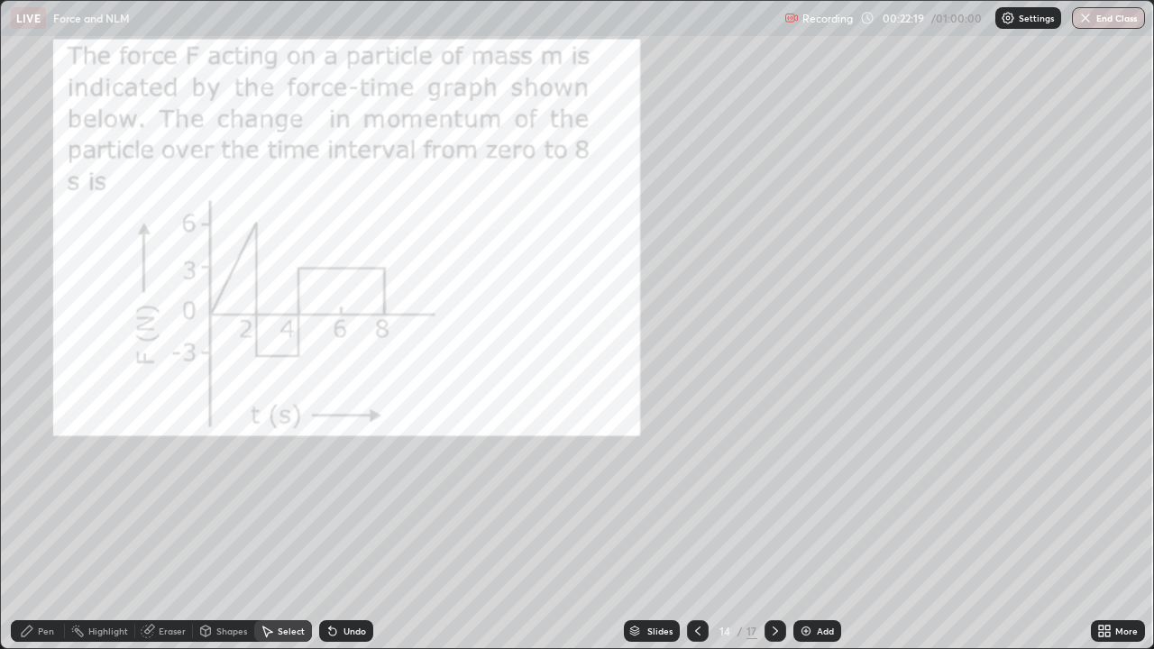
click at [168, 527] on div "Eraser" at bounding box center [164, 631] width 58 height 22
click at [47, 527] on div "Pen" at bounding box center [38, 631] width 54 height 22
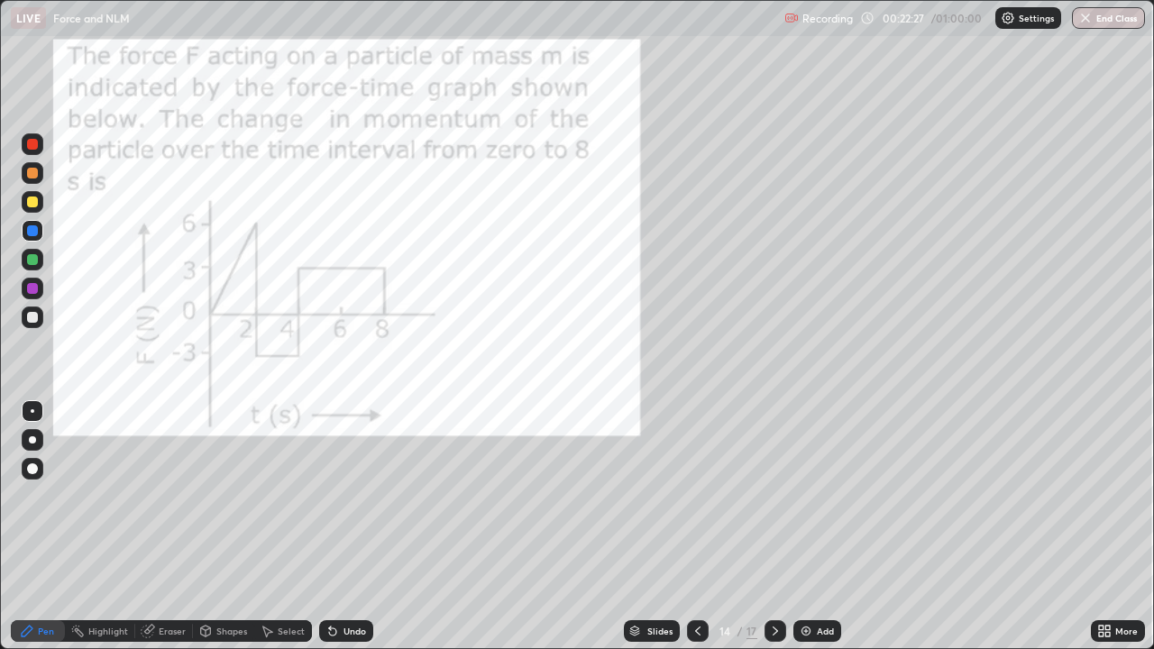
click at [160, 527] on div "Eraser" at bounding box center [172, 631] width 27 height 9
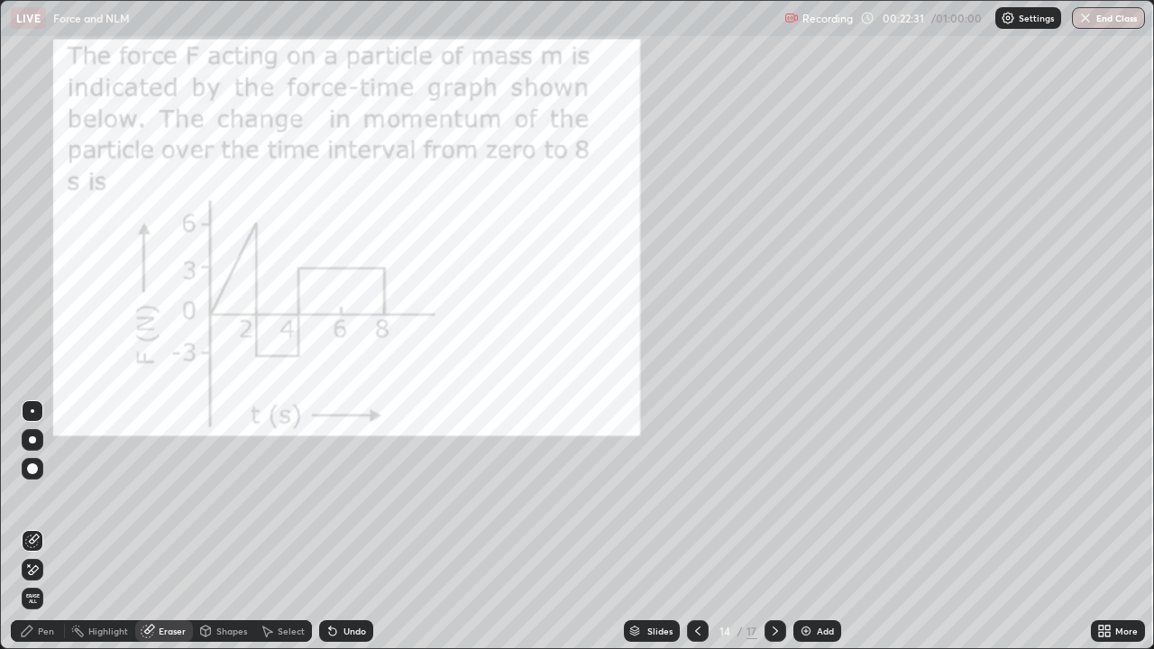
click at [43, 527] on div "Pen" at bounding box center [46, 631] width 16 height 9
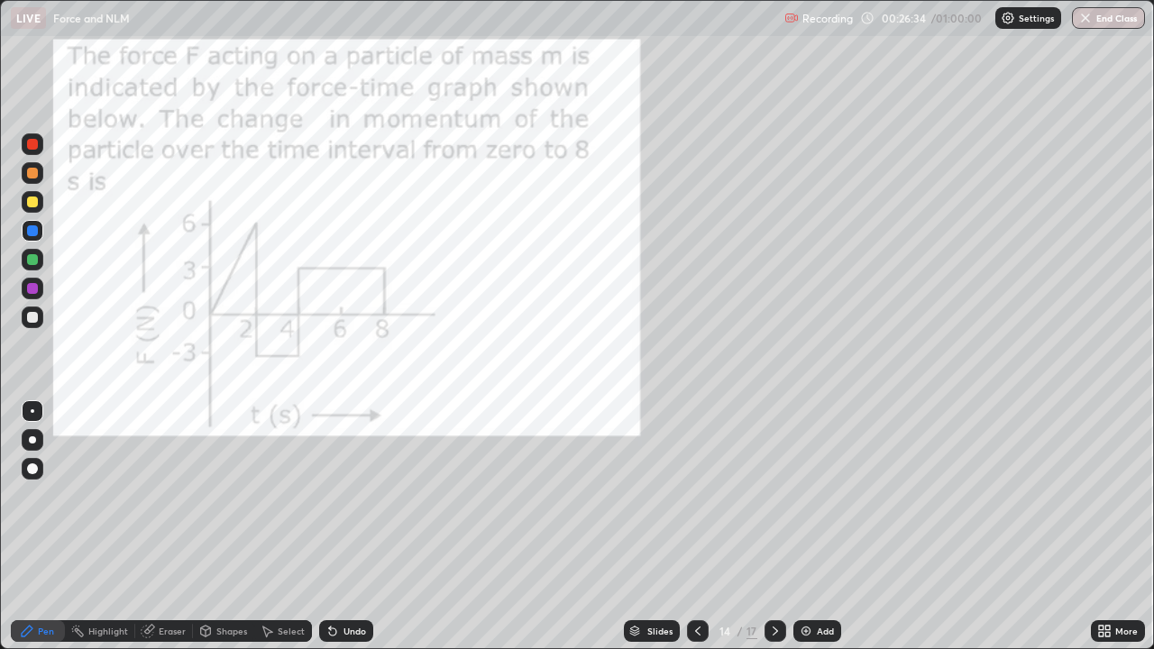
click at [274, 527] on div "Select" at bounding box center [283, 631] width 58 height 22
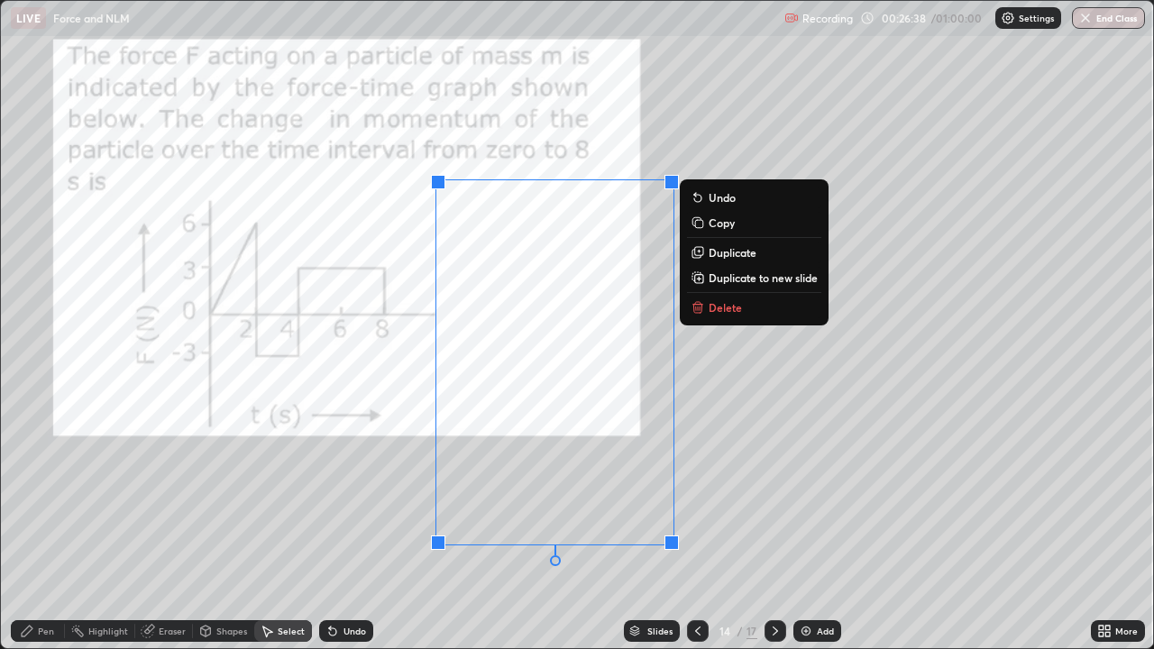
click at [705, 302] on icon at bounding box center [698, 307] width 14 height 14
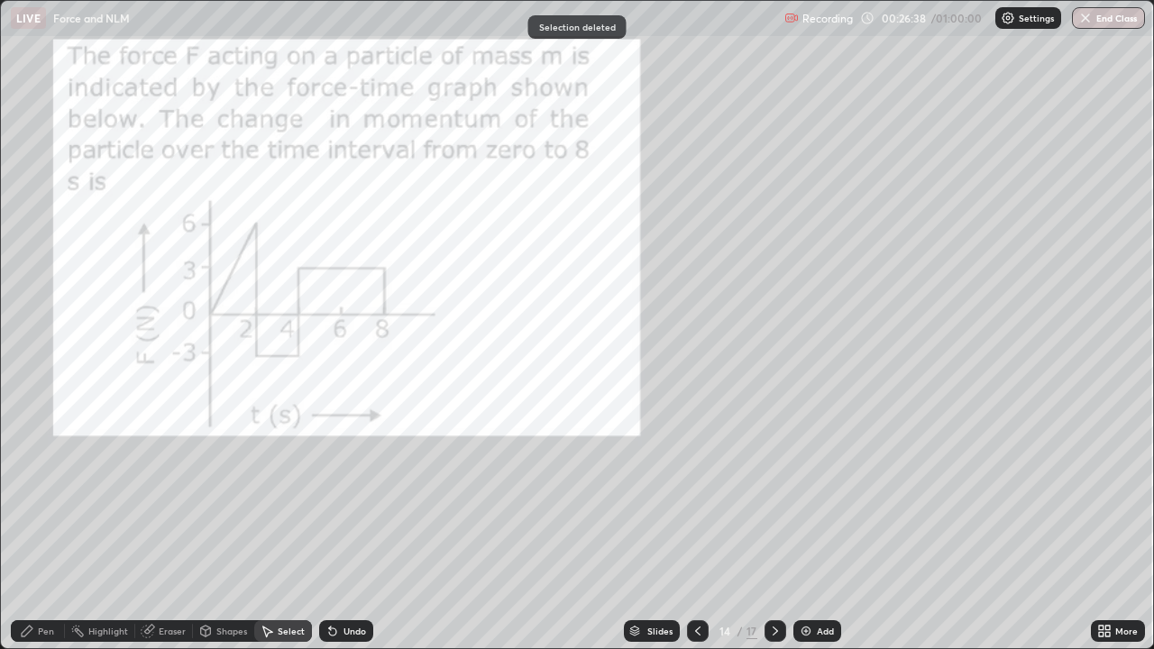
click at [825, 527] on div "Add" at bounding box center [825, 631] width 17 height 9
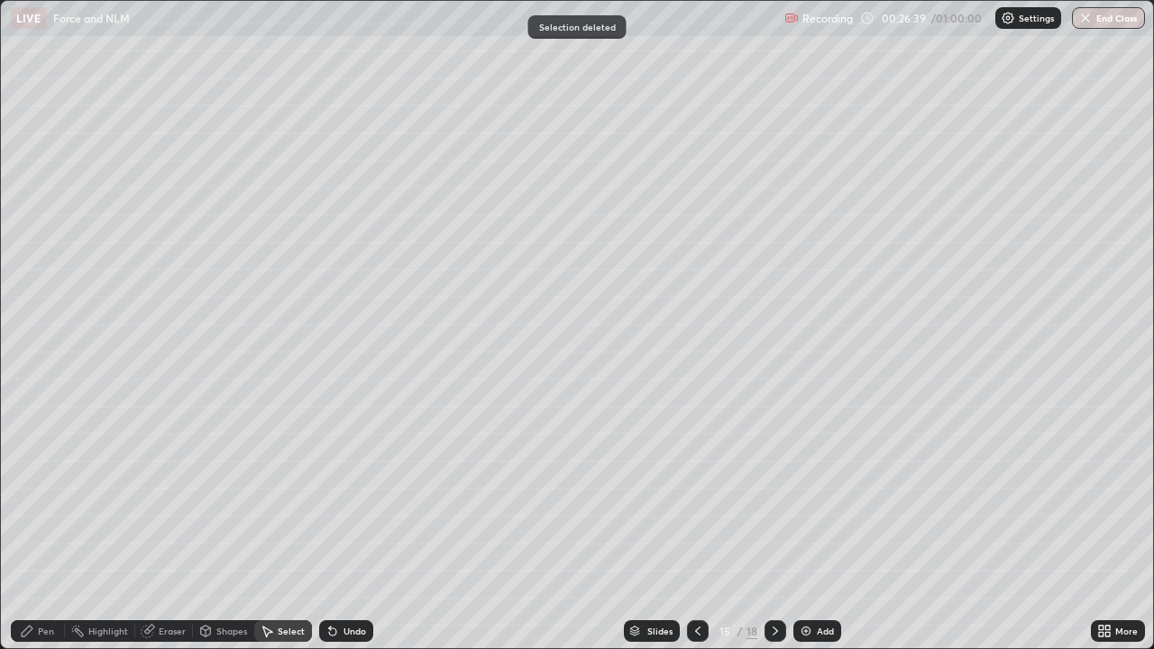
click at [35, 527] on div "Pen" at bounding box center [38, 631] width 54 height 22
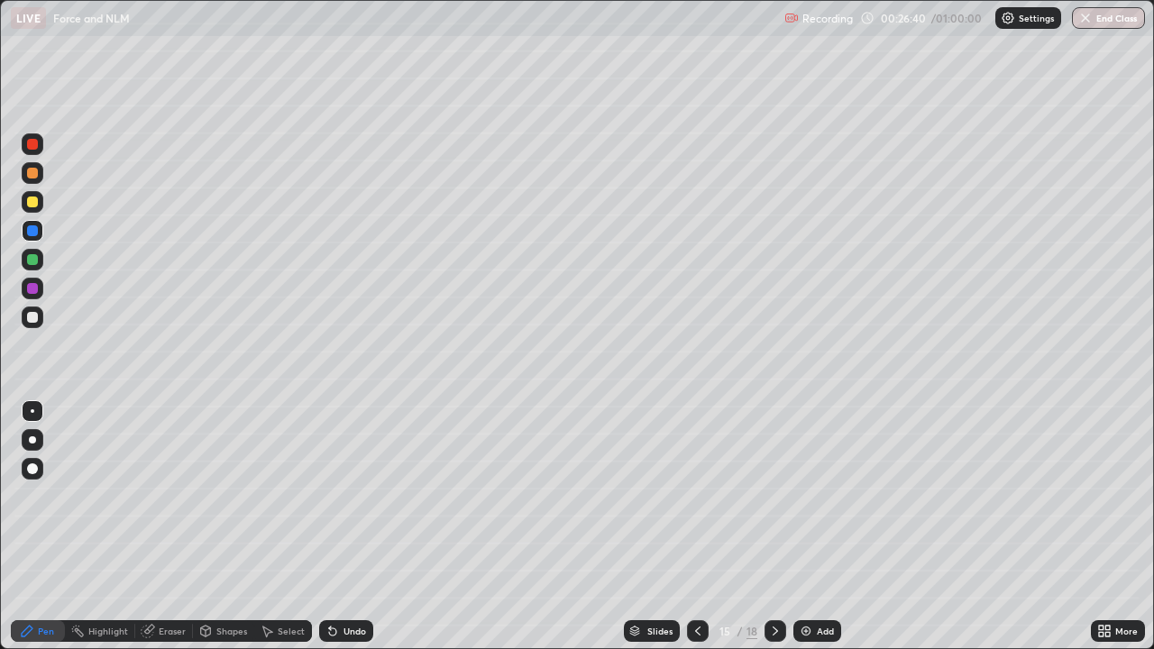
click at [697, 527] on icon at bounding box center [698, 631] width 14 height 14
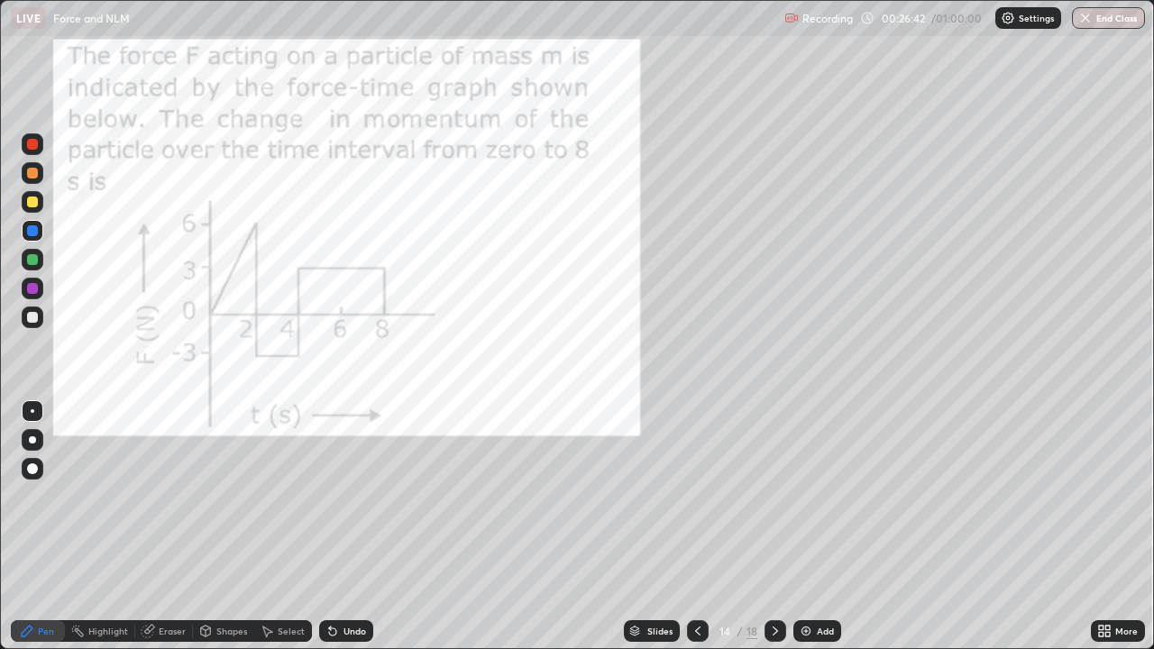
click at [35, 316] on div at bounding box center [32, 317] width 11 height 11
click at [36, 234] on div at bounding box center [32, 230] width 11 height 11
click at [32, 235] on div at bounding box center [32, 230] width 11 height 11
click at [32, 201] on div at bounding box center [32, 202] width 11 height 11
click at [32, 171] on div at bounding box center [32, 173] width 11 height 11
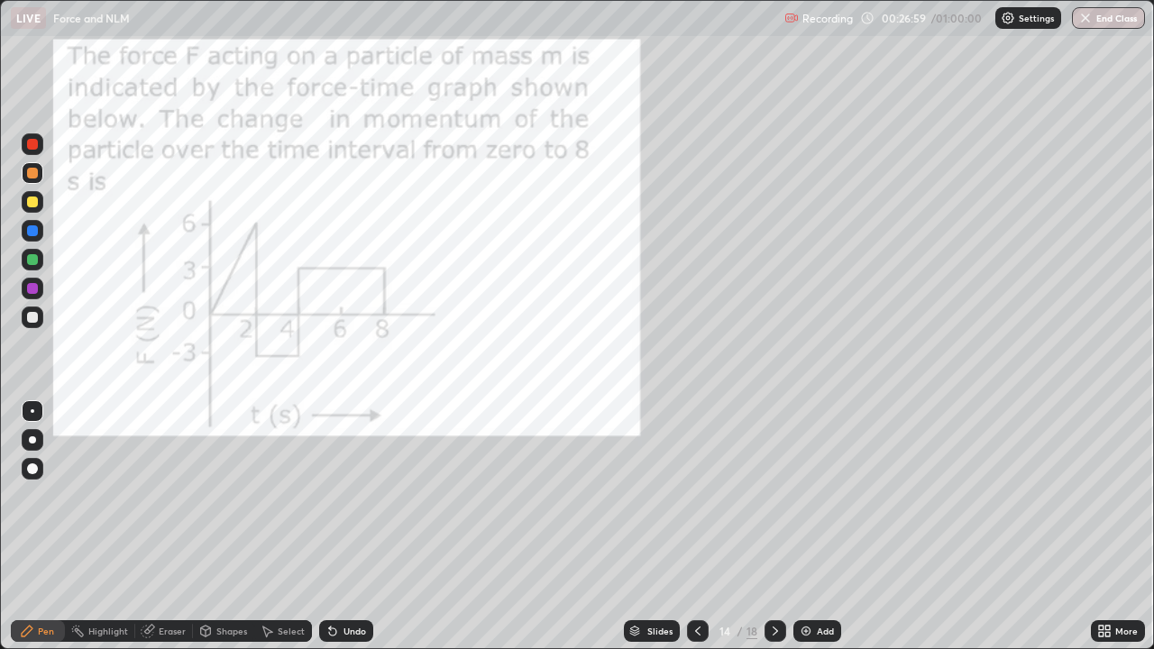
click at [335, 527] on icon at bounding box center [332, 631] width 14 height 14
click at [337, 527] on div "Undo" at bounding box center [346, 631] width 54 height 22
click at [344, 527] on div "Undo" at bounding box center [355, 631] width 23 height 9
click at [807, 527] on img at bounding box center [806, 631] width 14 height 14
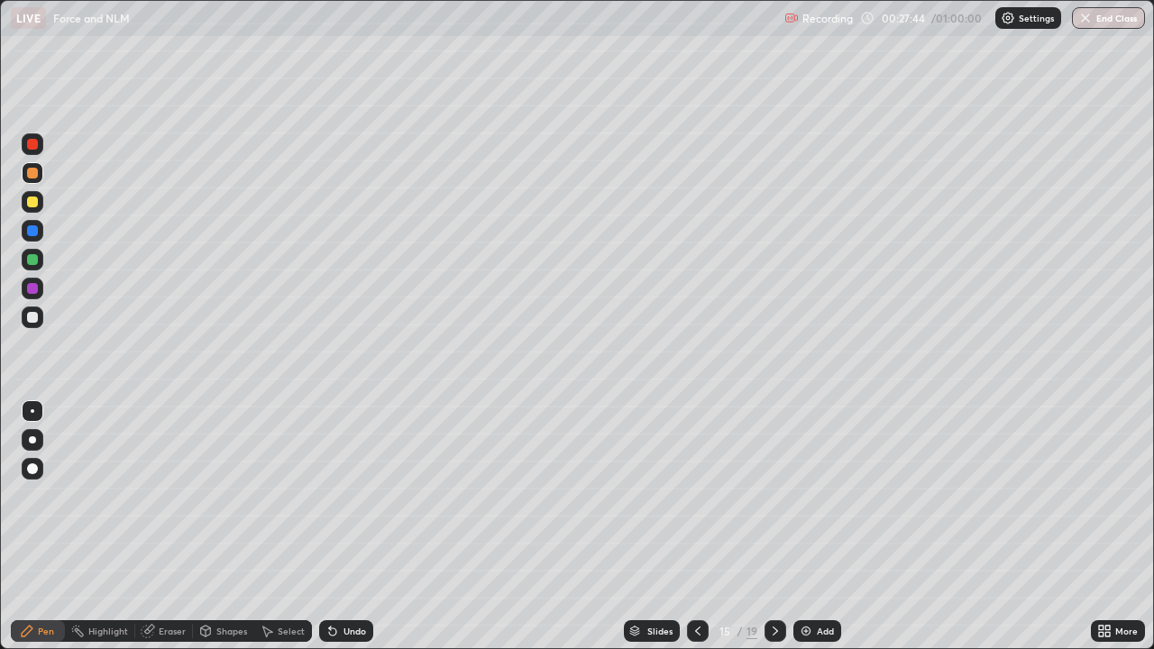
click at [342, 527] on div "Undo" at bounding box center [346, 631] width 54 height 22
click at [343, 527] on div "Undo" at bounding box center [346, 631] width 54 height 22
click at [698, 527] on div at bounding box center [698, 631] width 22 height 22
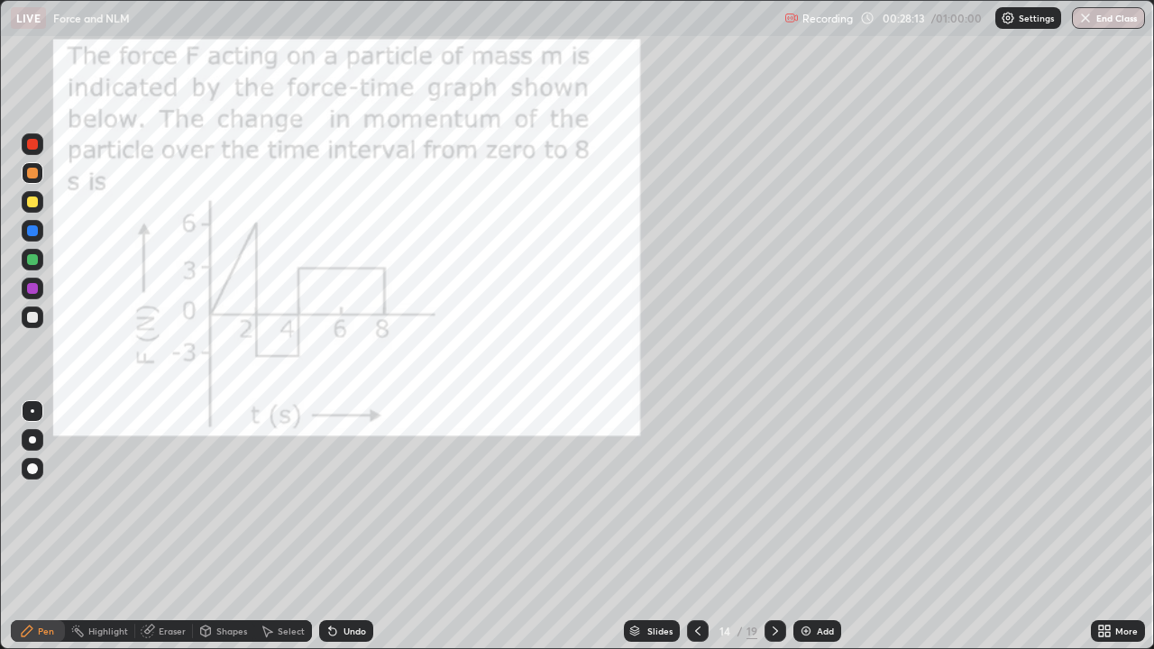
click at [772, 527] on icon at bounding box center [775, 631] width 14 height 14
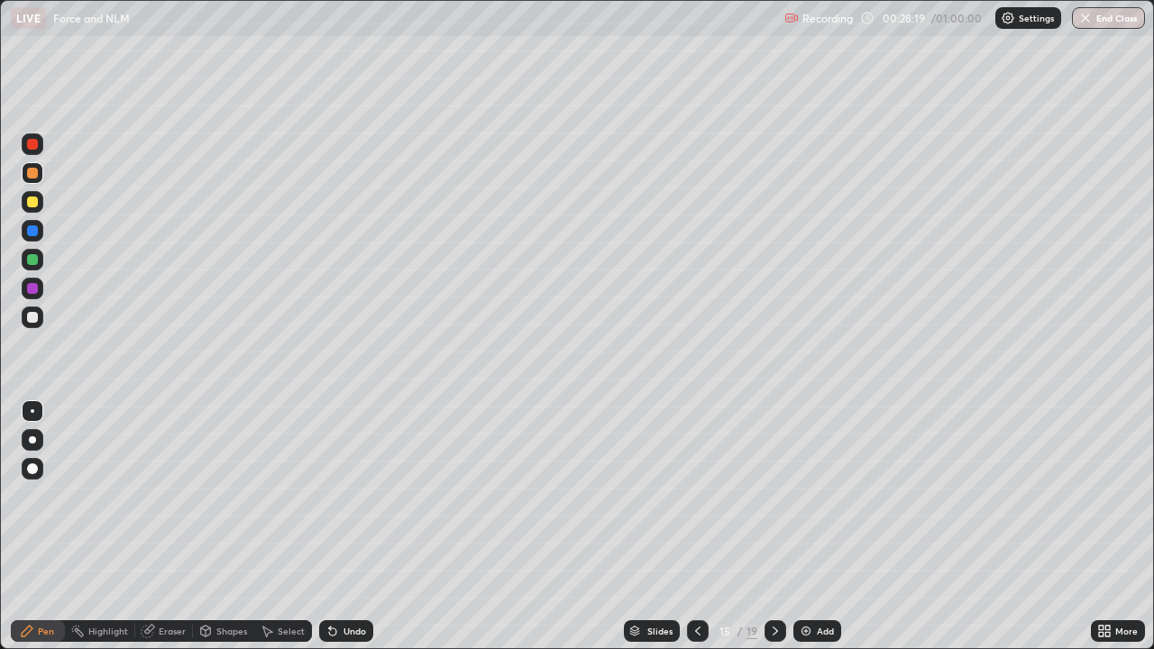
click at [700, 527] on icon at bounding box center [698, 631] width 14 height 14
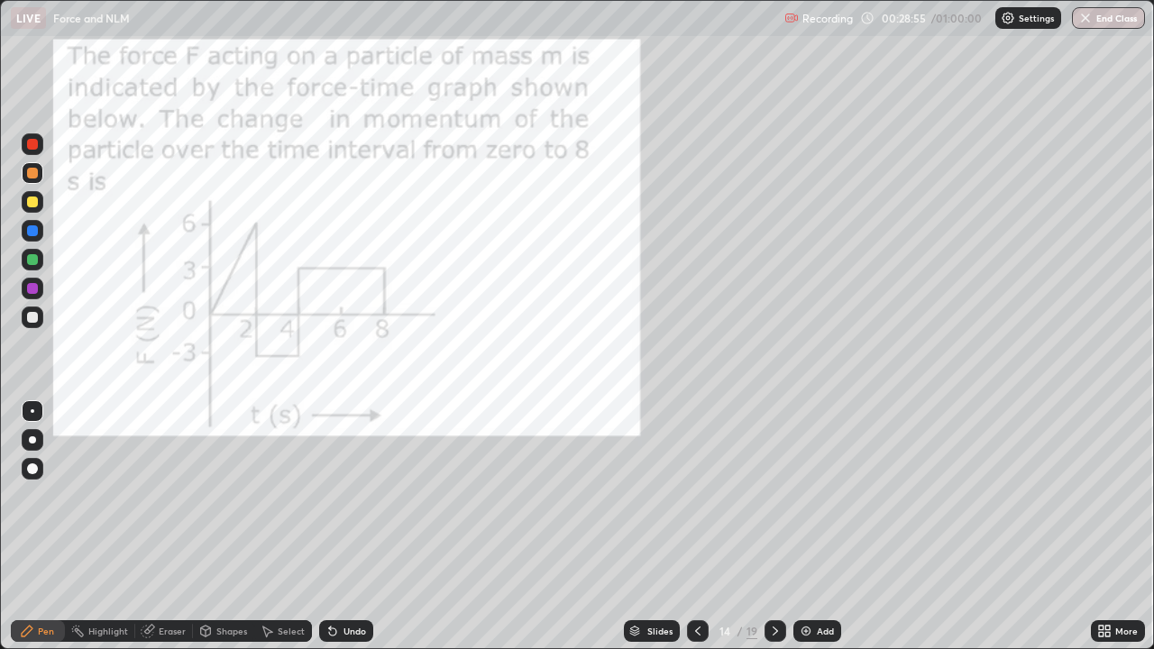
click at [774, 527] on icon at bounding box center [775, 631] width 14 height 14
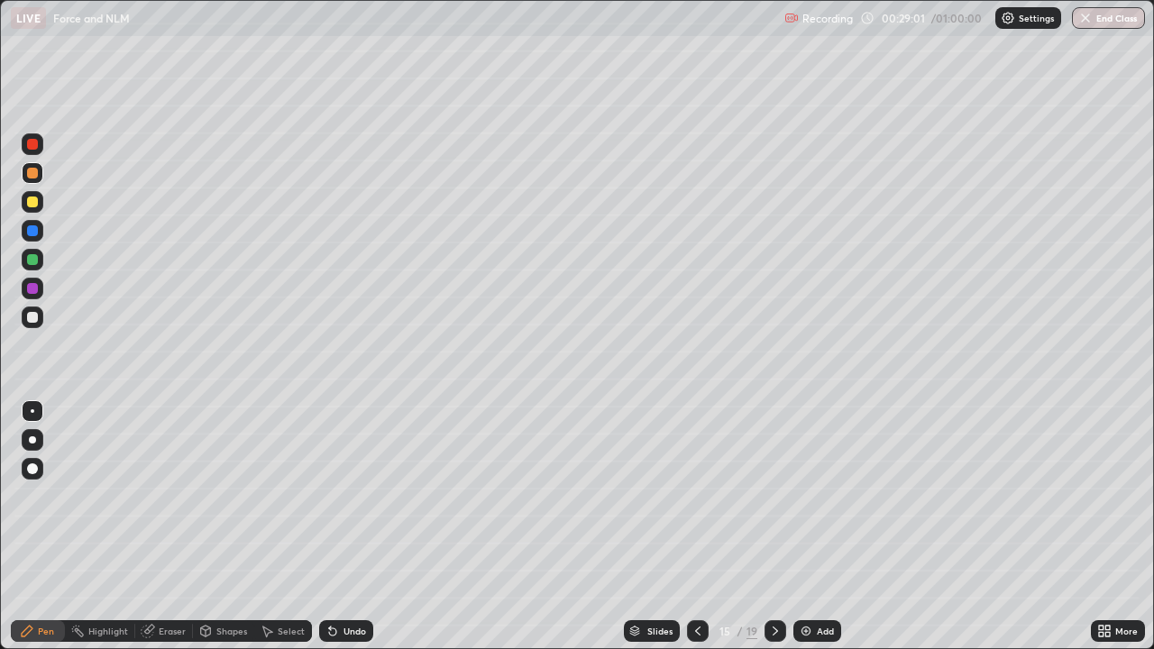
click at [696, 527] on icon at bounding box center [698, 631] width 14 height 14
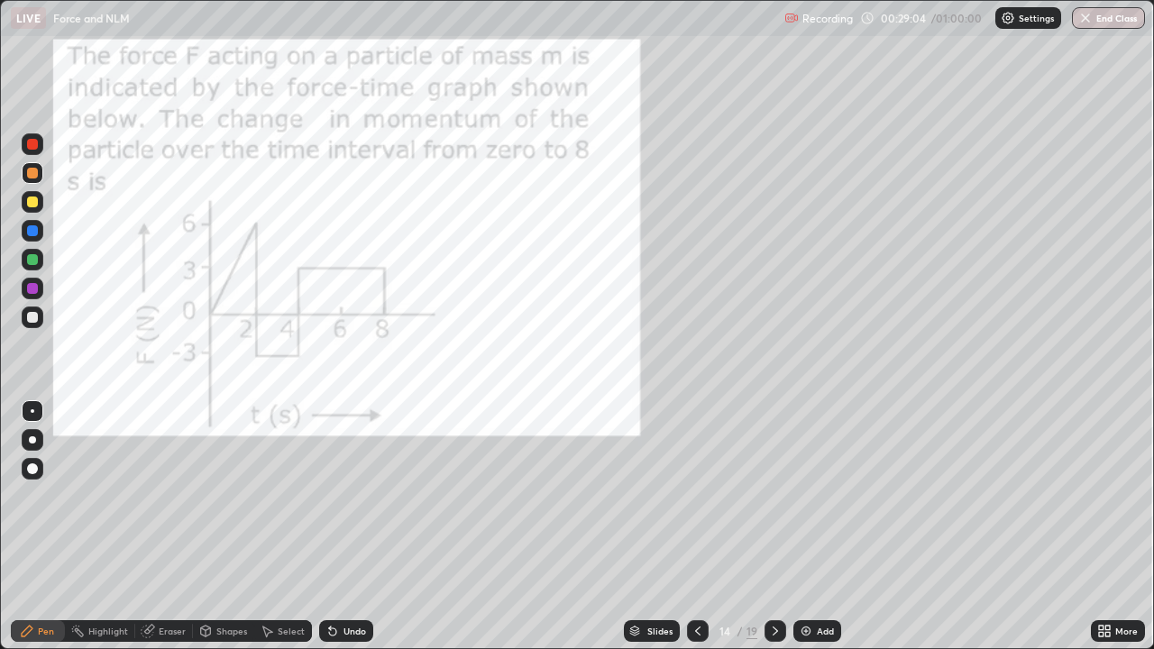
click at [773, 527] on icon at bounding box center [775, 631] width 5 height 9
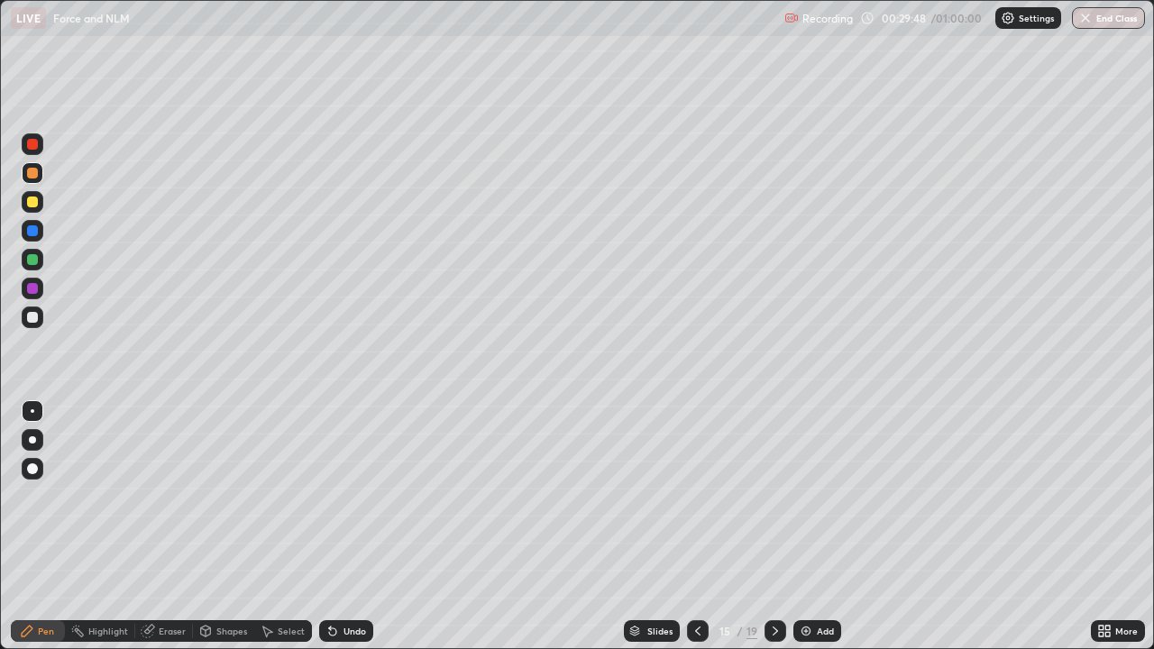
click at [694, 527] on icon at bounding box center [698, 631] width 14 height 14
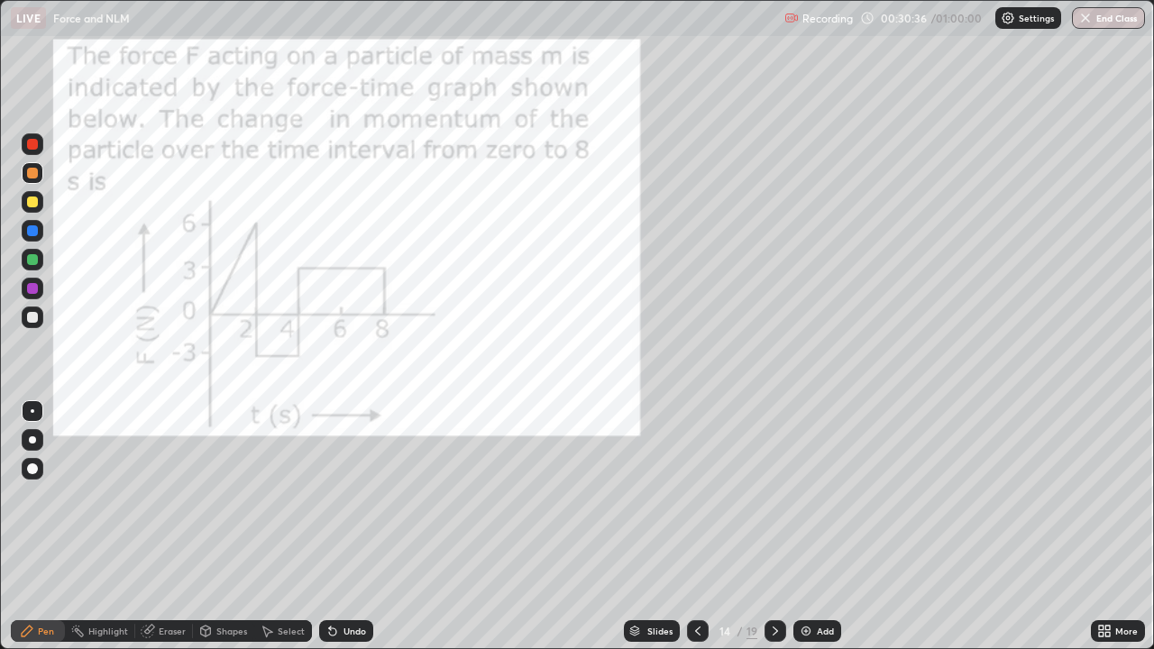
click at [774, 527] on icon at bounding box center [775, 631] width 14 height 14
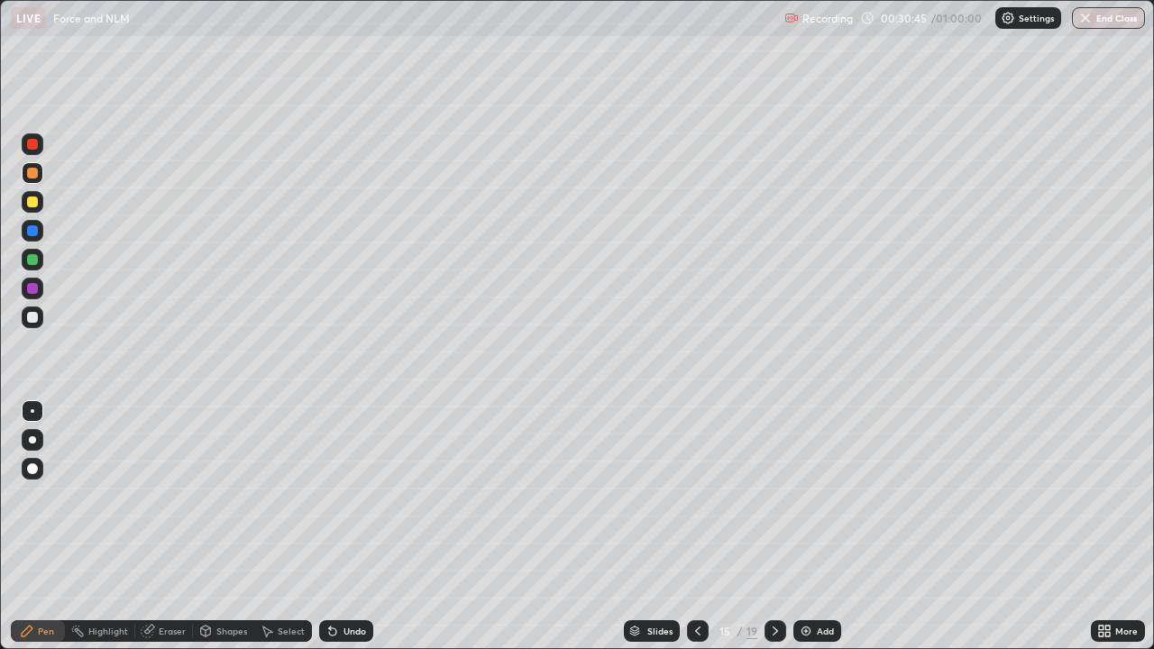
click at [775, 527] on icon at bounding box center [775, 631] width 14 height 14
click at [696, 527] on icon at bounding box center [698, 631] width 14 height 14
click at [698, 527] on icon at bounding box center [698, 631] width 14 height 14
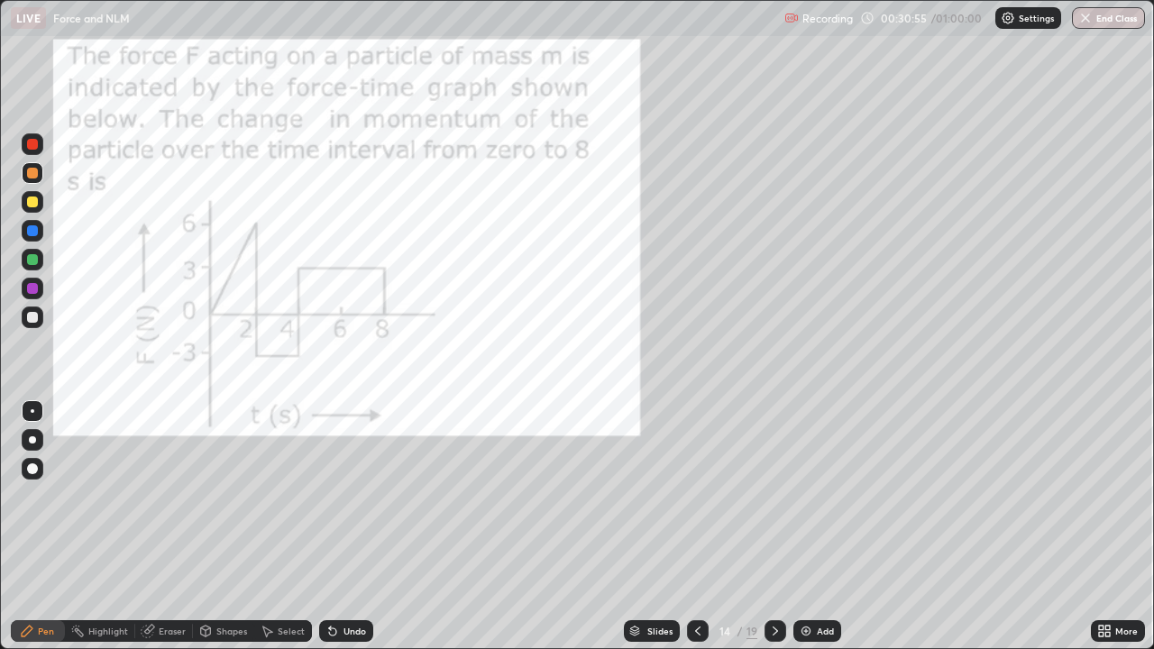
click at [773, 527] on icon at bounding box center [775, 631] width 14 height 14
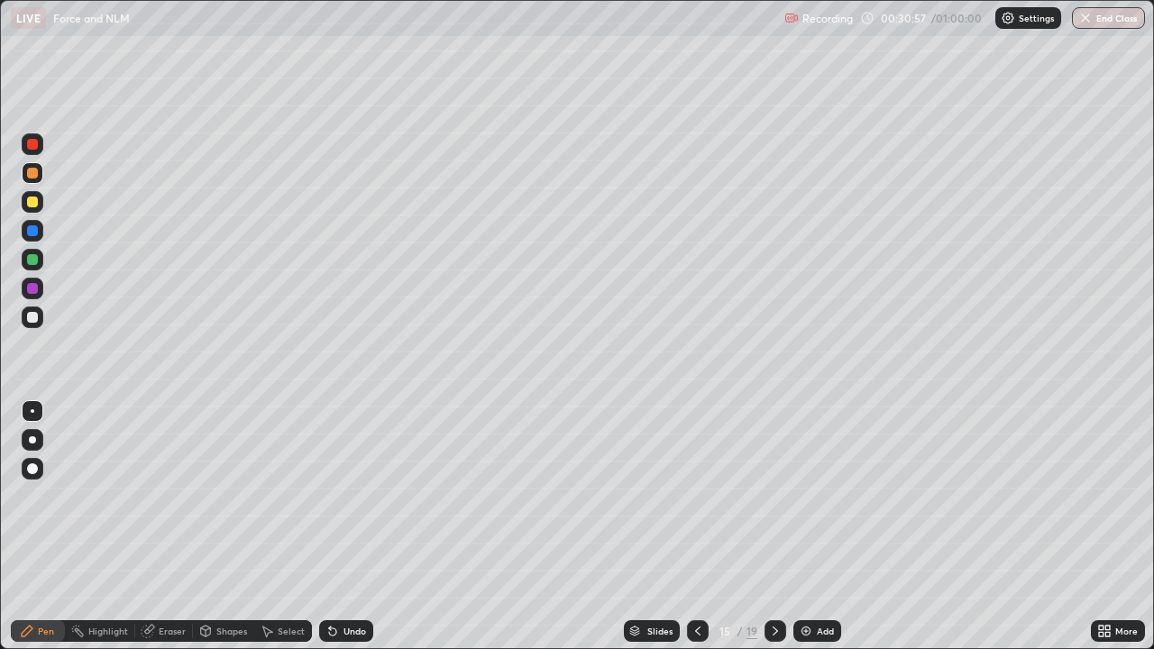
click at [695, 527] on icon at bounding box center [697, 631] width 5 height 9
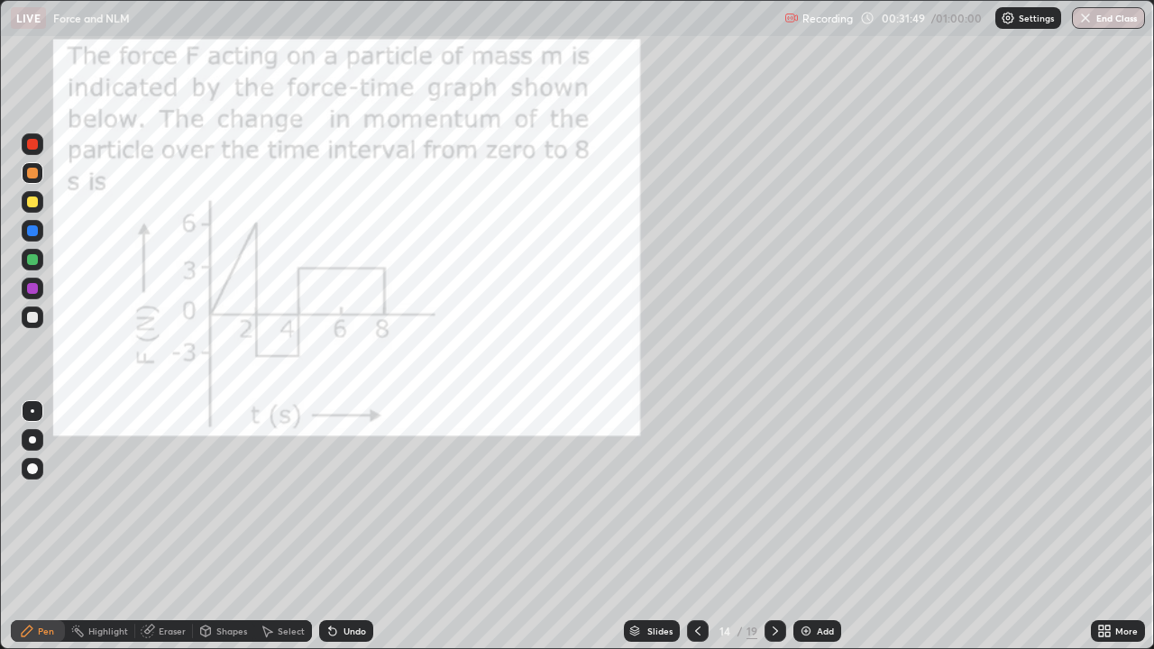
click at [773, 527] on div at bounding box center [776, 631] width 22 height 22
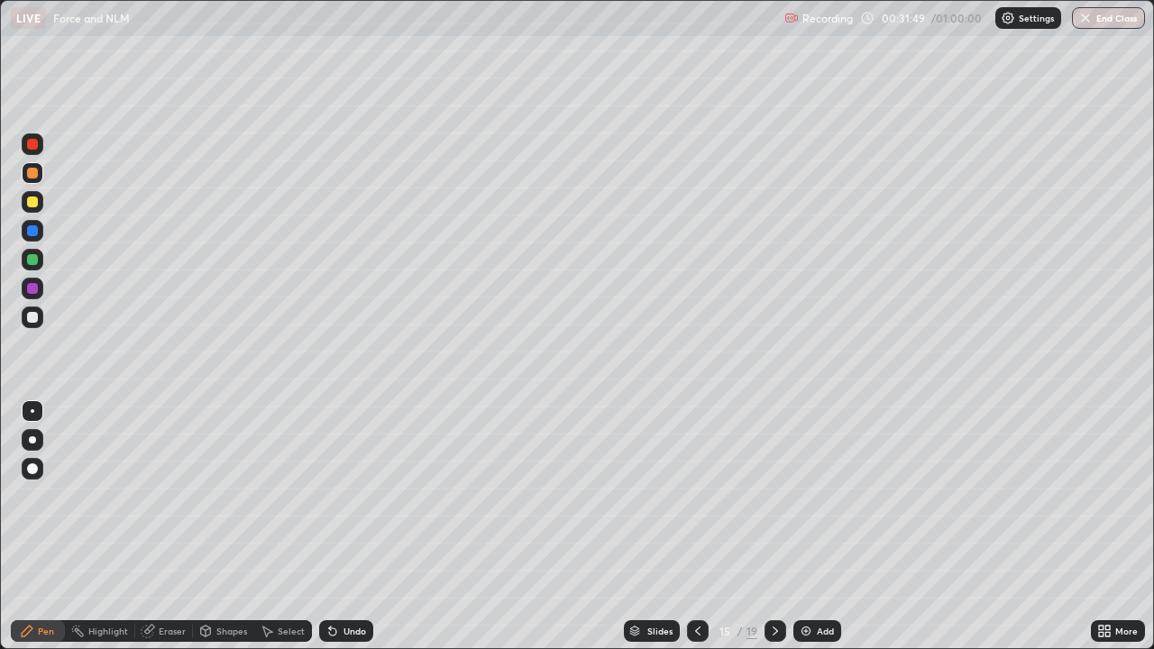
click at [779, 527] on div at bounding box center [776, 631] width 22 height 22
click at [771, 527] on icon at bounding box center [775, 631] width 14 height 14
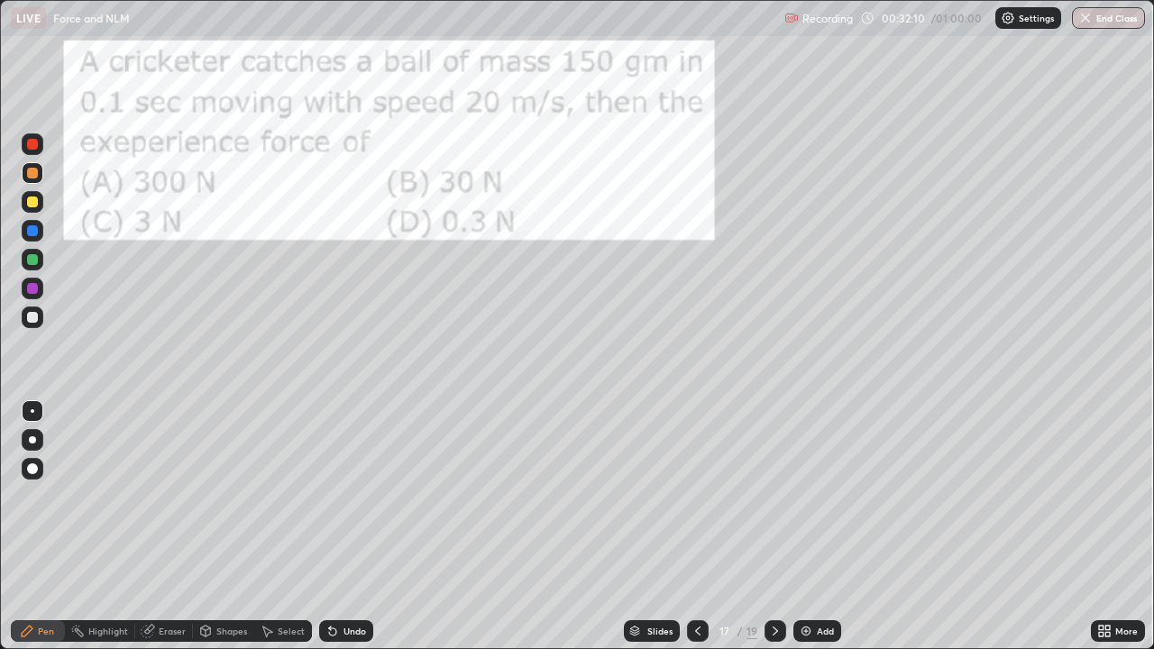
click at [32, 286] on div at bounding box center [32, 288] width 11 height 11
click at [31, 284] on div at bounding box center [32, 288] width 11 height 11
click at [32, 261] on div at bounding box center [32, 259] width 11 height 11
click at [774, 527] on icon at bounding box center [775, 631] width 14 height 14
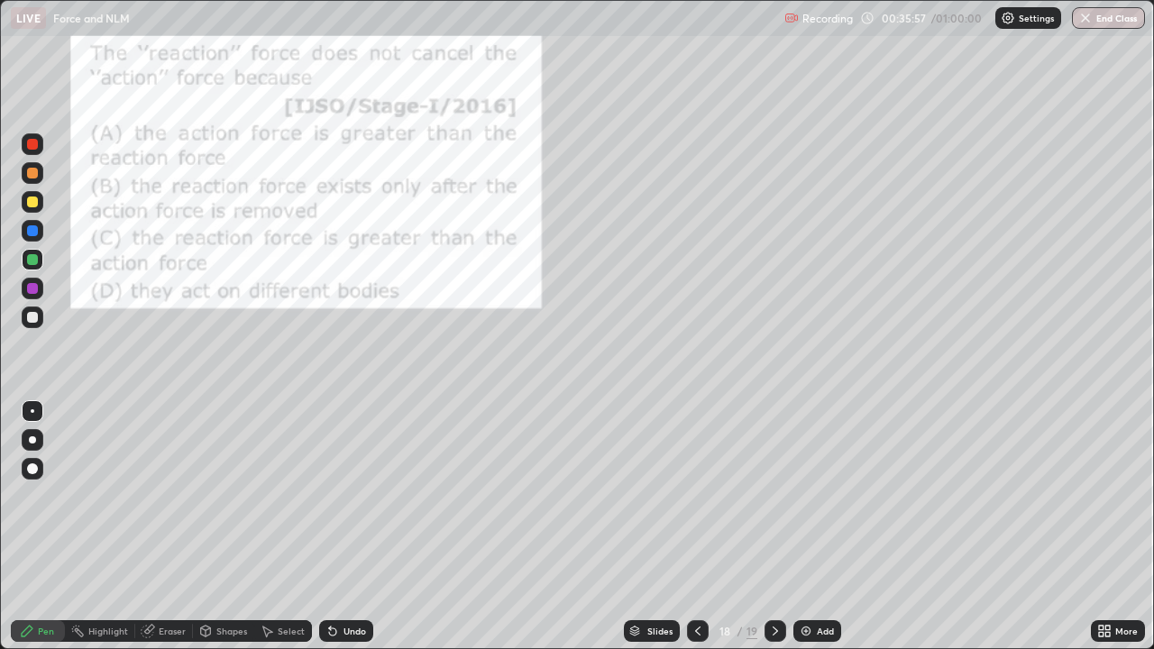
click at [30, 230] on div at bounding box center [32, 230] width 11 height 11
click at [772, 527] on icon at bounding box center [775, 631] width 14 height 14
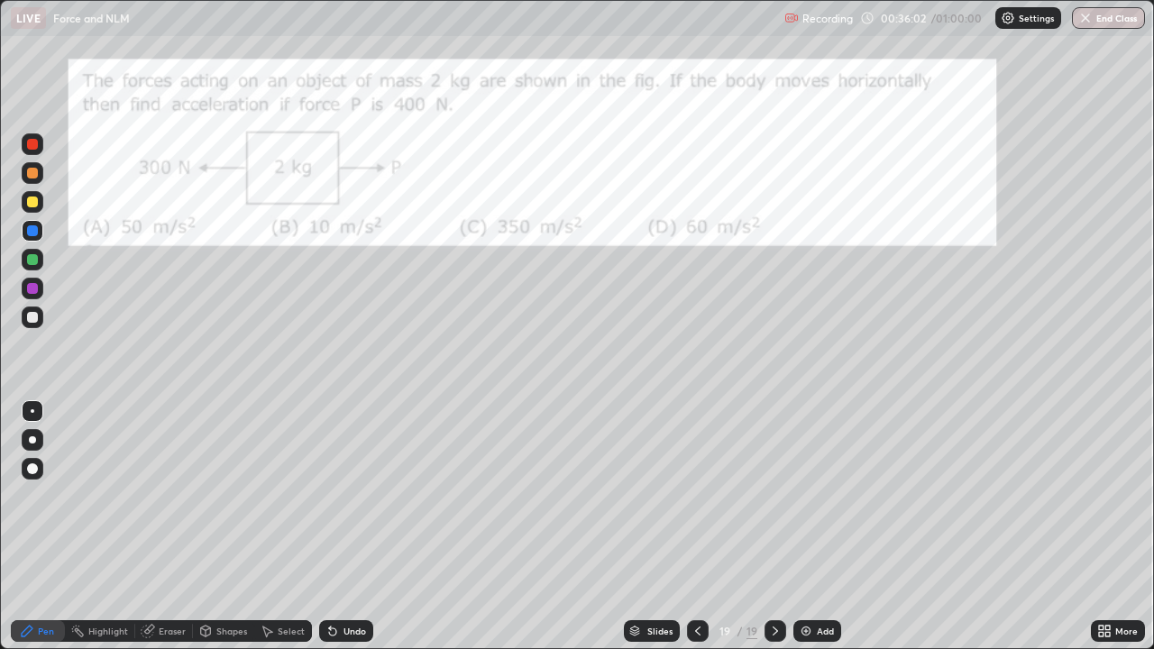
click at [691, 527] on icon at bounding box center [698, 631] width 14 height 14
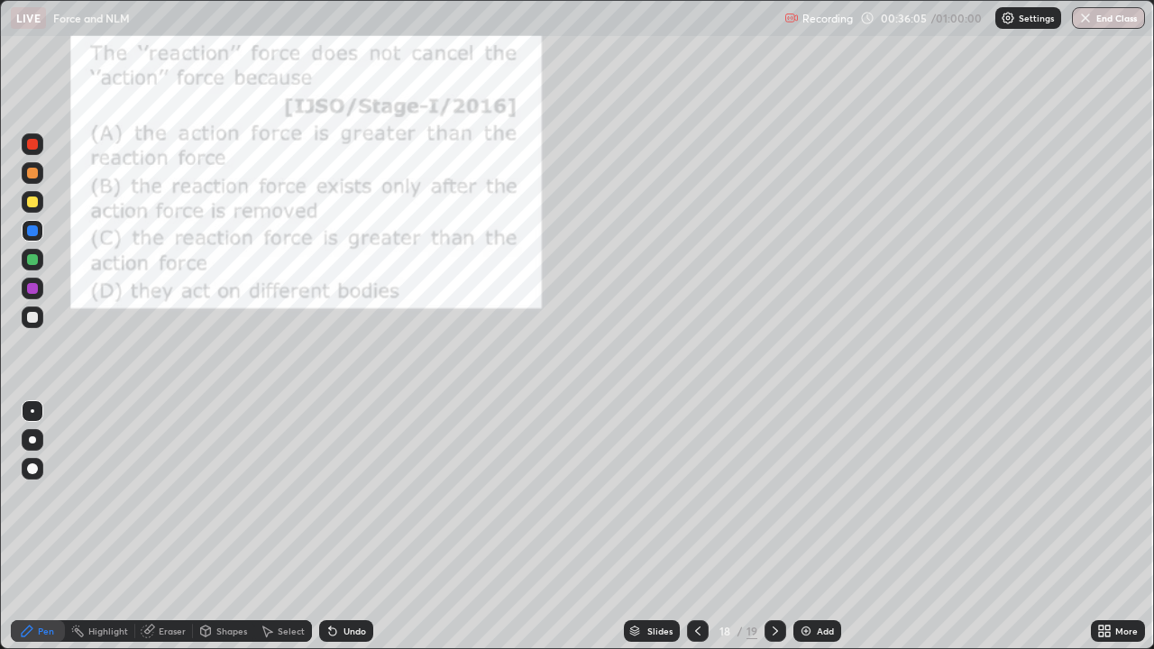
click at [774, 527] on icon at bounding box center [775, 631] width 14 height 14
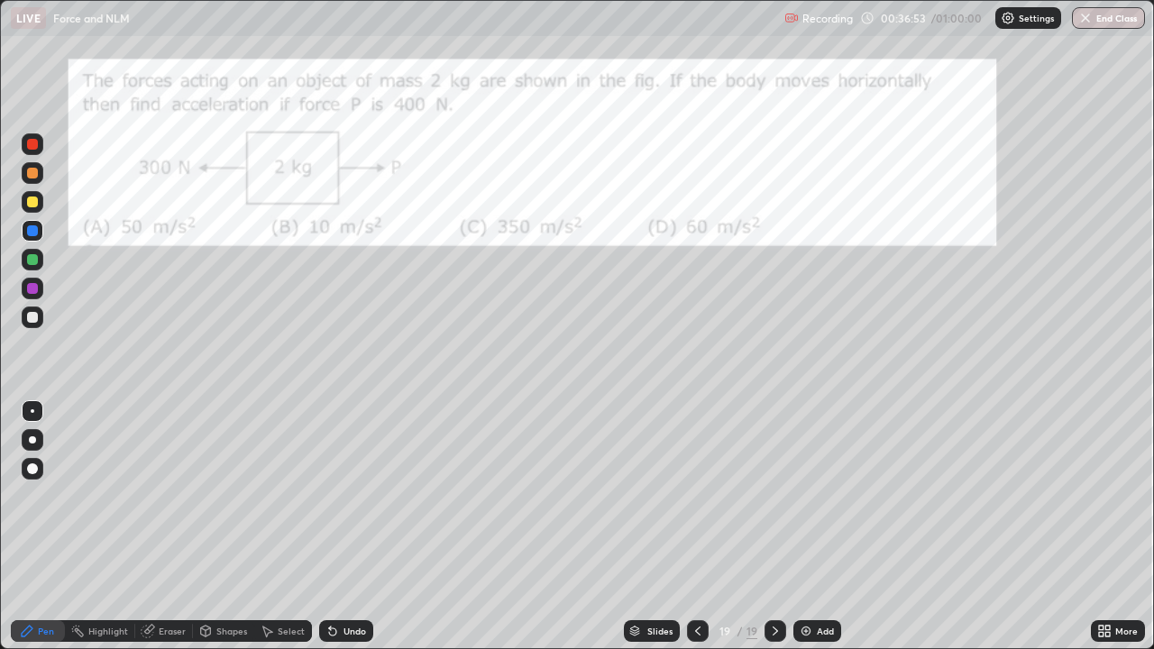
click at [30, 172] on div at bounding box center [32, 173] width 11 height 11
click at [803, 527] on img at bounding box center [806, 631] width 14 height 14
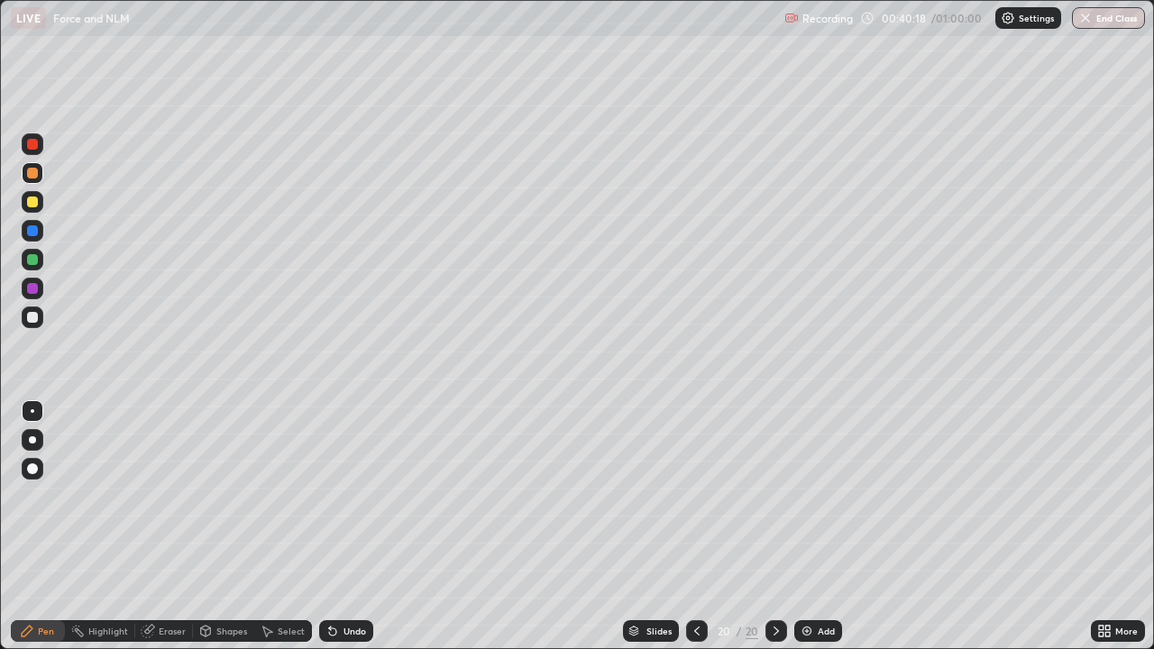
click at [33, 315] on div at bounding box center [32, 317] width 11 height 11
click at [32, 315] on div at bounding box center [32, 317] width 11 height 11
click at [36, 175] on div at bounding box center [32, 173] width 11 height 11
click at [33, 260] on div at bounding box center [32, 259] width 11 height 11
click at [340, 527] on div "Undo" at bounding box center [346, 631] width 54 height 22
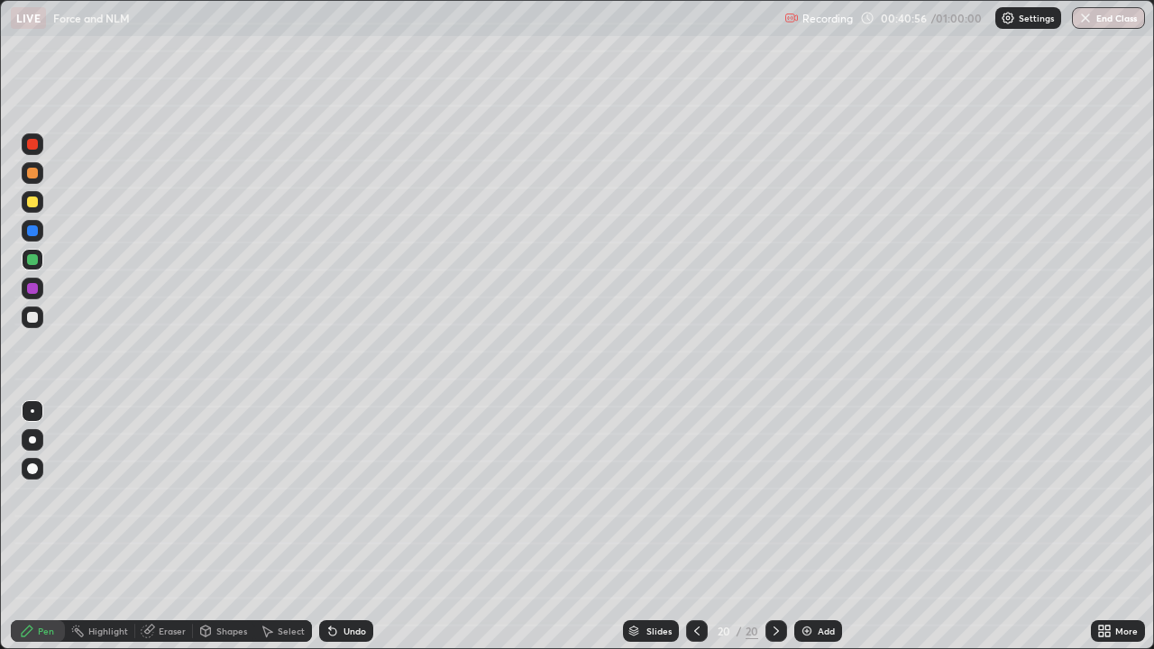
click at [342, 527] on div "Undo" at bounding box center [346, 631] width 54 height 22
click at [348, 527] on div "Undo" at bounding box center [346, 631] width 54 height 22
click at [348, 527] on div "Undo" at bounding box center [355, 631] width 23 height 9
click at [34, 316] on div at bounding box center [32, 317] width 11 height 11
click at [344, 527] on div "Undo" at bounding box center [355, 631] width 23 height 9
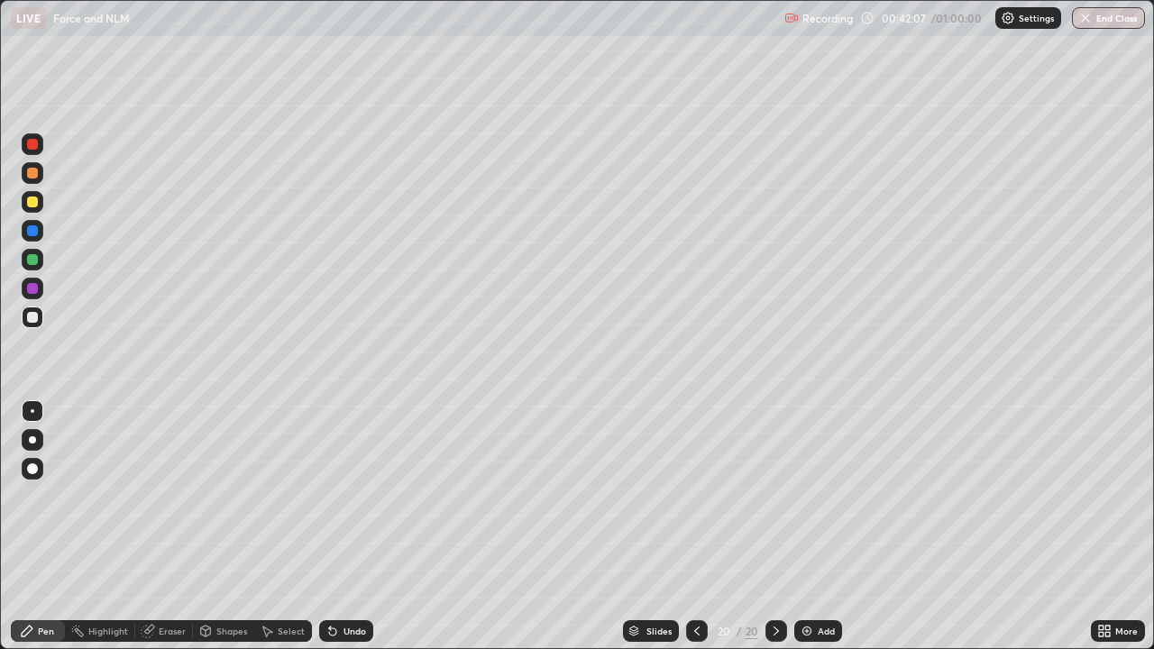
click at [286, 527] on div "Select" at bounding box center [283, 631] width 58 height 22
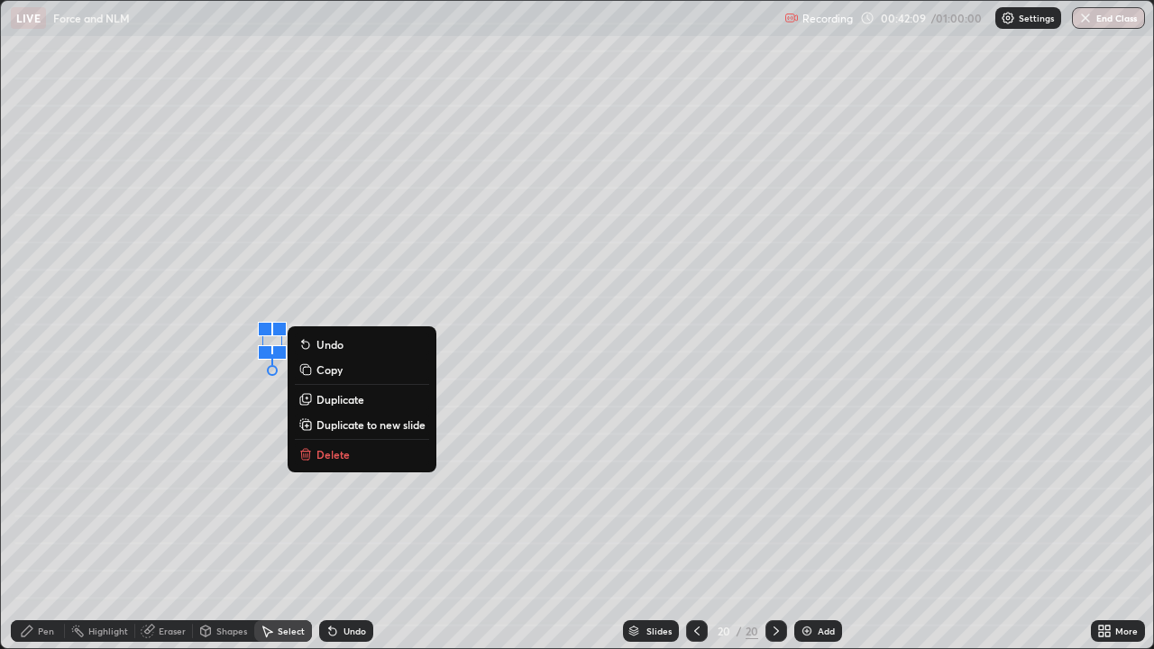
click at [344, 463] on button "Delete" at bounding box center [362, 455] width 134 height 22
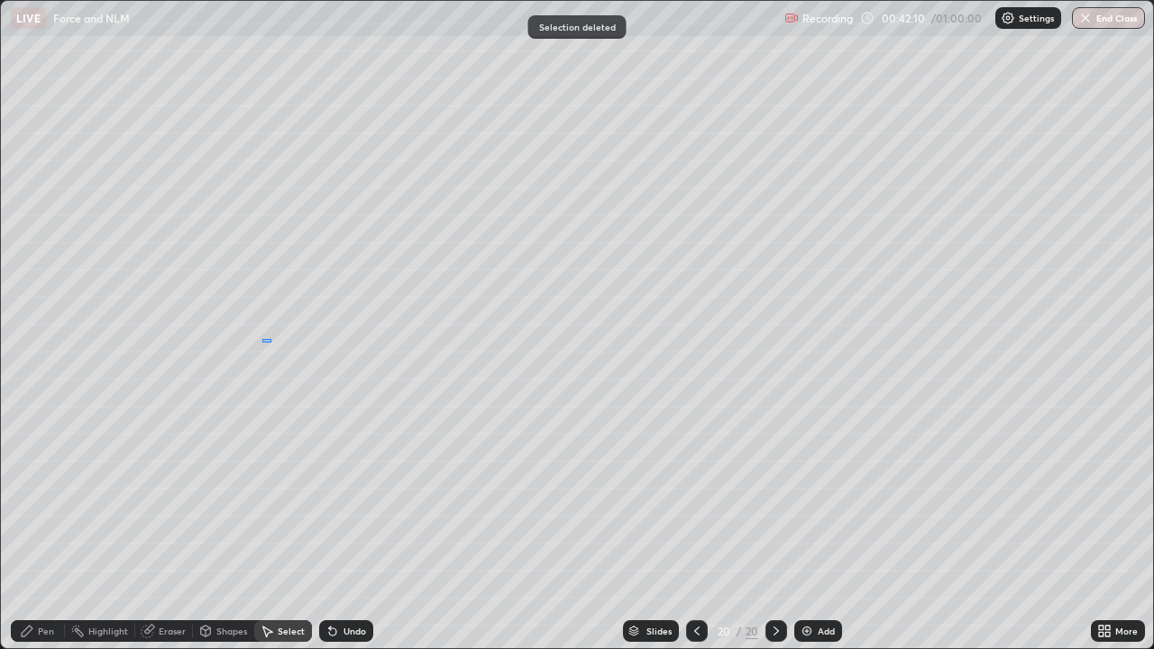
click at [262, 343] on div "0 ° Undo Copy Duplicate Duplicate to new slide Delete" at bounding box center [577, 324] width 1152 height 647
click at [37, 527] on div "Pen" at bounding box center [38, 631] width 54 height 22
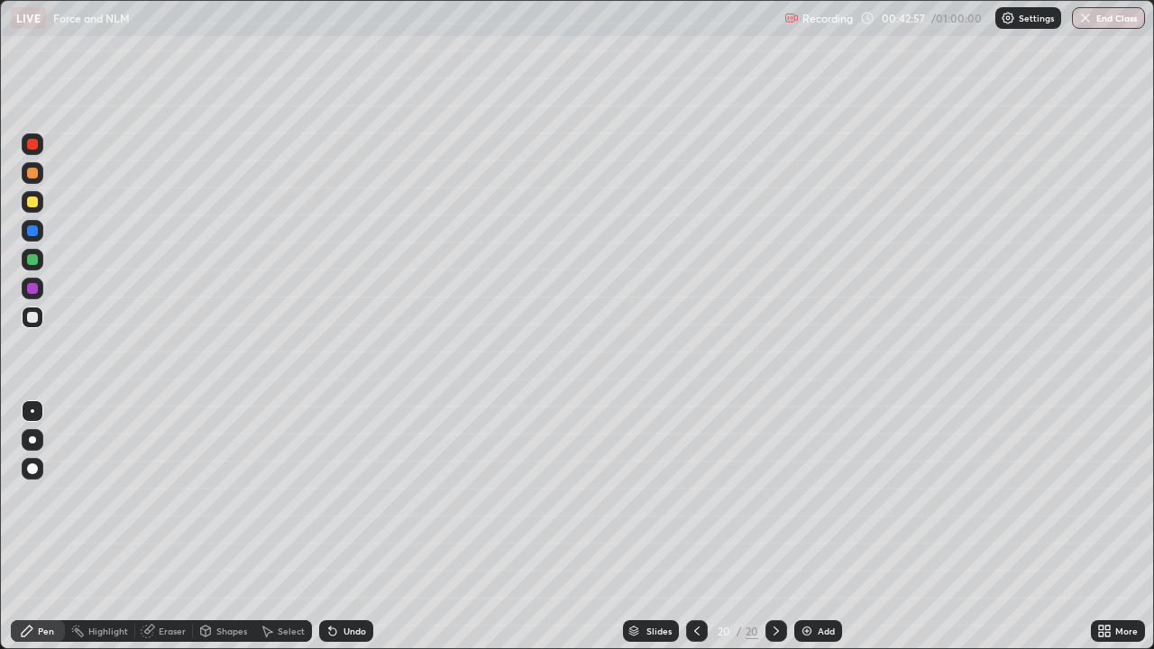
click at [362, 527] on div "Undo" at bounding box center [355, 631] width 23 height 9
click at [33, 261] on div at bounding box center [32, 259] width 11 height 11
click at [818, 527] on div "Add" at bounding box center [826, 631] width 17 height 9
click at [344, 527] on div "Undo" at bounding box center [355, 631] width 23 height 9
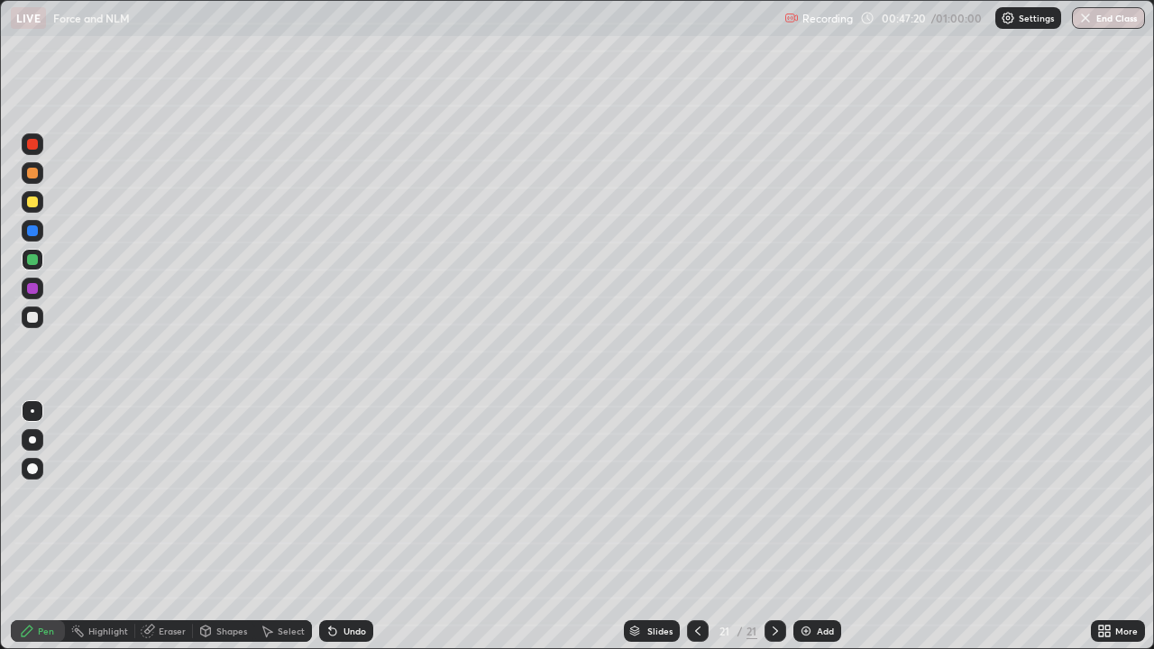
click at [337, 527] on div "Undo" at bounding box center [346, 631] width 54 height 22
click at [29, 318] on div at bounding box center [32, 317] width 11 height 11
click at [31, 312] on div at bounding box center [32, 317] width 11 height 11
click at [32, 313] on div at bounding box center [32, 317] width 11 height 11
click at [347, 527] on div "Undo" at bounding box center [355, 631] width 23 height 9
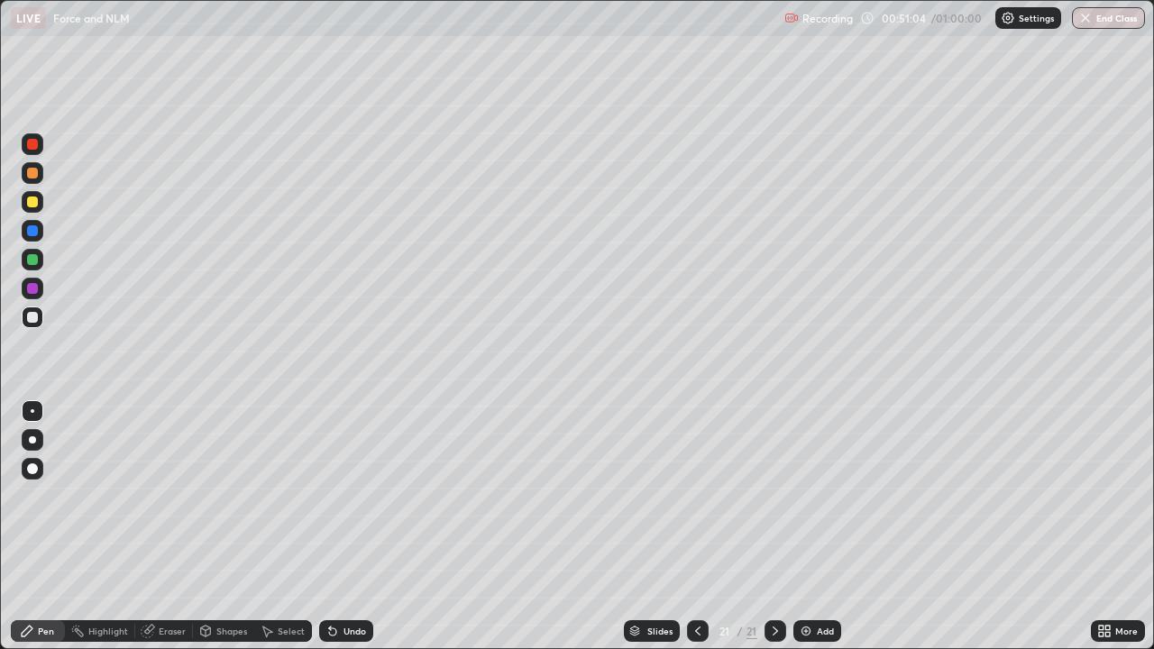
click at [339, 527] on div "Undo" at bounding box center [346, 631] width 54 height 22
click at [918, 527] on div "Slides 21 / 21 Add" at bounding box center [732, 631] width 718 height 36
click at [920, 527] on div "Slides 21 / 21 Add" at bounding box center [732, 631] width 718 height 36
click at [921, 527] on div "Slides 21 / 21 Add" at bounding box center [732, 631] width 718 height 36
click at [348, 527] on div "Undo" at bounding box center [355, 631] width 23 height 9
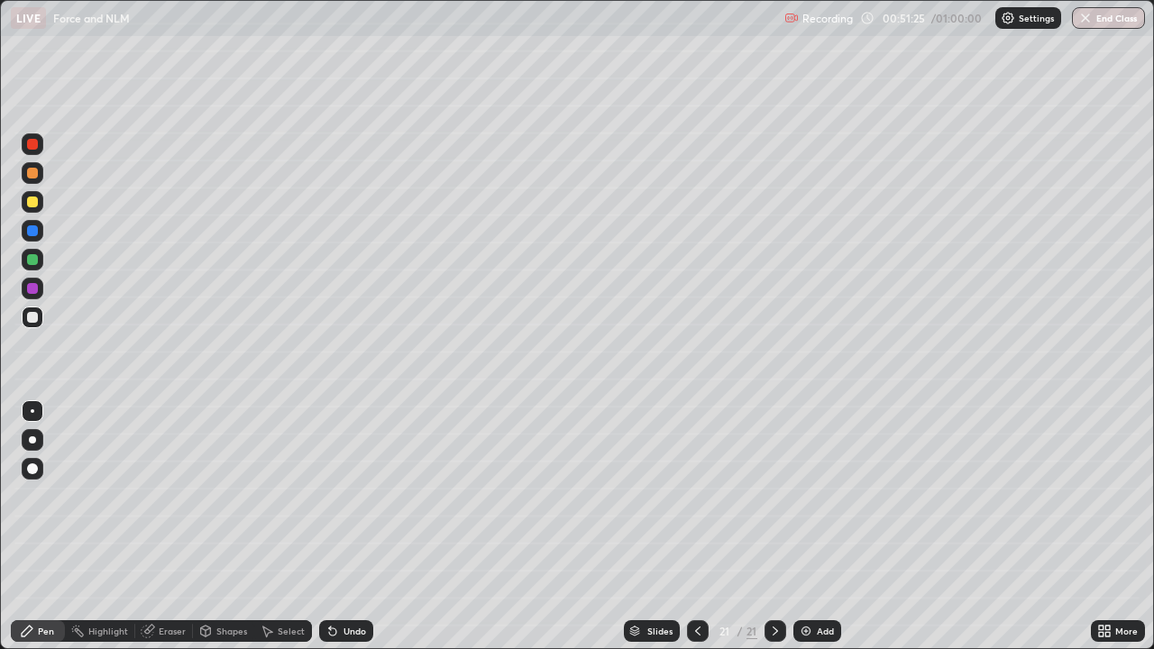
click at [341, 527] on div "Undo" at bounding box center [346, 631] width 54 height 22
click at [350, 527] on div "Undo" at bounding box center [355, 631] width 23 height 9
click at [1111, 20] on button "End Class" at bounding box center [1108, 18] width 73 height 22
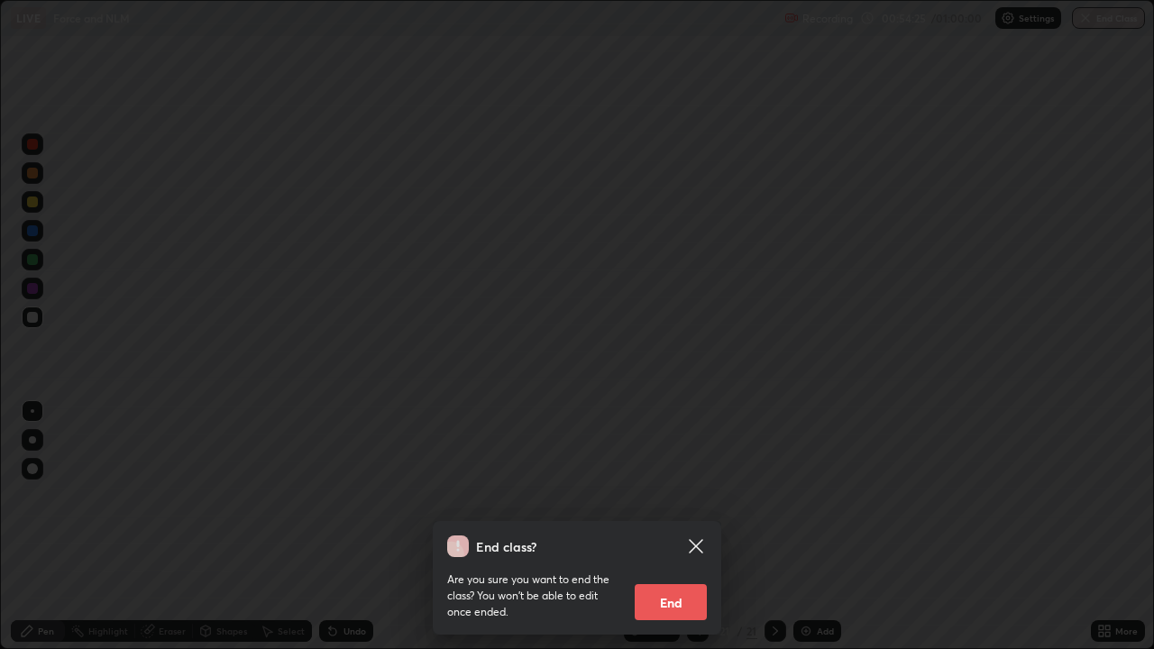
click at [677, 527] on button "End" at bounding box center [671, 602] width 72 height 36
